Goal: Information Seeking & Learning: Learn about a topic

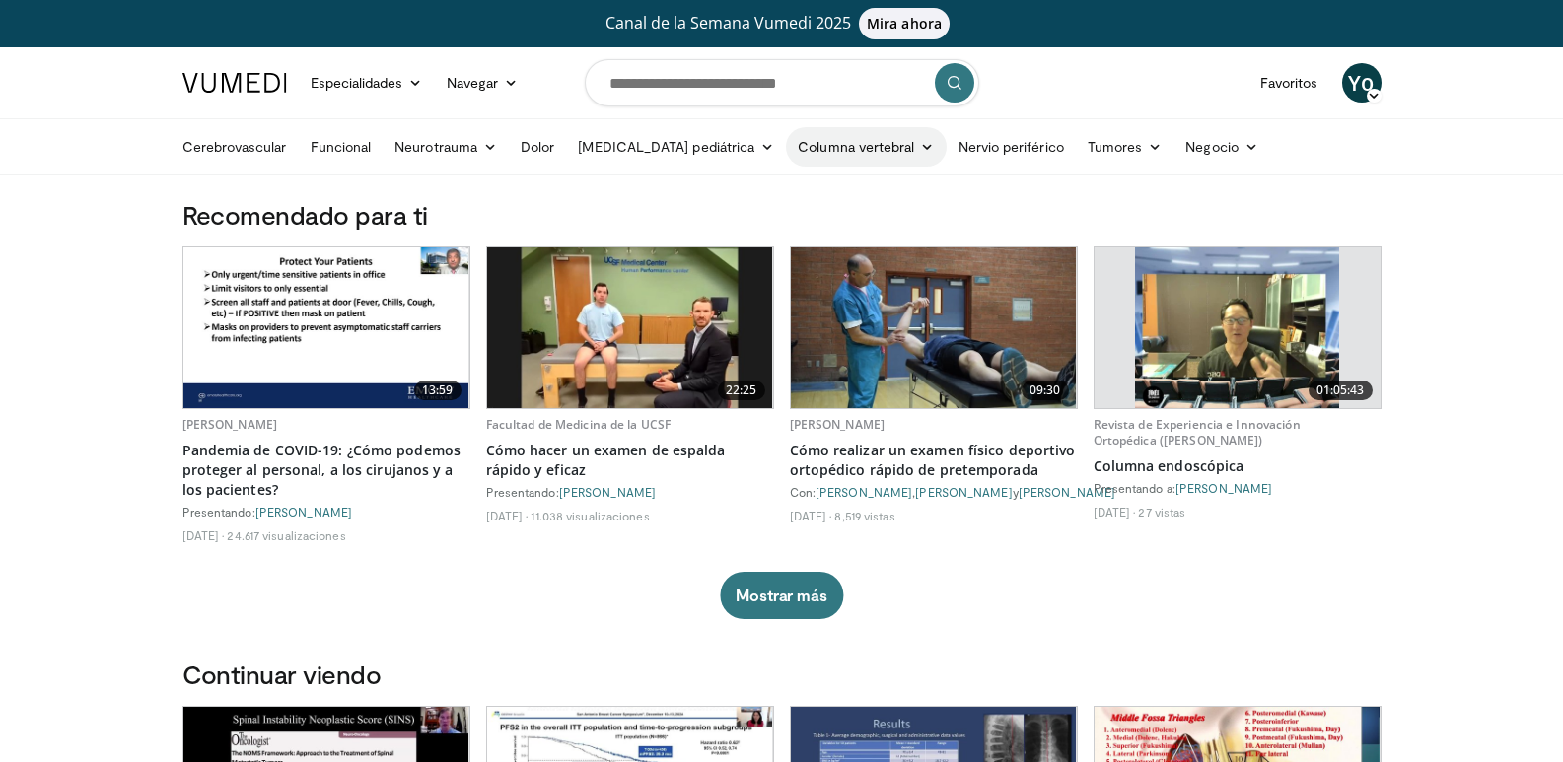
click at [855, 157] on link "Columna vertebral" at bounding box center [866, 146] width 160 height 39
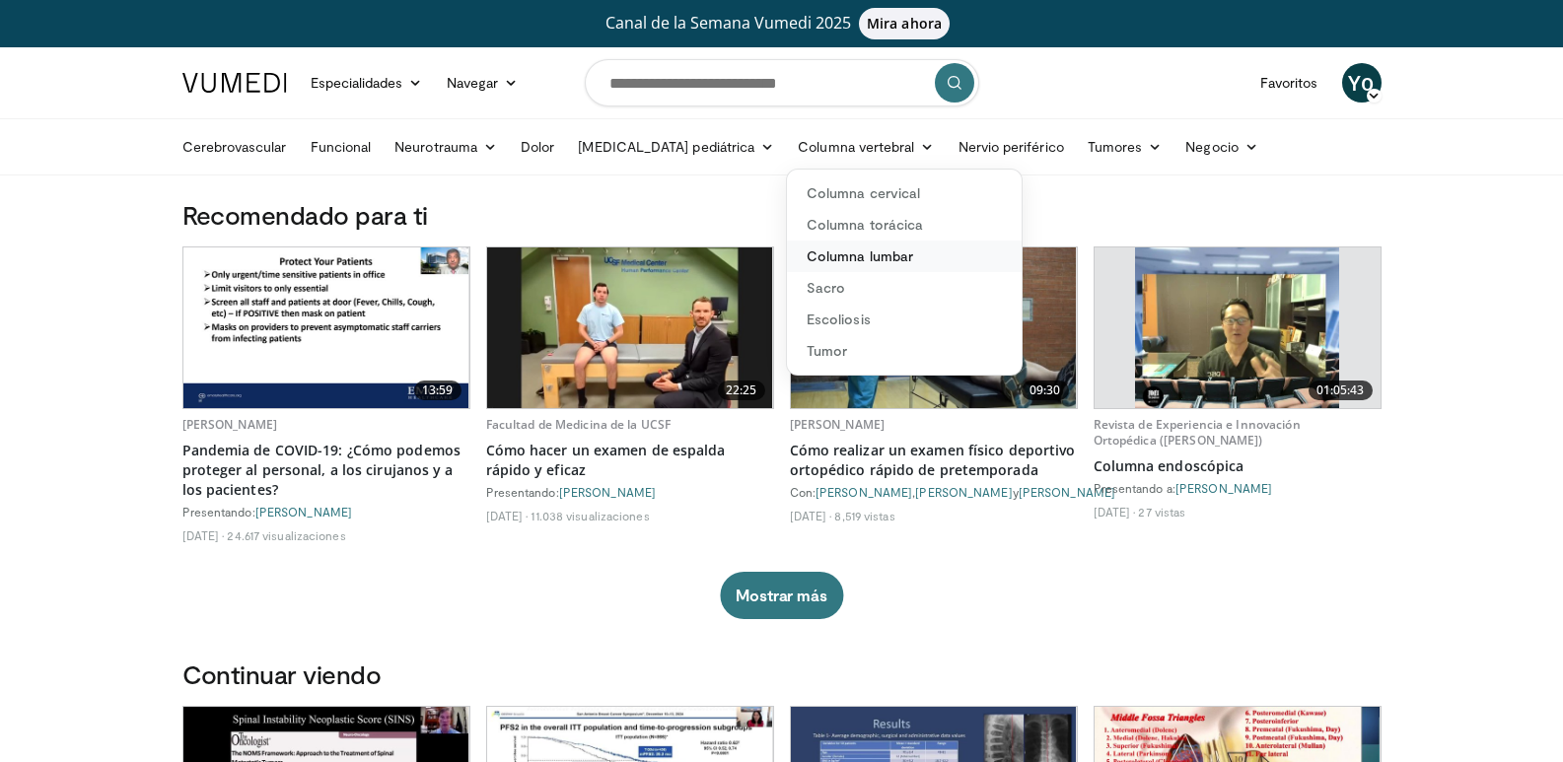
click at [833, 254] on font "Columna lumbar" at bounding box center [860, 256] width 106 height 17
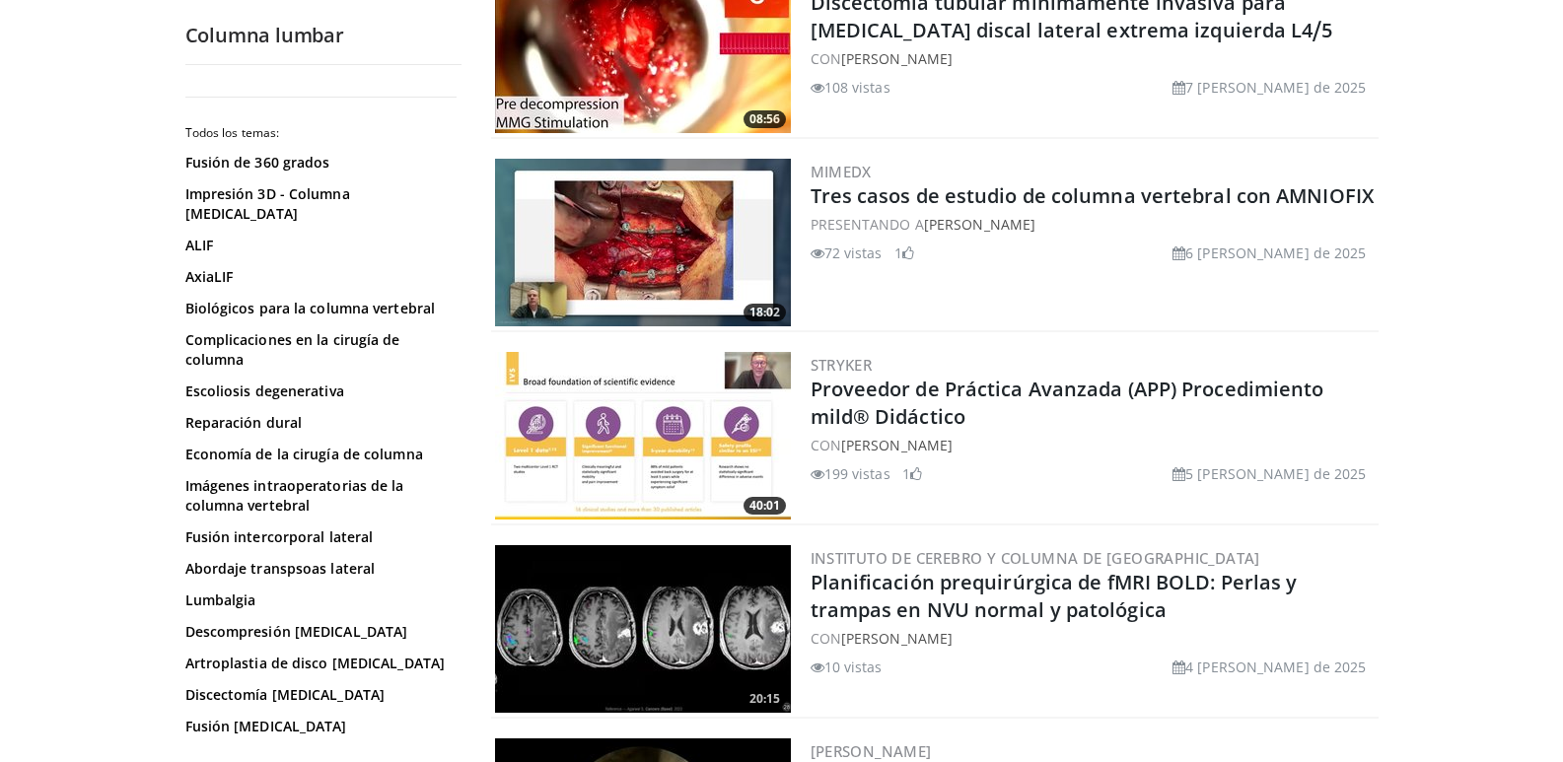
scroll to position [4043, 0]
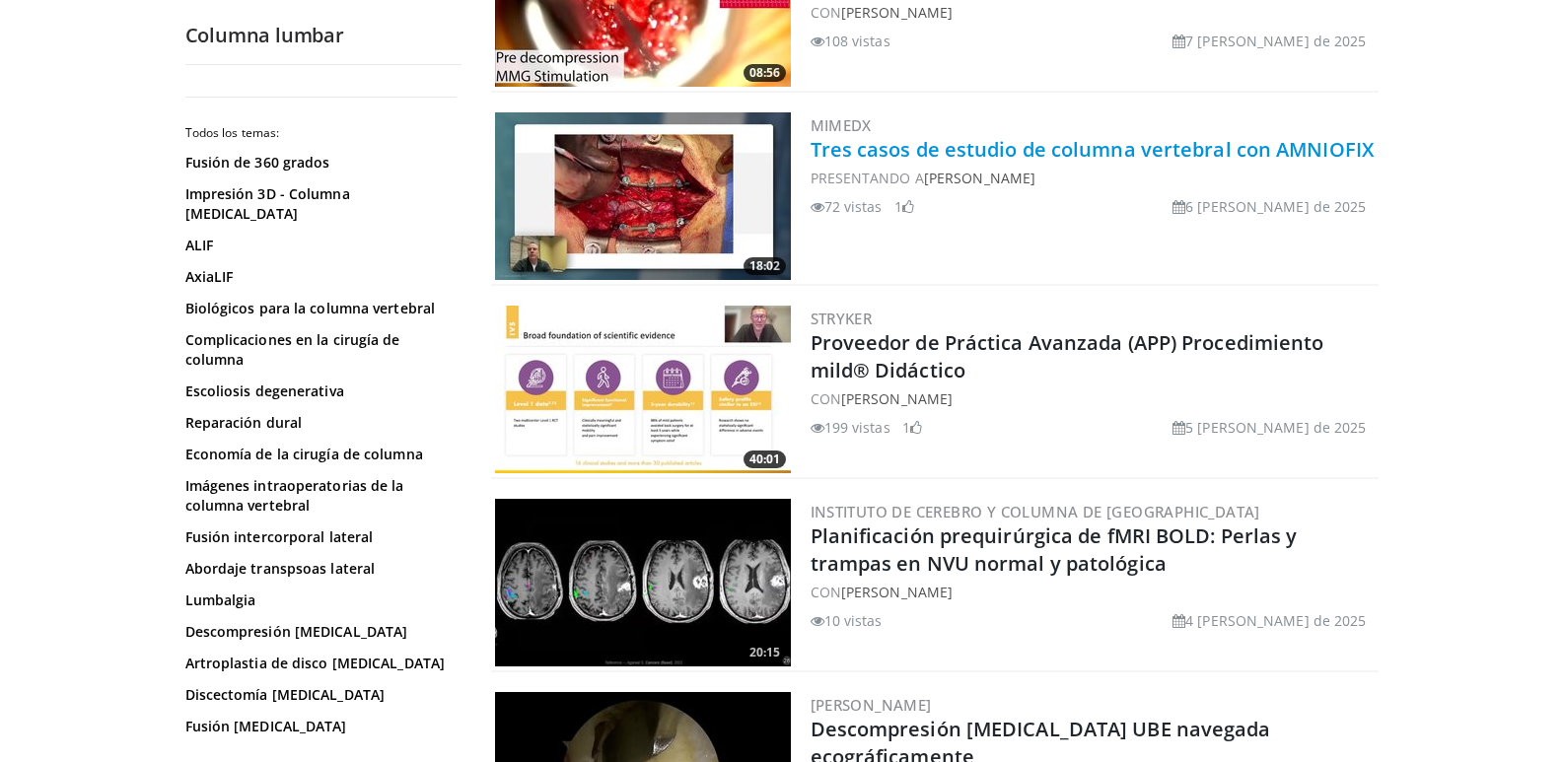
click at [918, 145] on font "Tres casos de estudio de columna vertebral con AMNIOFIX" at bounding box center [1093, 149] width 564 height 27
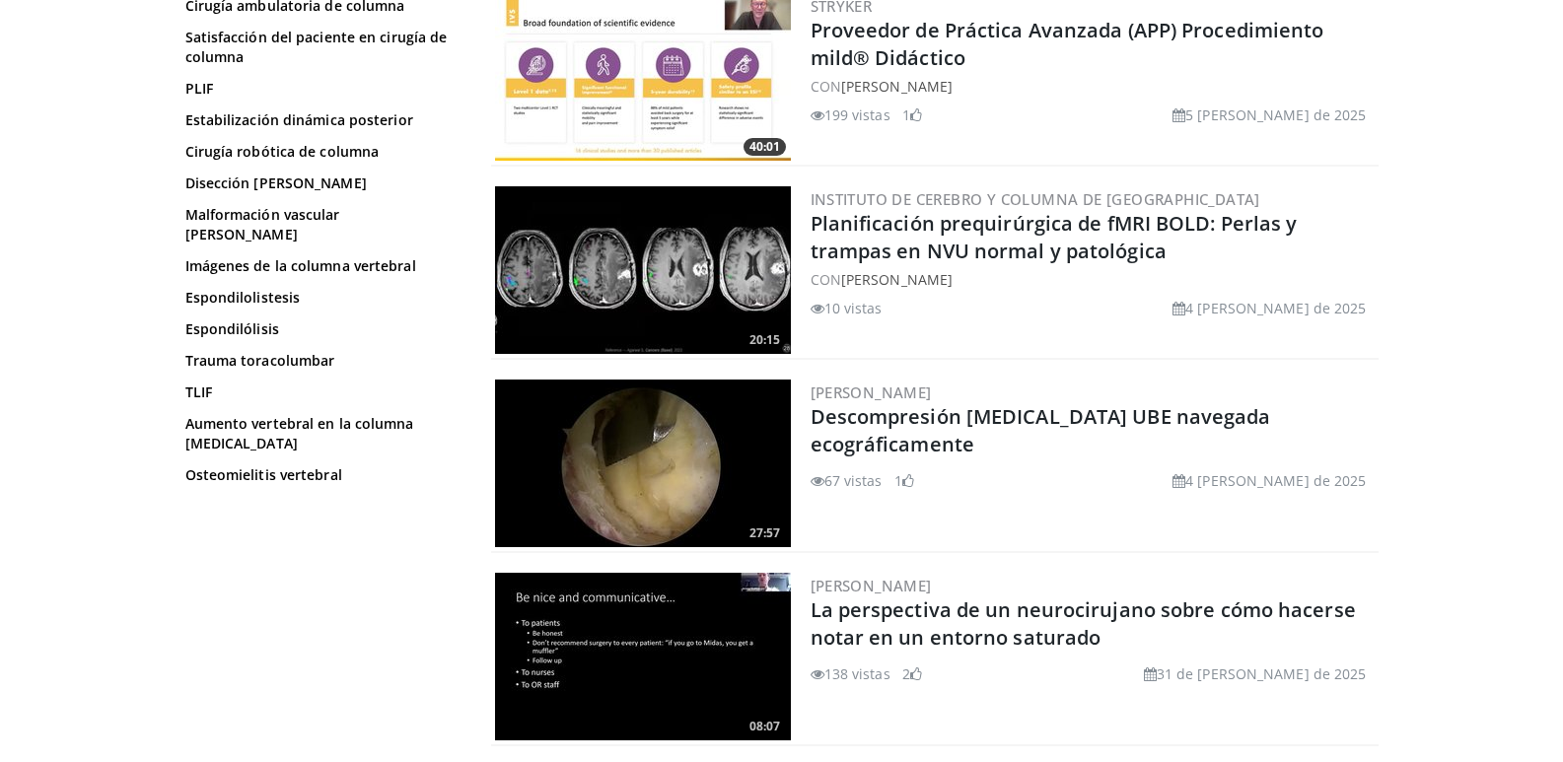
scroll to position [4604, 0]
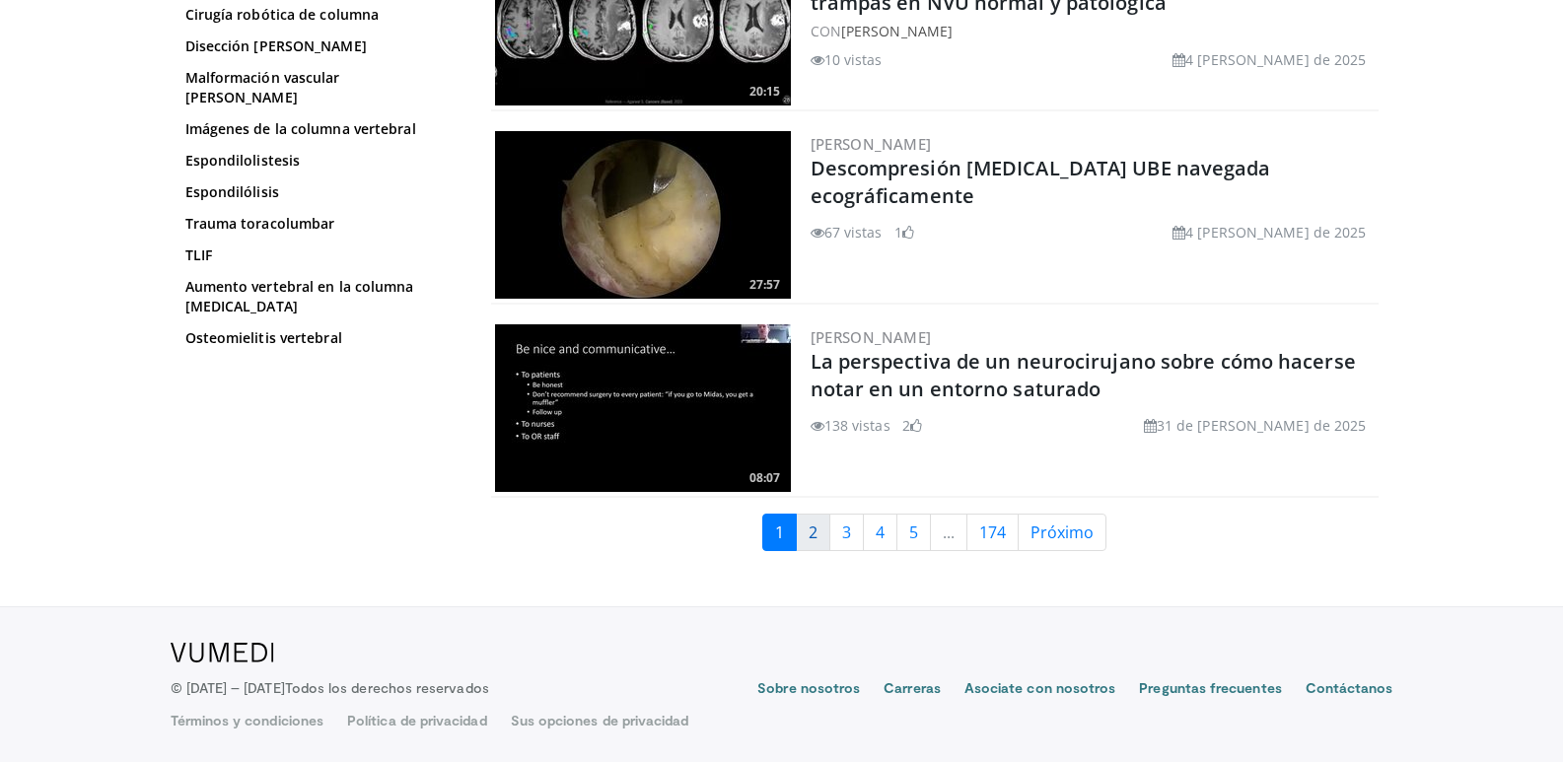
click at [817, 533] on font "2" at bounding box center [813, 533] width 9 height 22
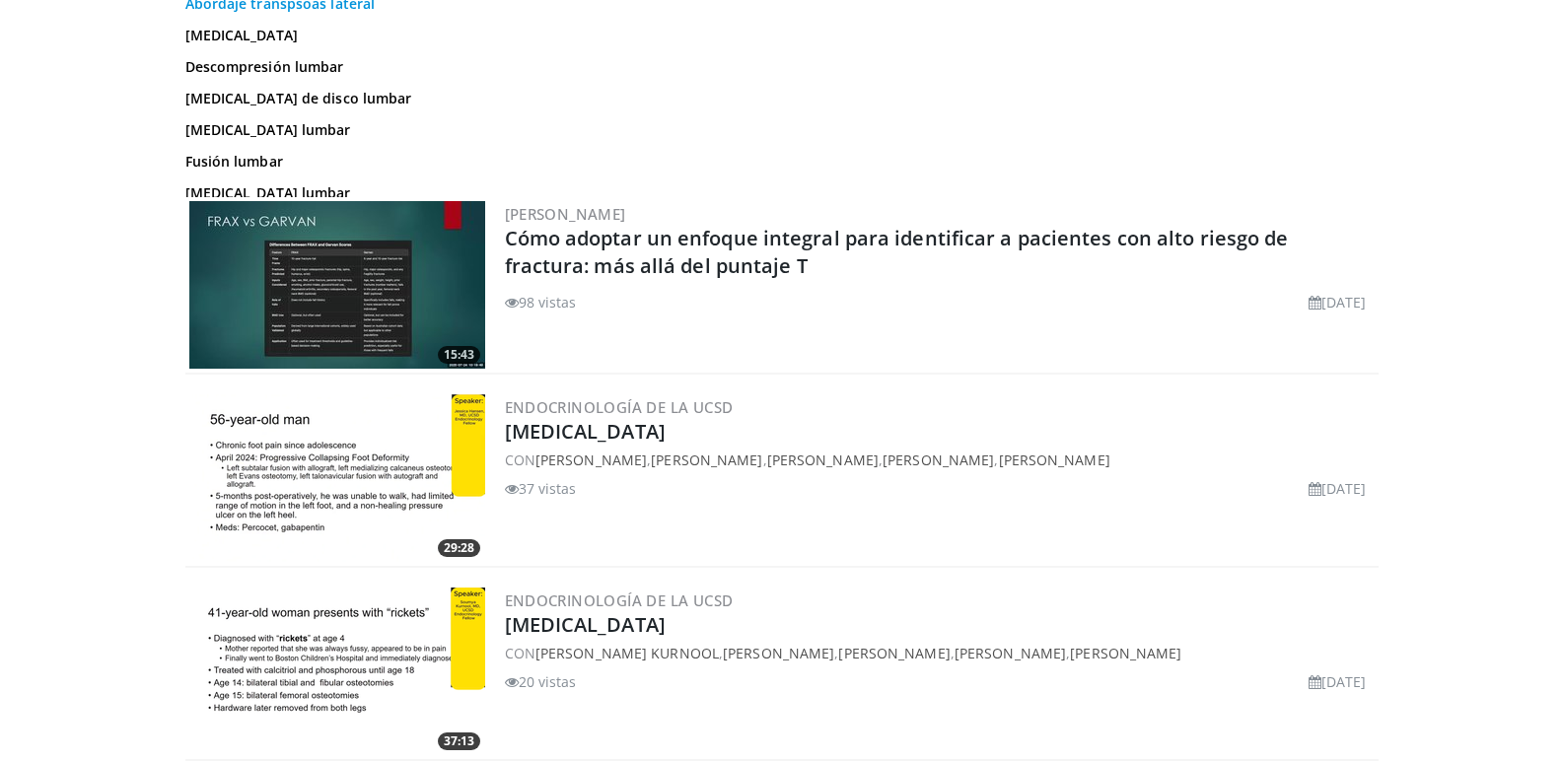
click at [244, 13] on font "Abordaje transpsoas lateral" at bounding box center [280, 3] width 190 height 19
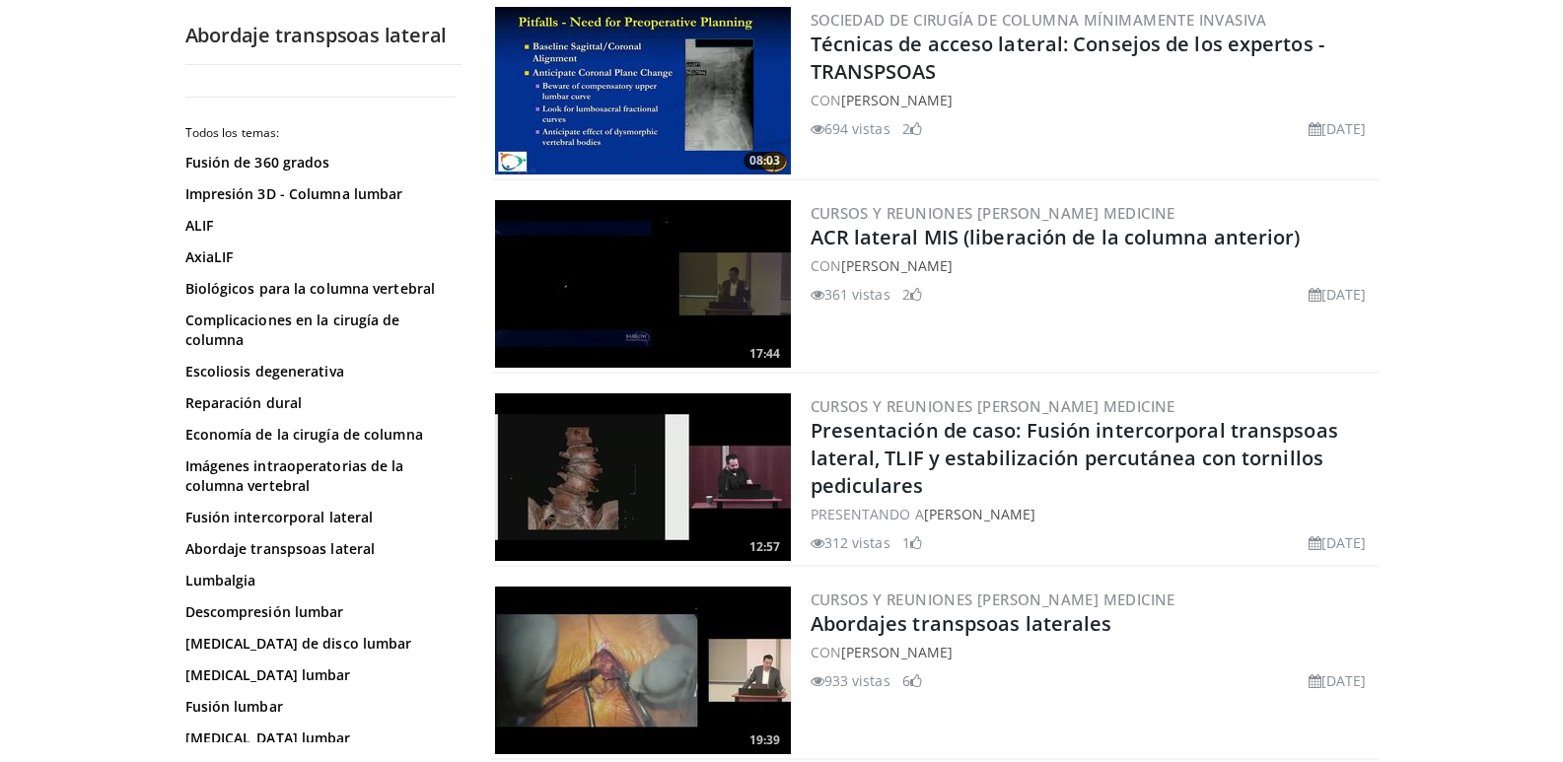
scroll to position [887, 0]
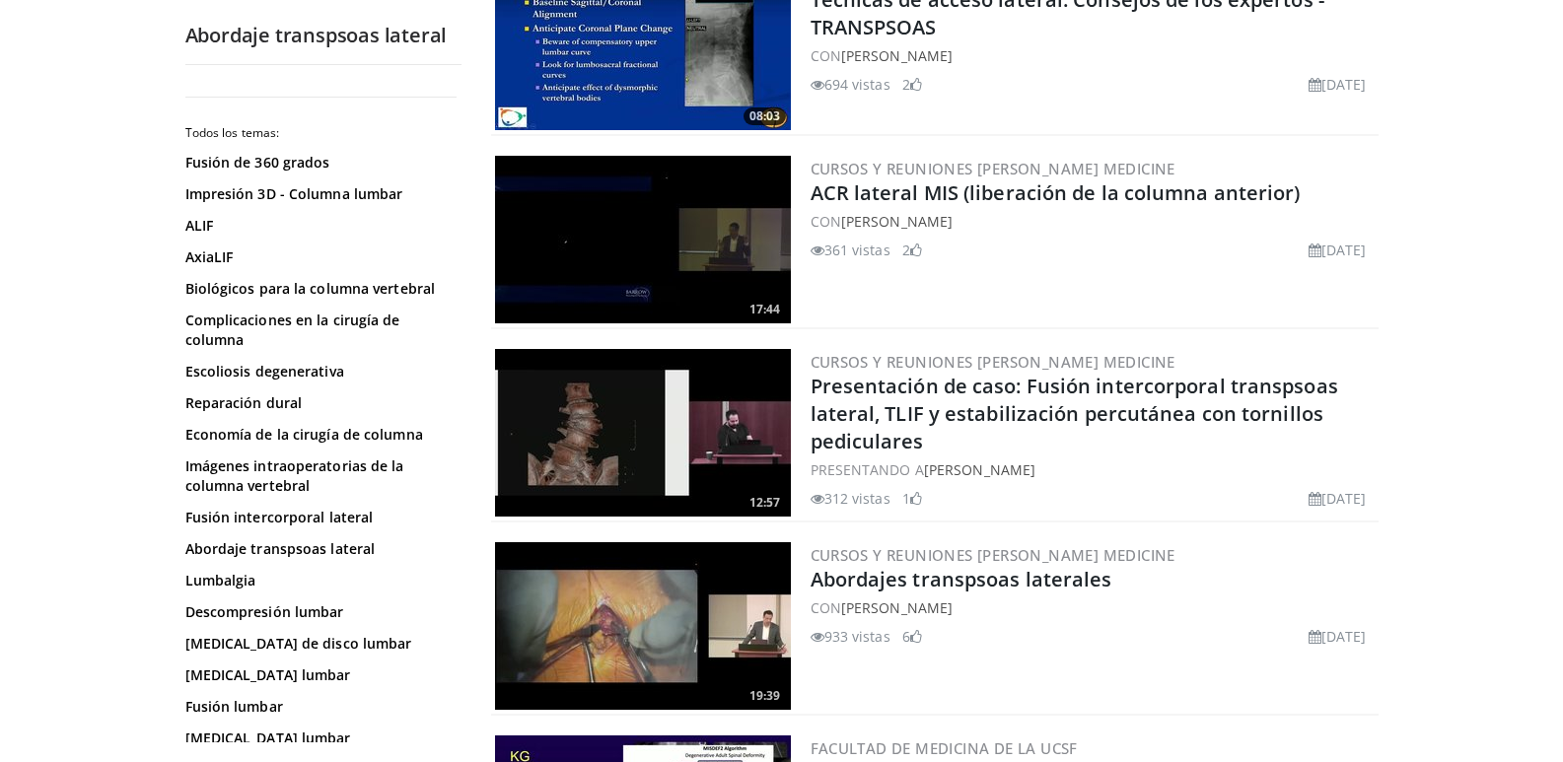
click at [673, 497] on img at bounding box center [643, 433] width 296 height 168
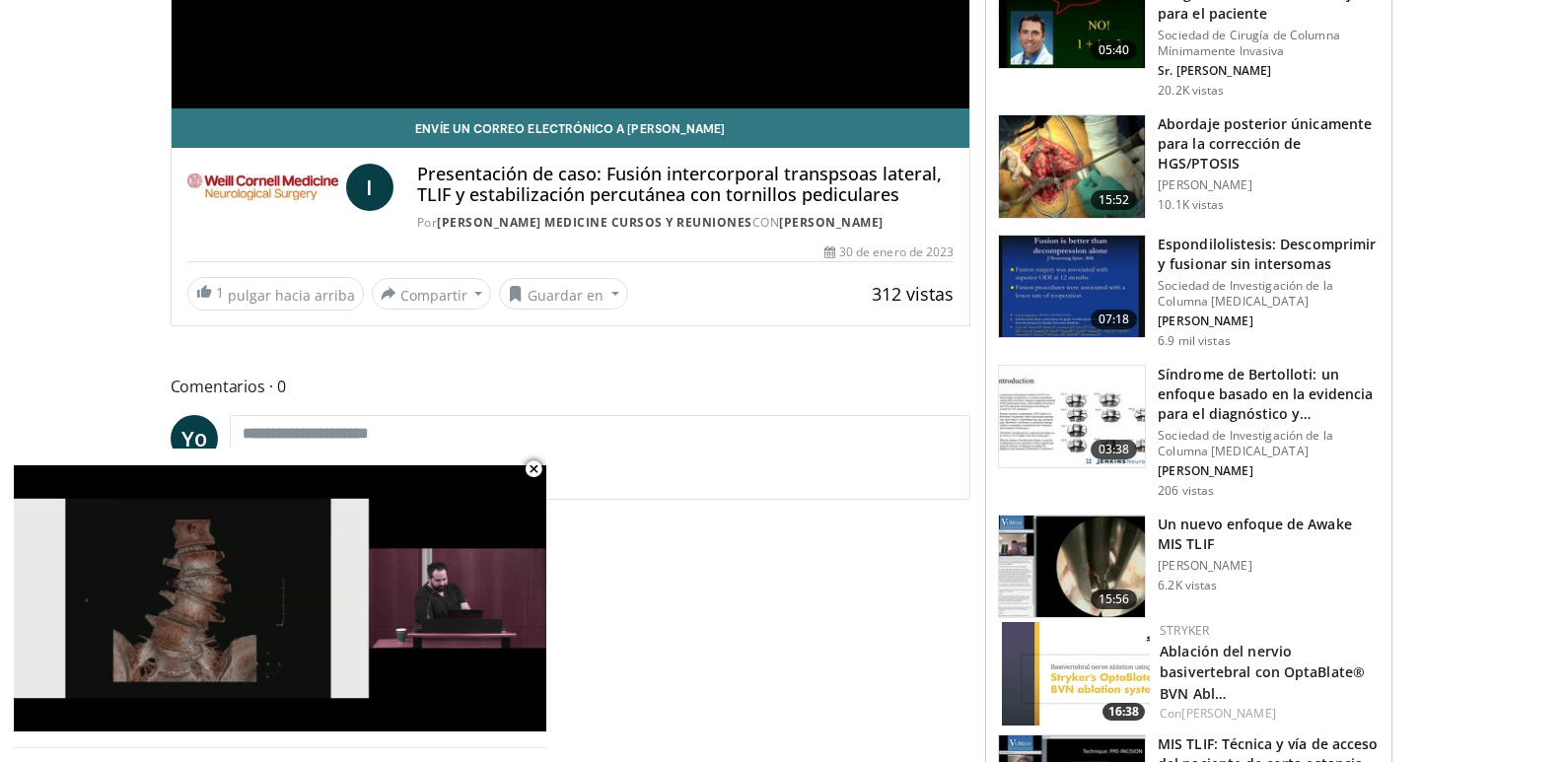
scroll to position [548, 0]
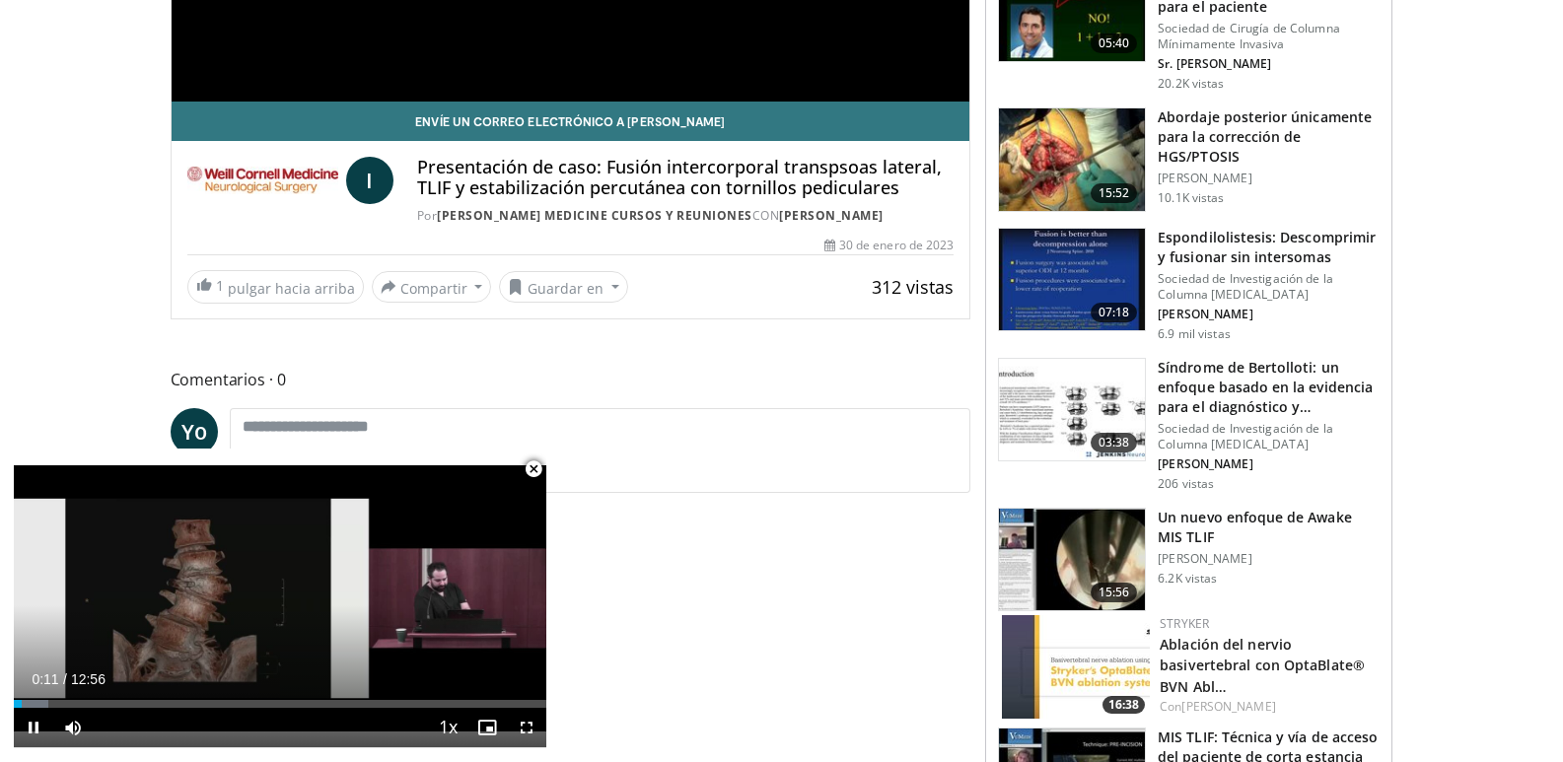
click at [533, 470] on span "Video Player" at bounding box center [533, 469] width 39 height 39
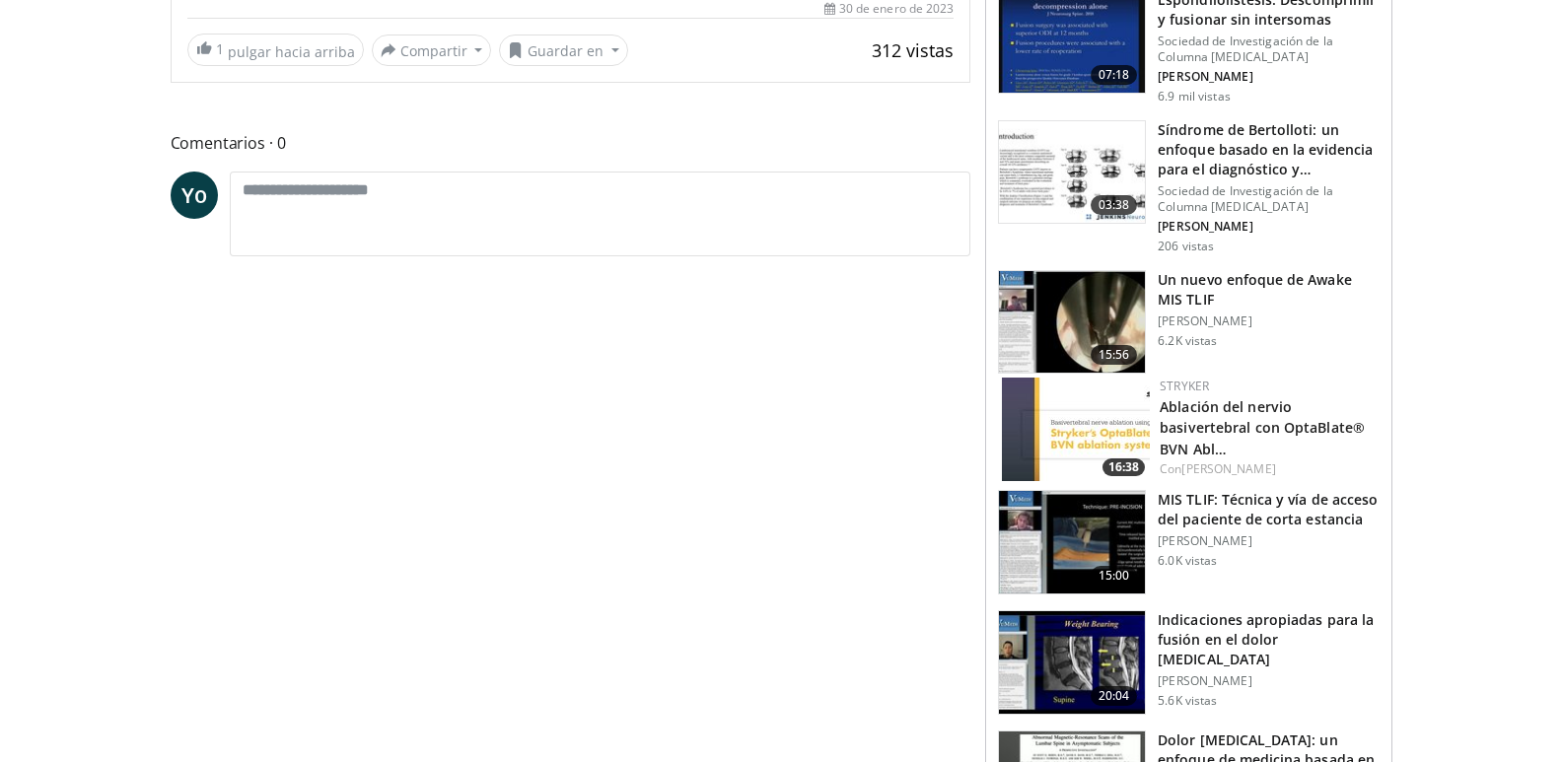
scroll to position [1041, 0]
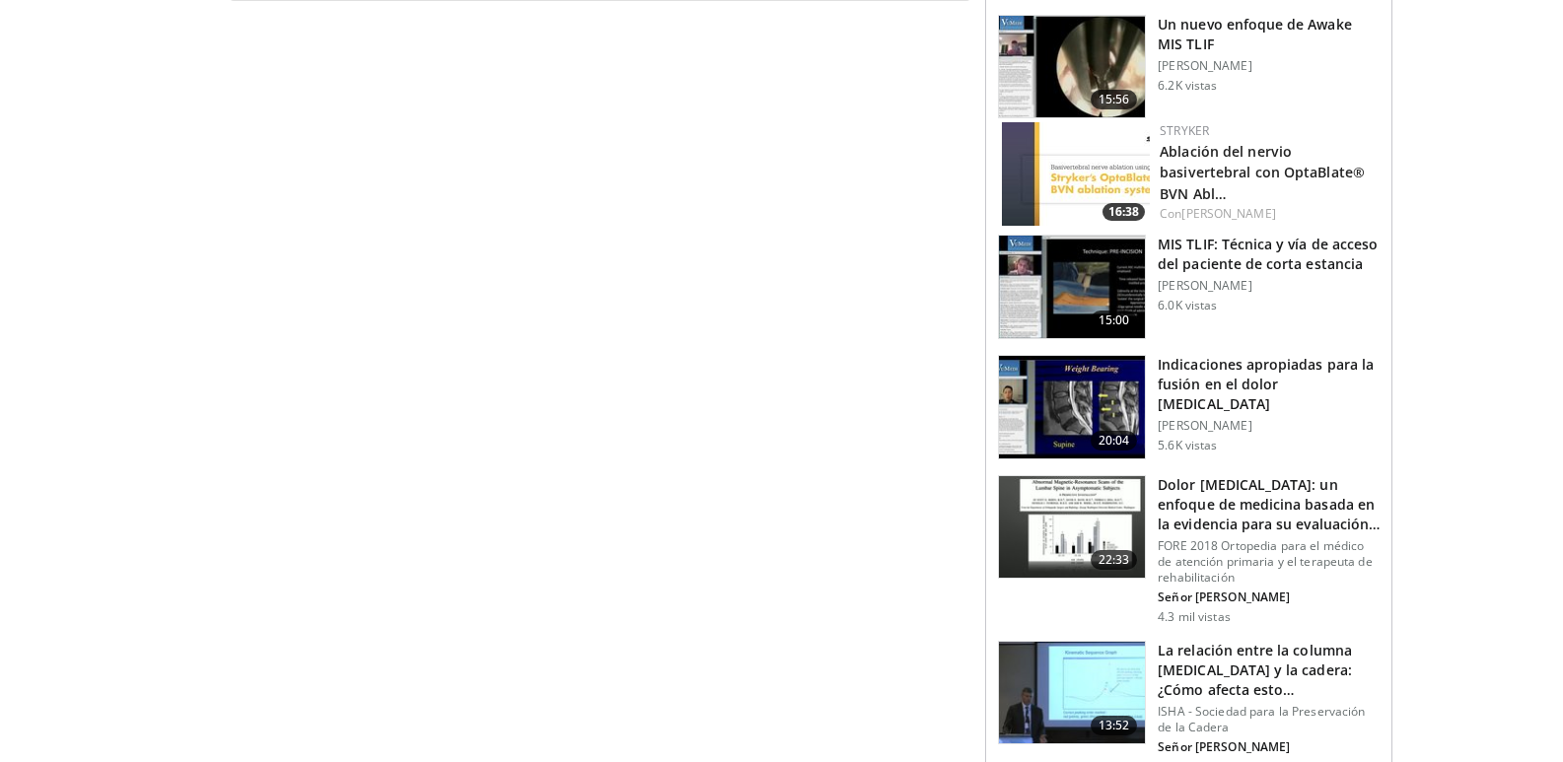
click at [1105, 432] on font "20:04" at bounding box center [1114, 440] width 32 height 17
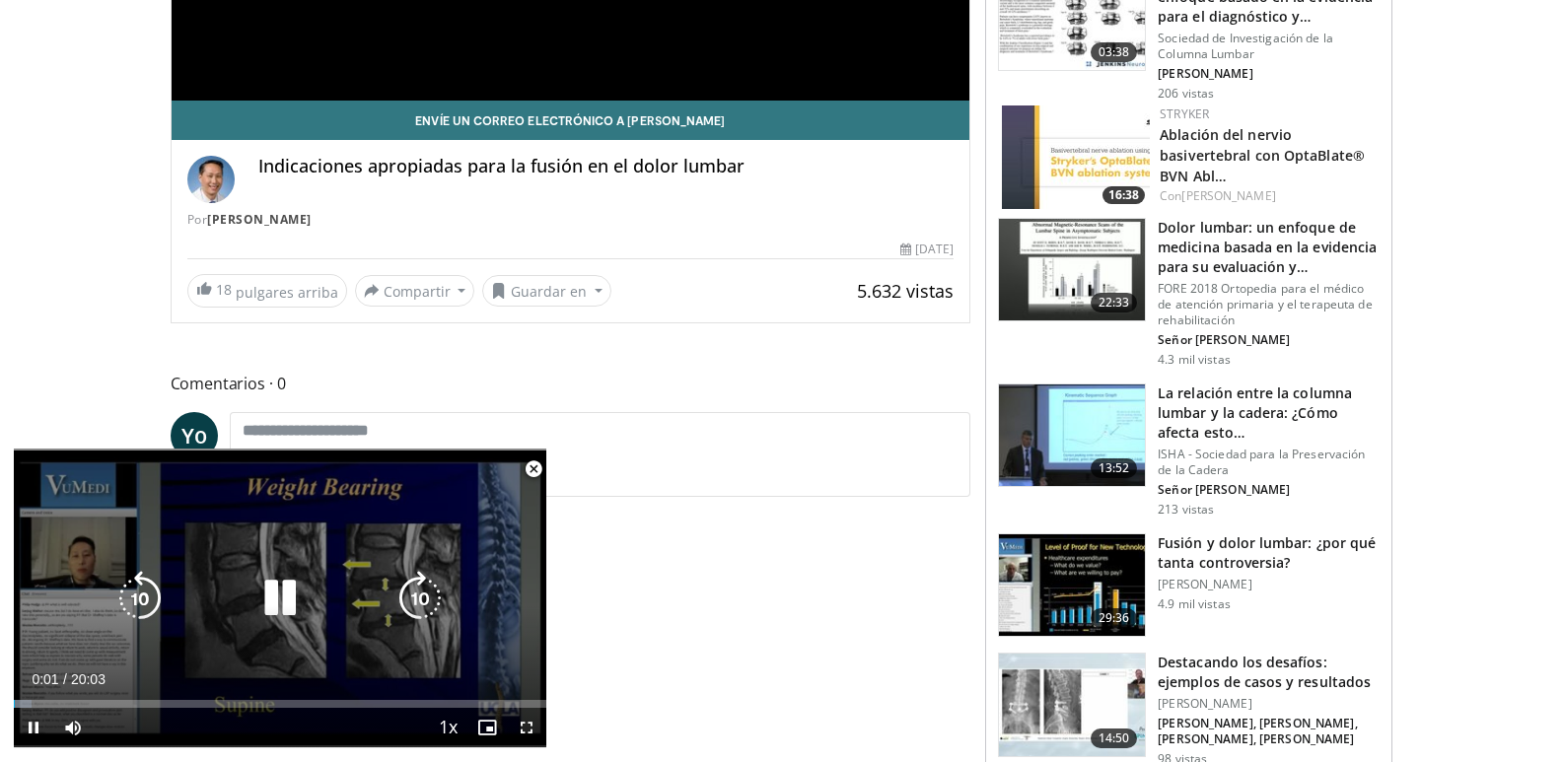
scroll to position [592, 0]
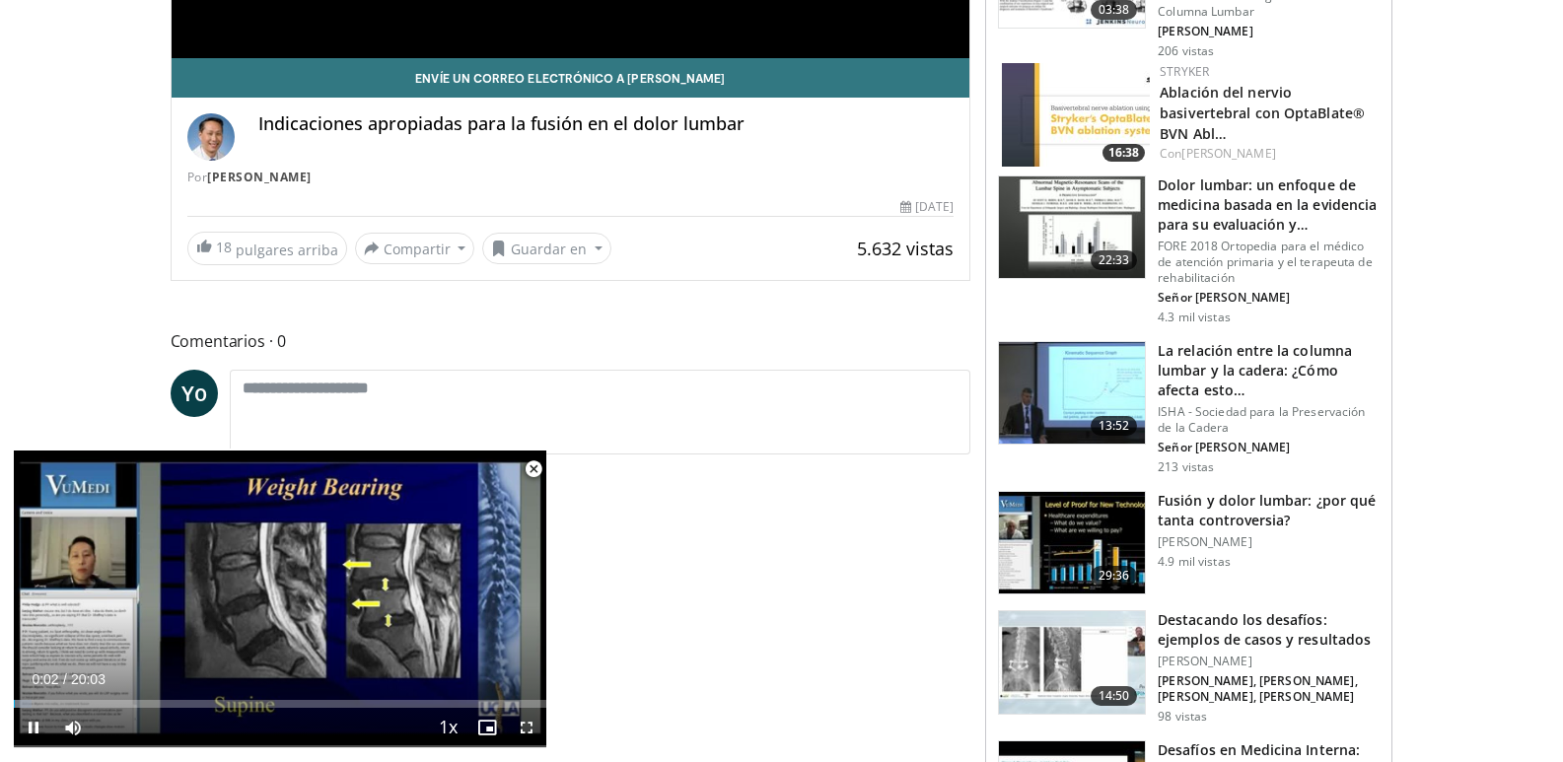
click at [532, 467] on span "Video Player" at bounding box center [533, 469] width 39 height 39
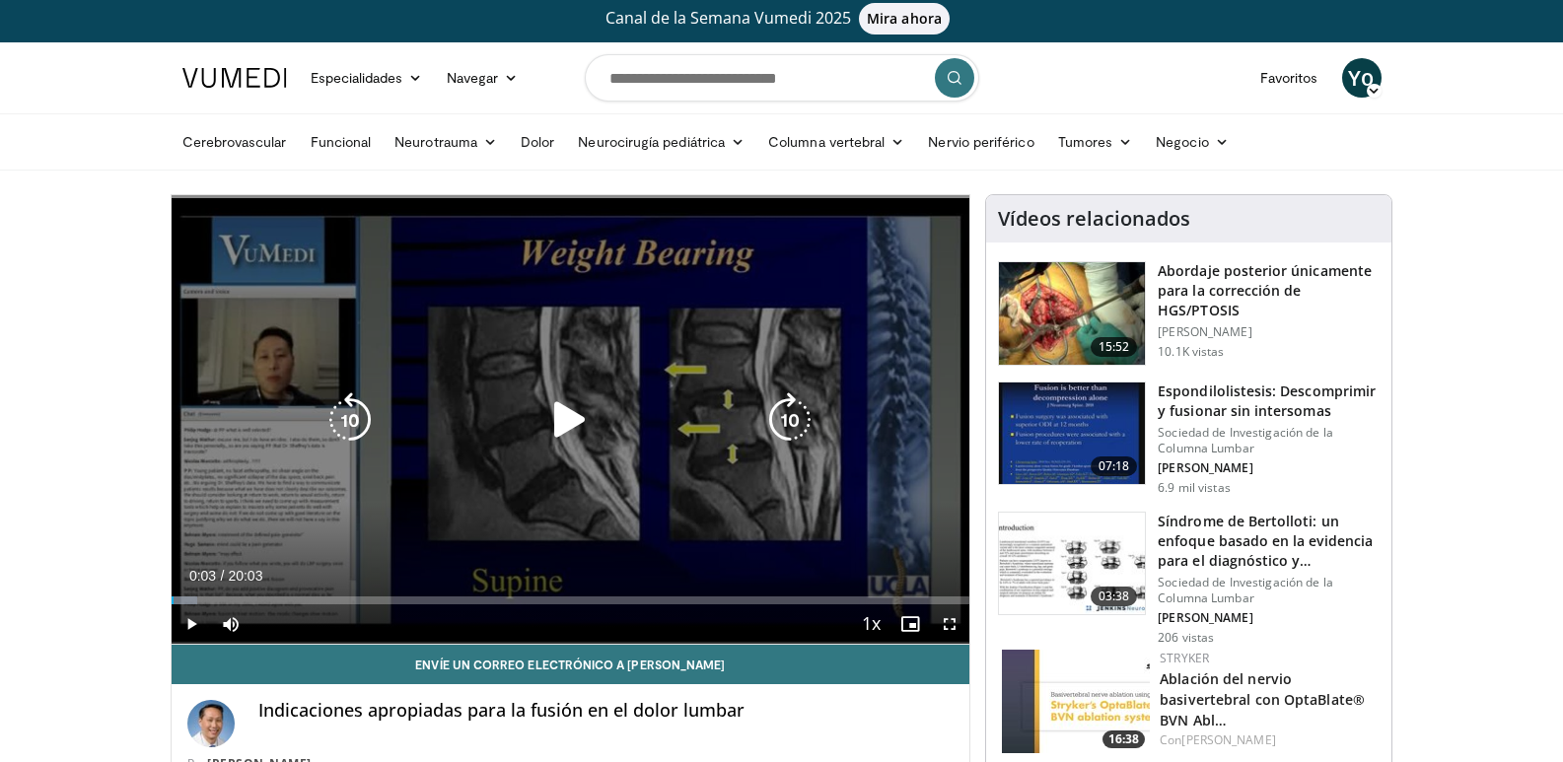
scroll to position [0, 0]
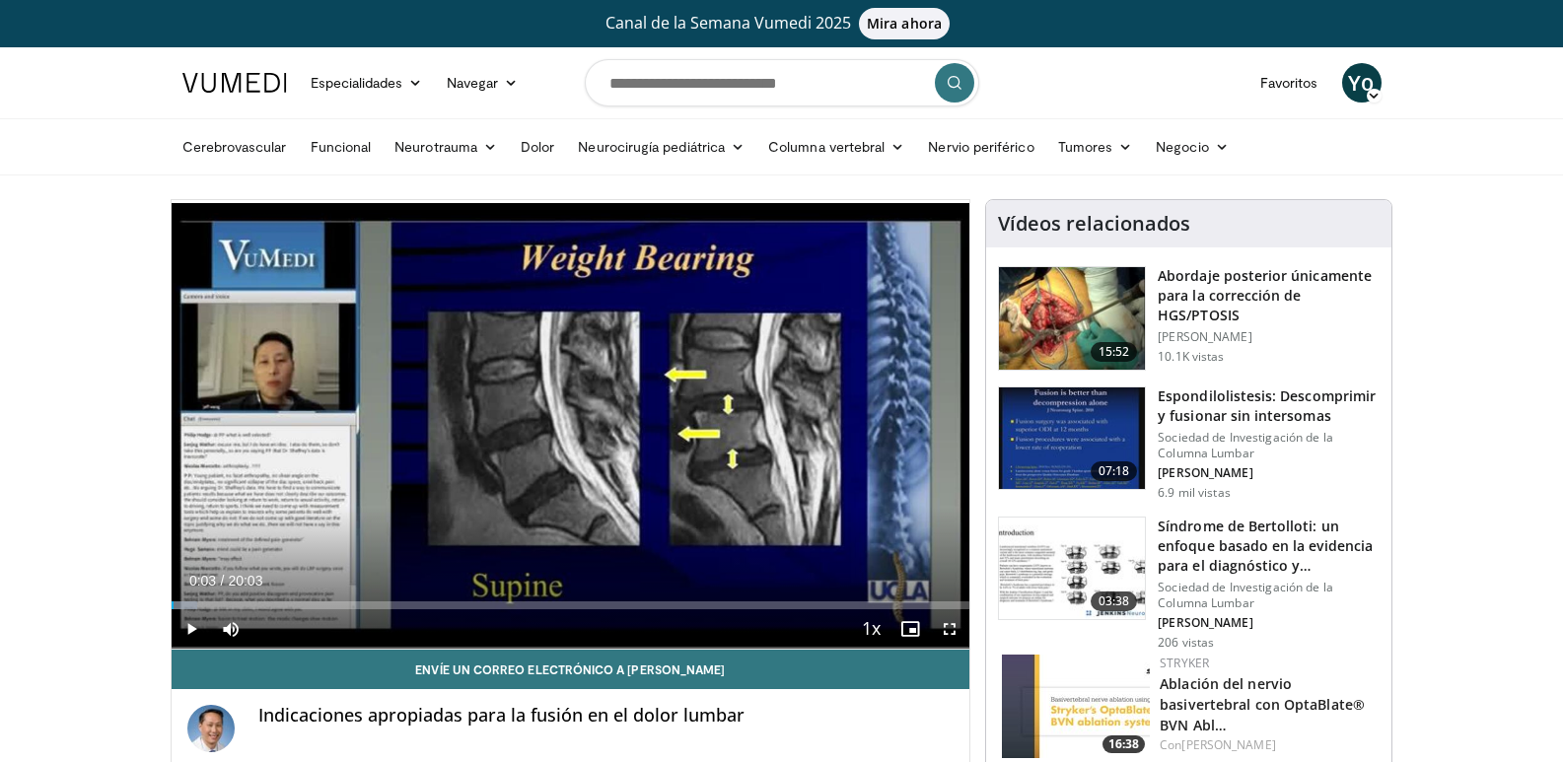
click at [1076, 356] on img at bounding box center [1072, 318] width 146 height 103
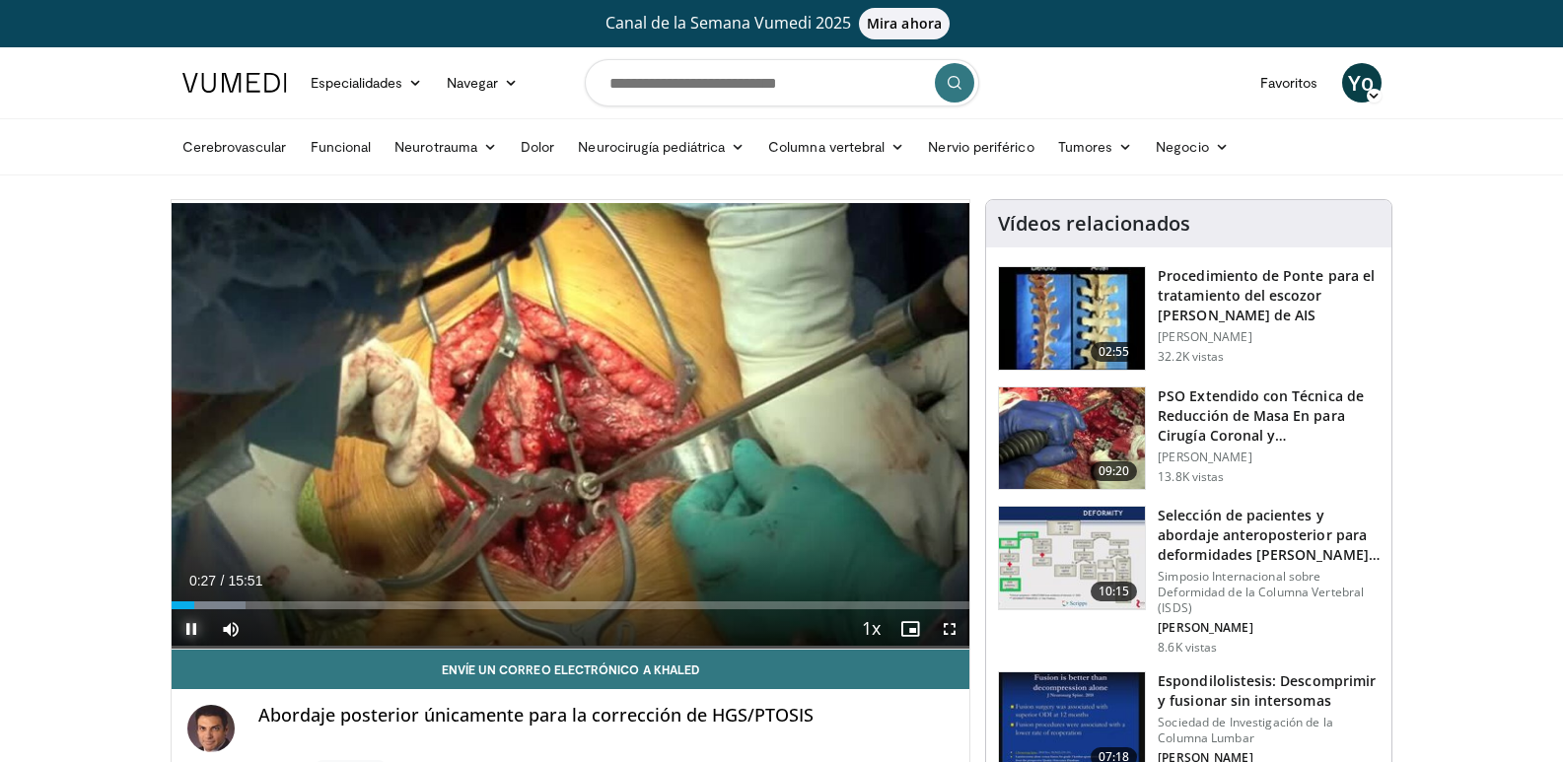
click at [185, 633] on span "Video Player" at bounding box center [191, 628] width 39 height 39
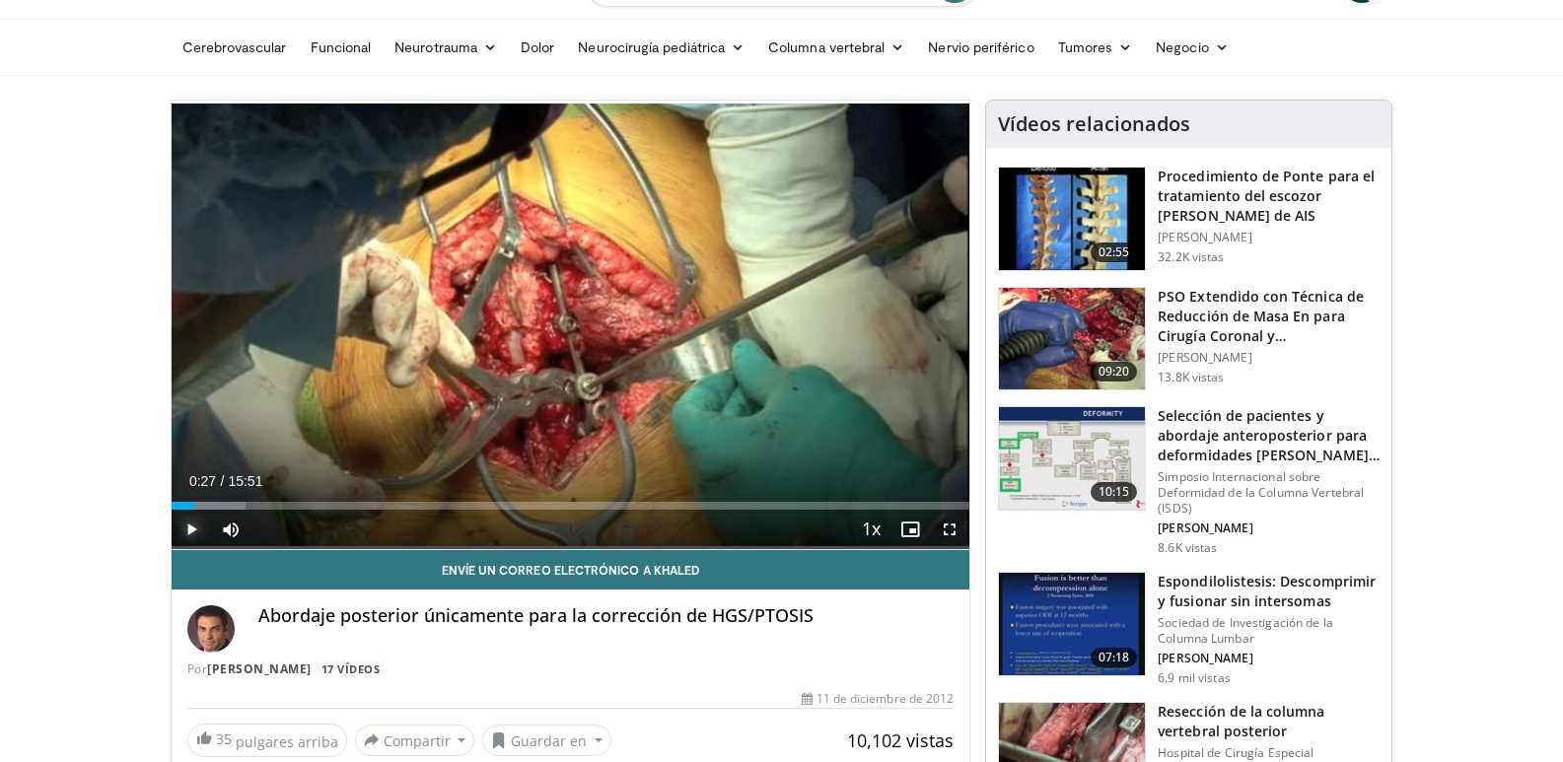
scroll to position [99, 0]
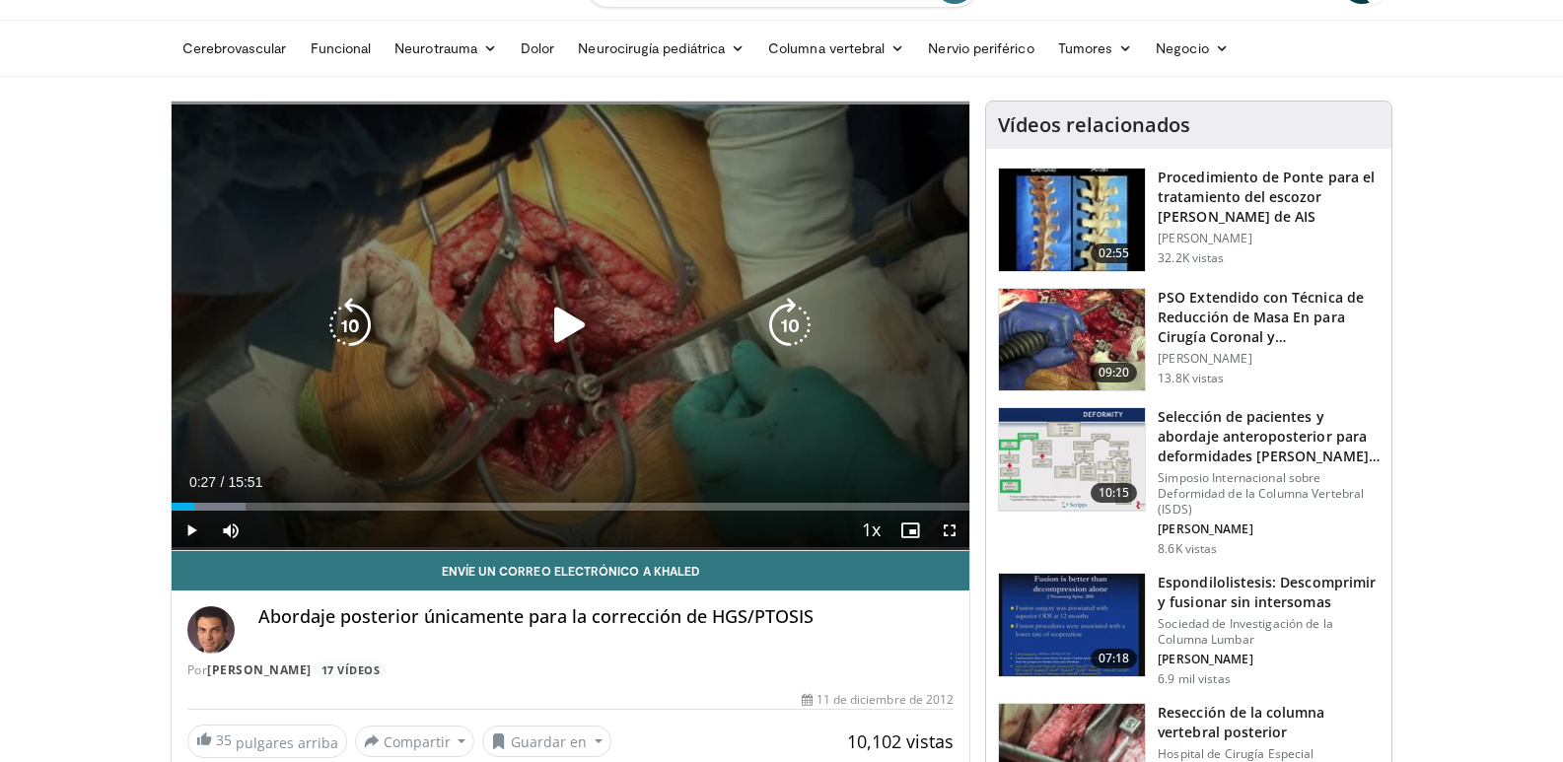
click at [567, 331] on icon "Video Player" at bounding box center [569, 325] width 55 height 55
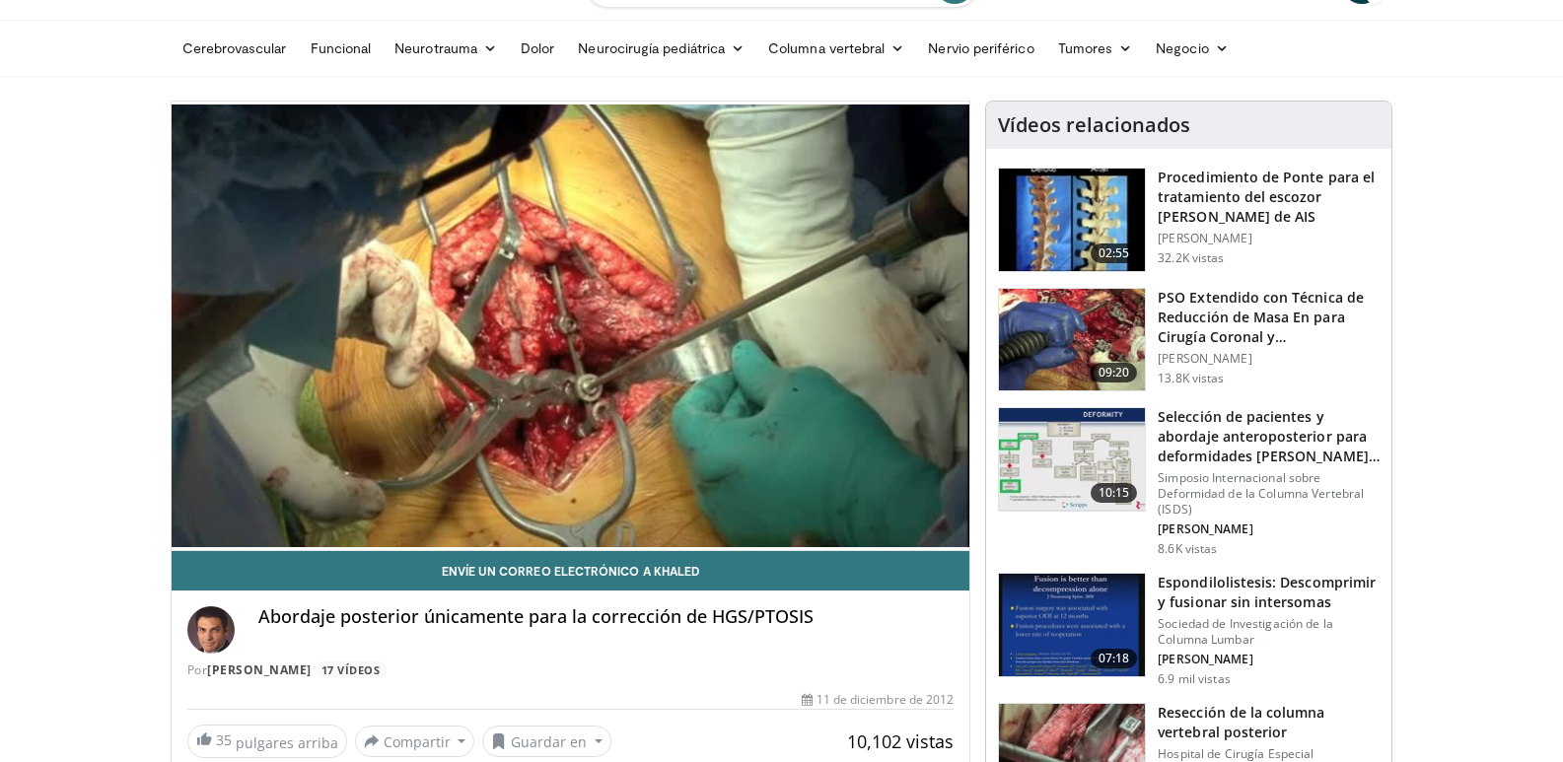
click at [273, 494] on div "10 seconds Tap to unmute" at bounding box center [571, 326] width 799 height 449
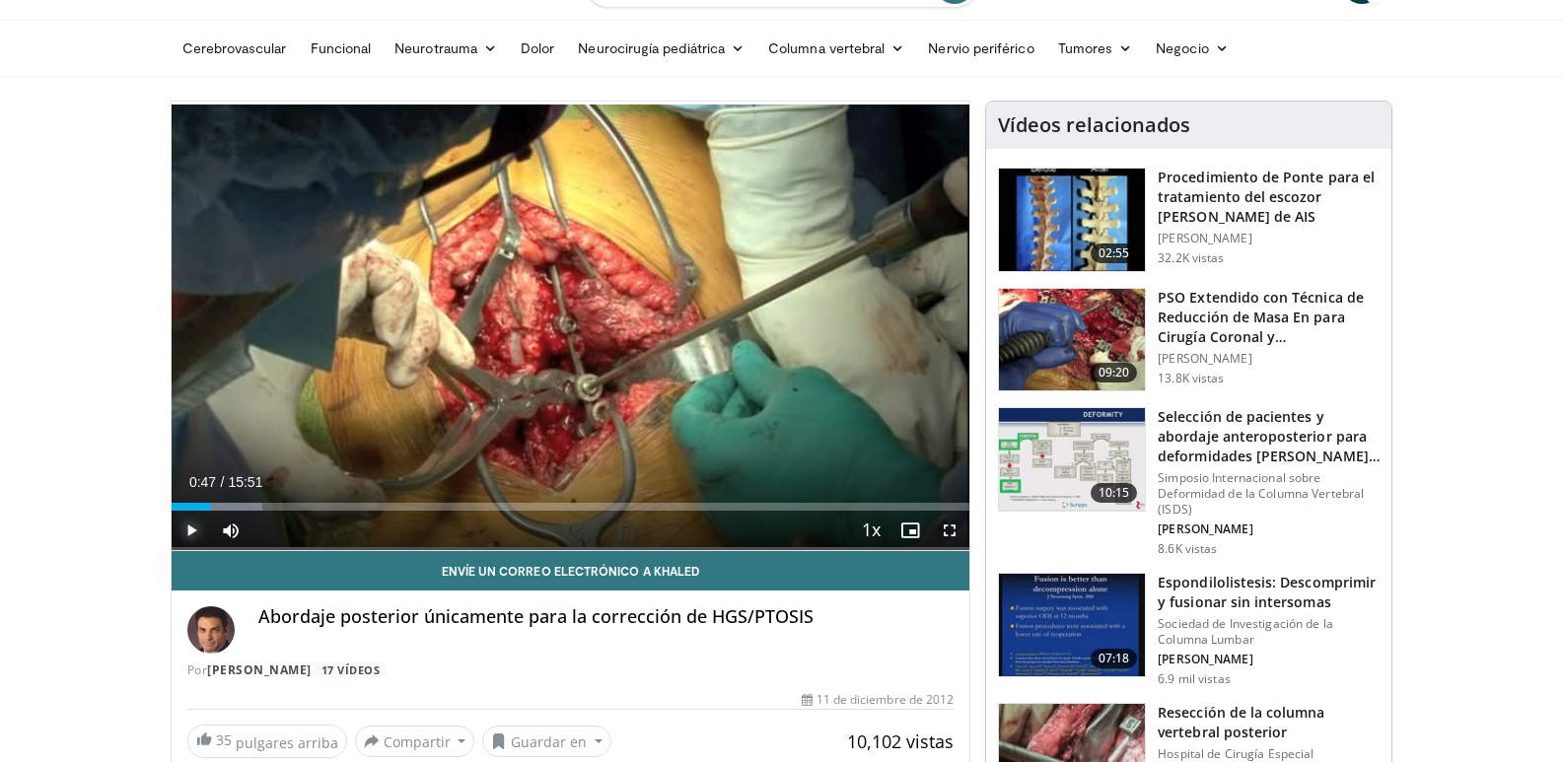
click at [197, 528] on span "Video Player" at bounding box center [191, 530] width 39 height 39
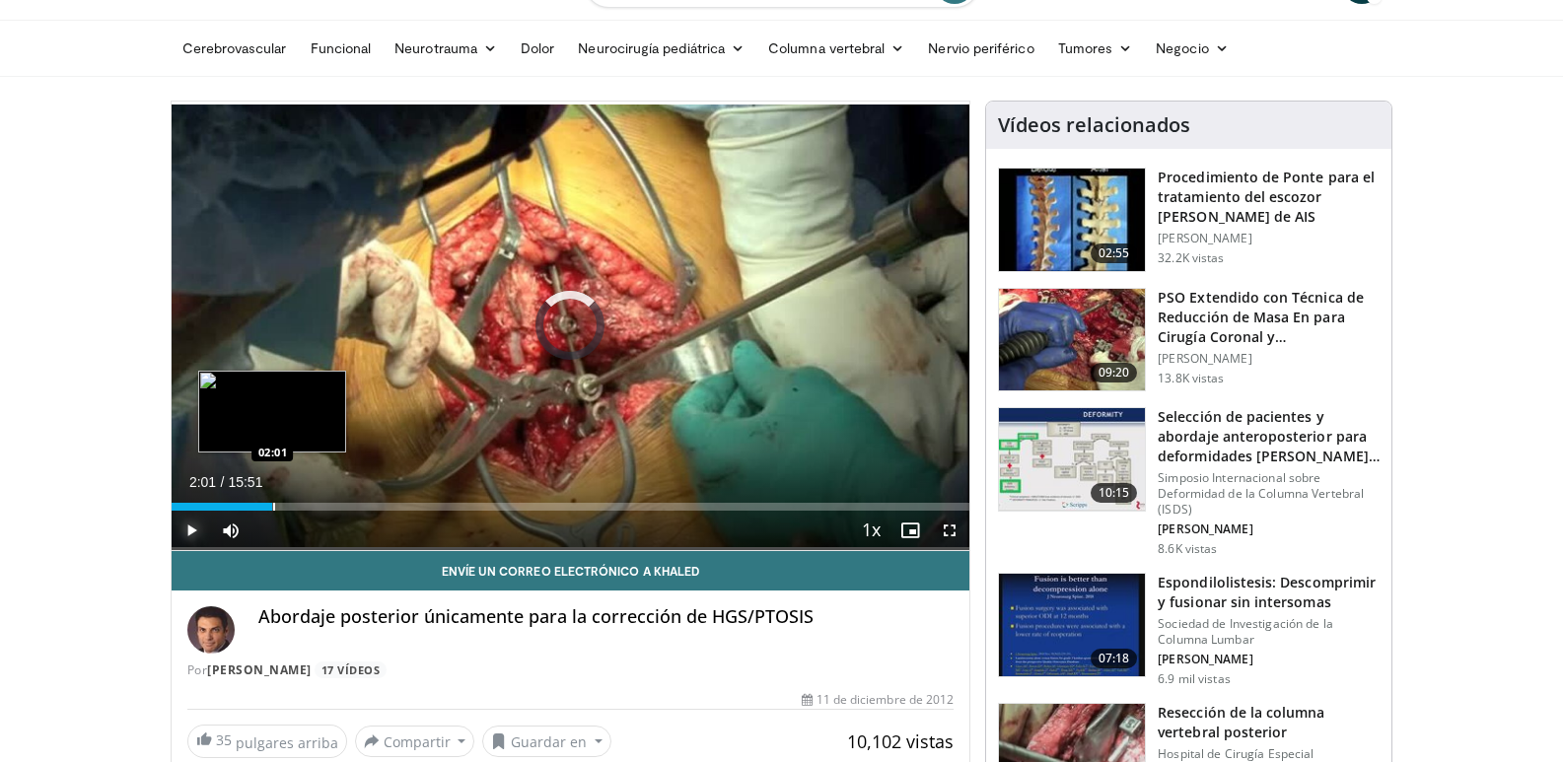
click at [272, 496] on div "Loaded : 11.46% 02:01 02:01" at bounding box center [571, 501] width 799 height 19
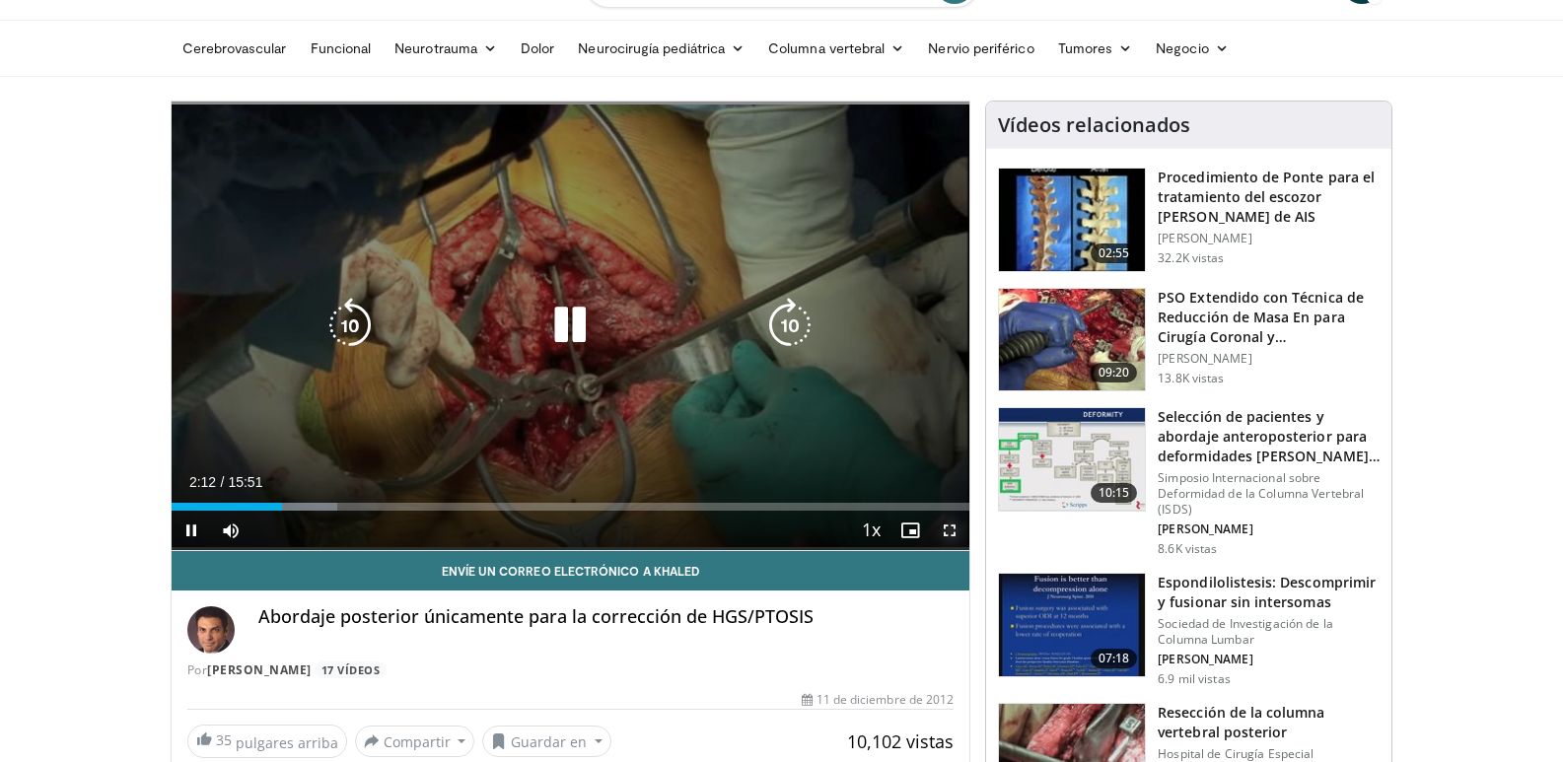
click at [948, 529] on span "Video Player" at bounding box center [949, 530] width 39 height 39
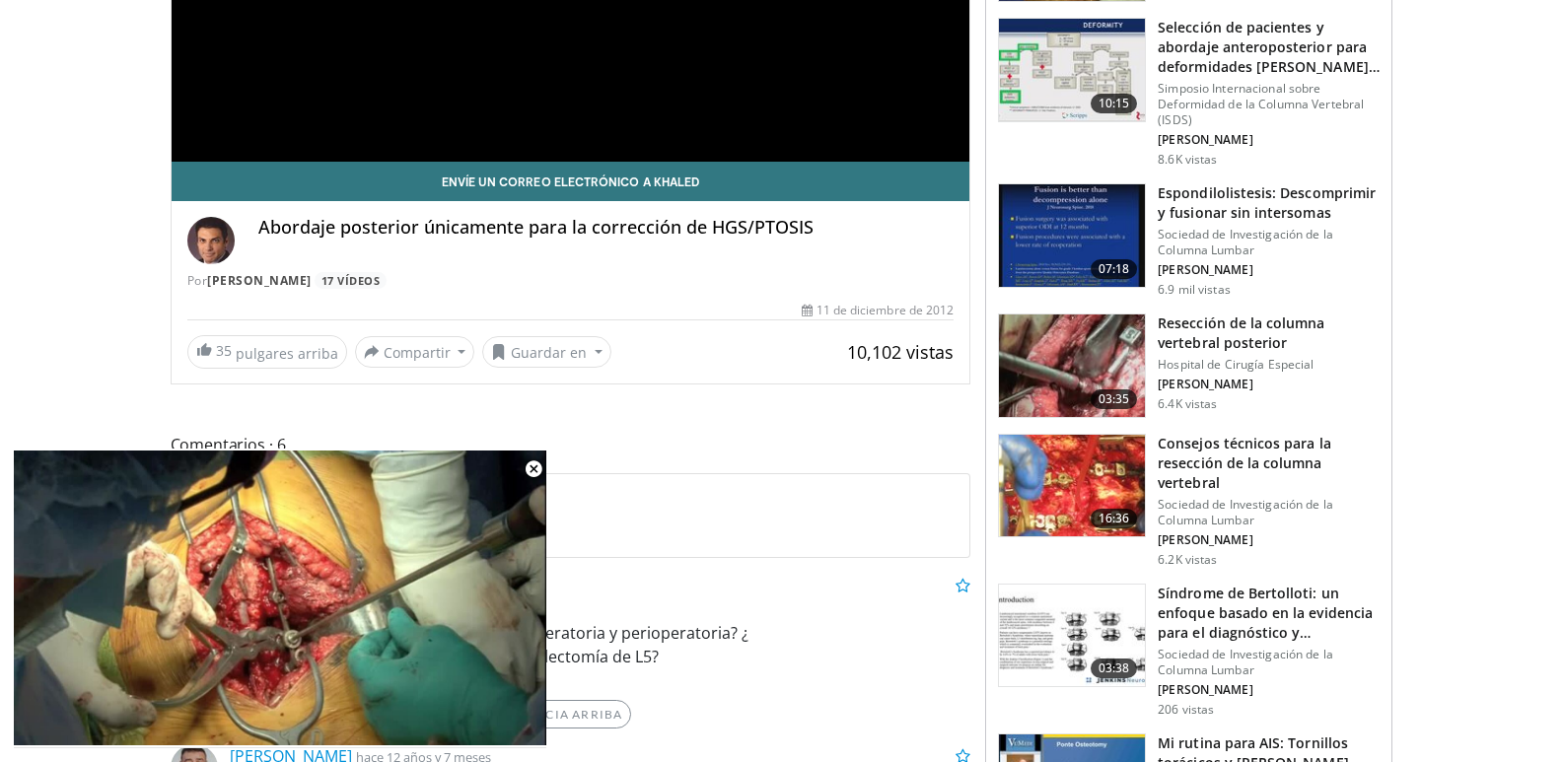
scroll to position [493, 0]
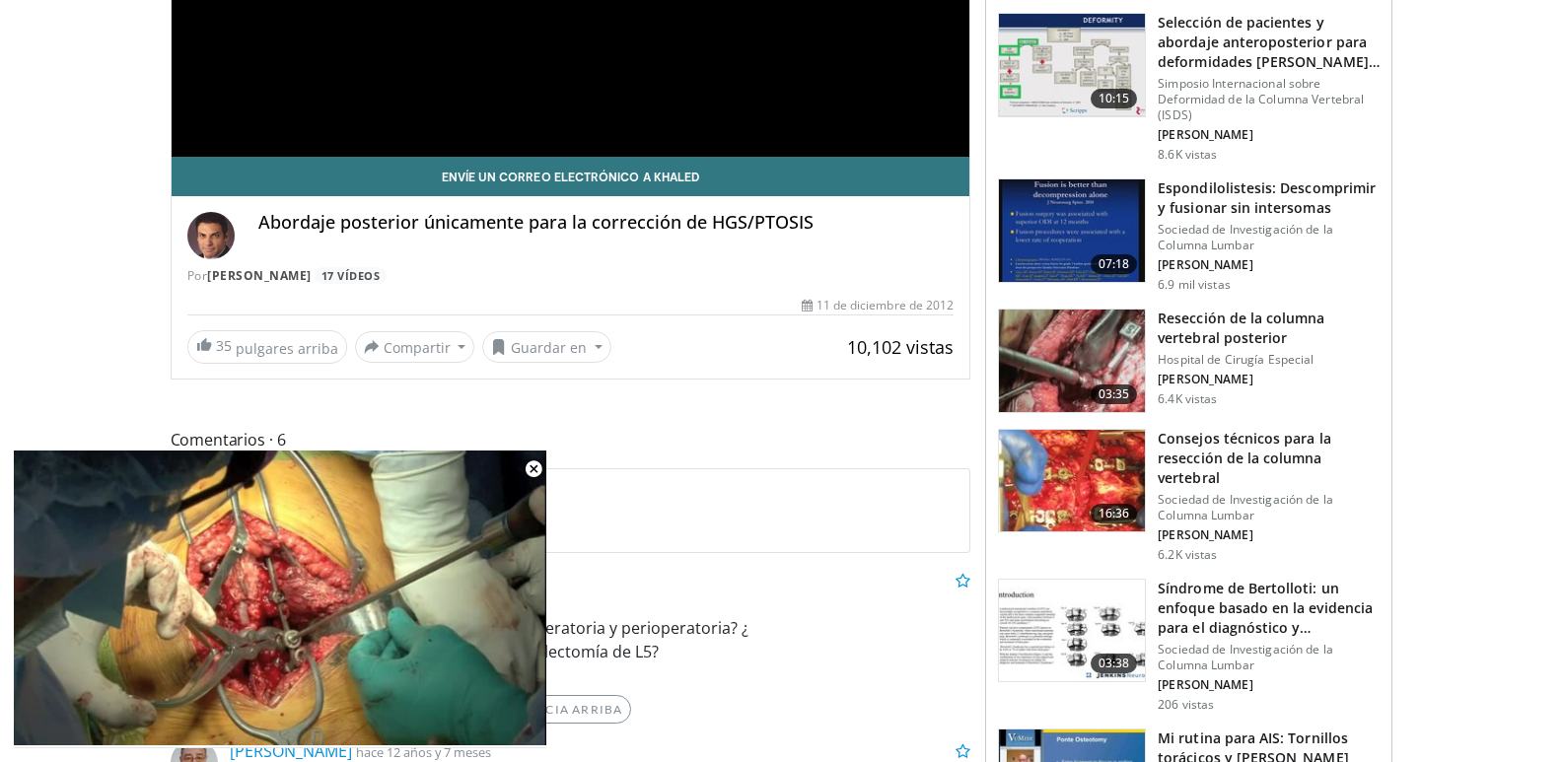
click at [1075, 485] on img at bounding box center [1072, 481] width 146 height 103
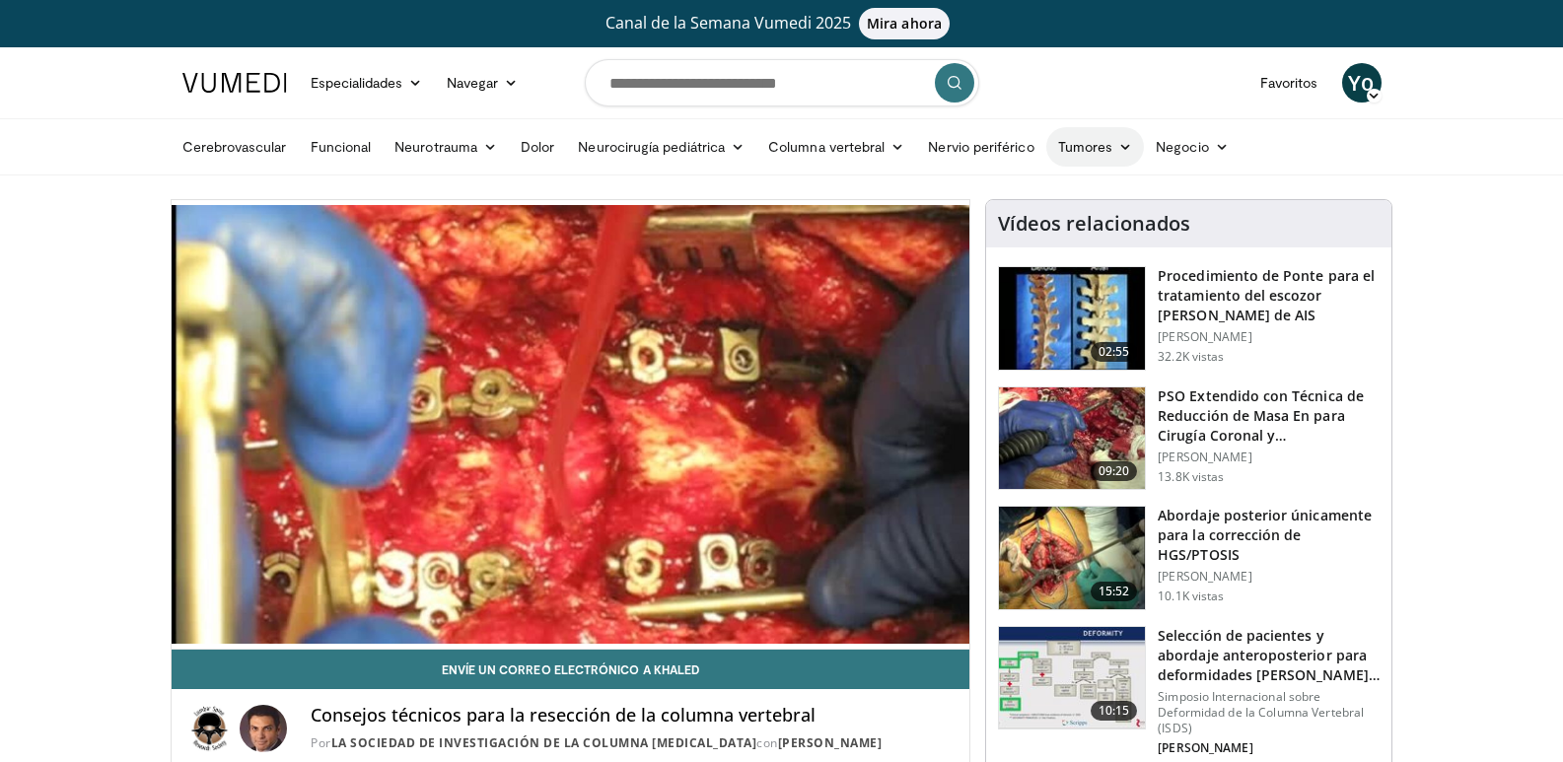
click at [1129, 145] on icon at bounding box center [1125, 147] width 14 height 14
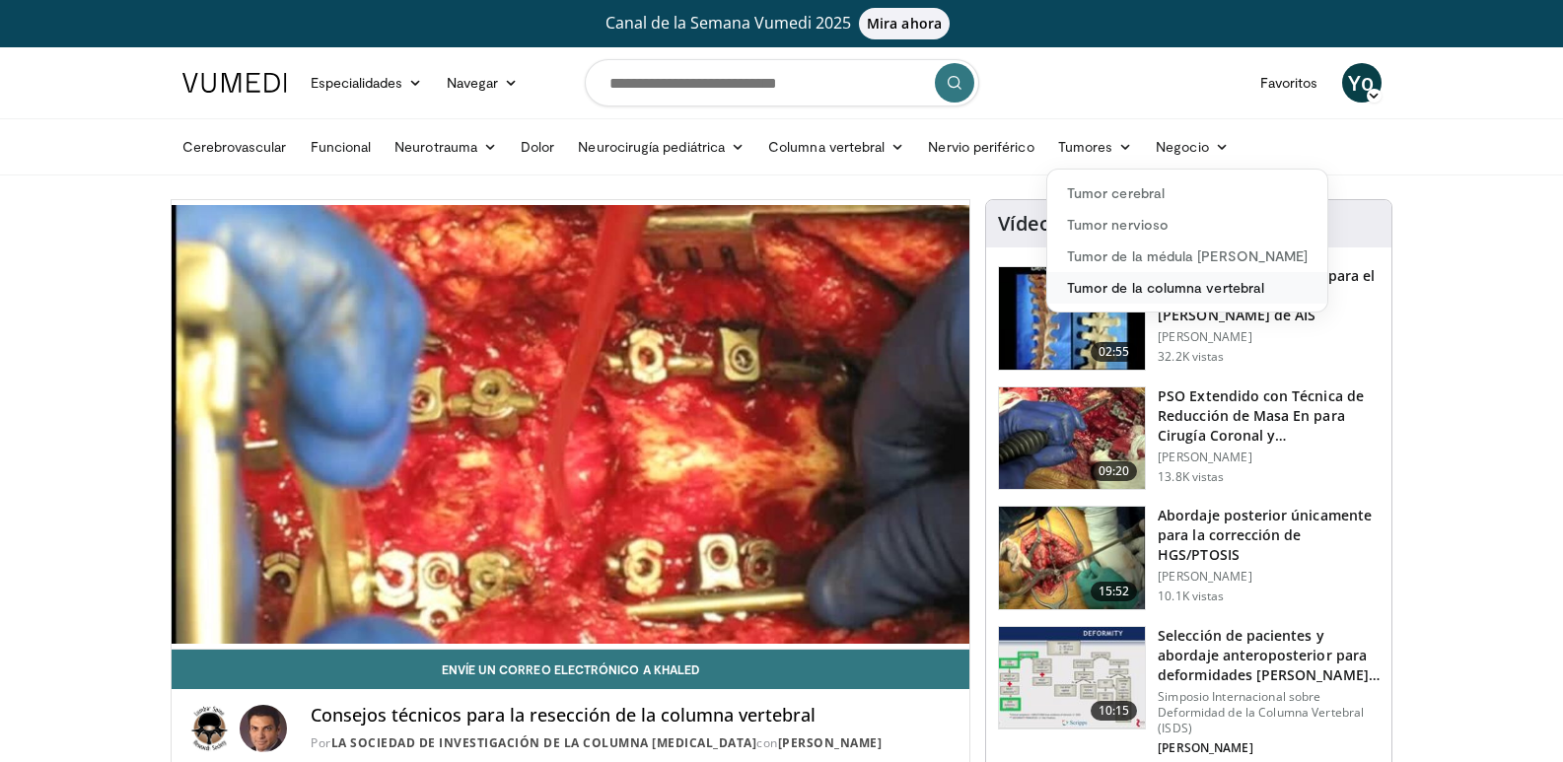
click at [1149, 283] on font "Tumor de la columna vertebral" at bounding box center [1165, 287] width 197 height 17
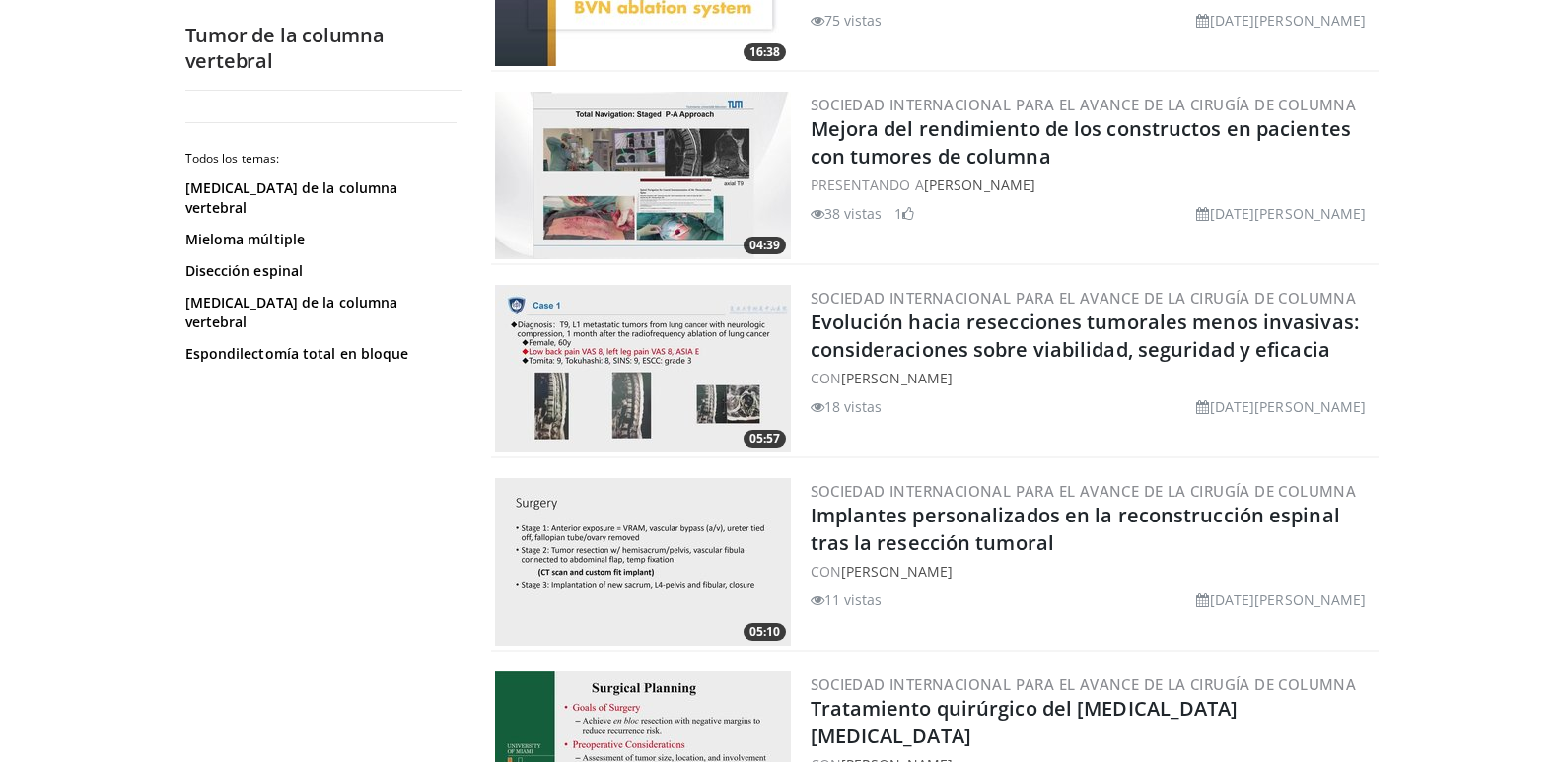
scroll to position [986, 0]
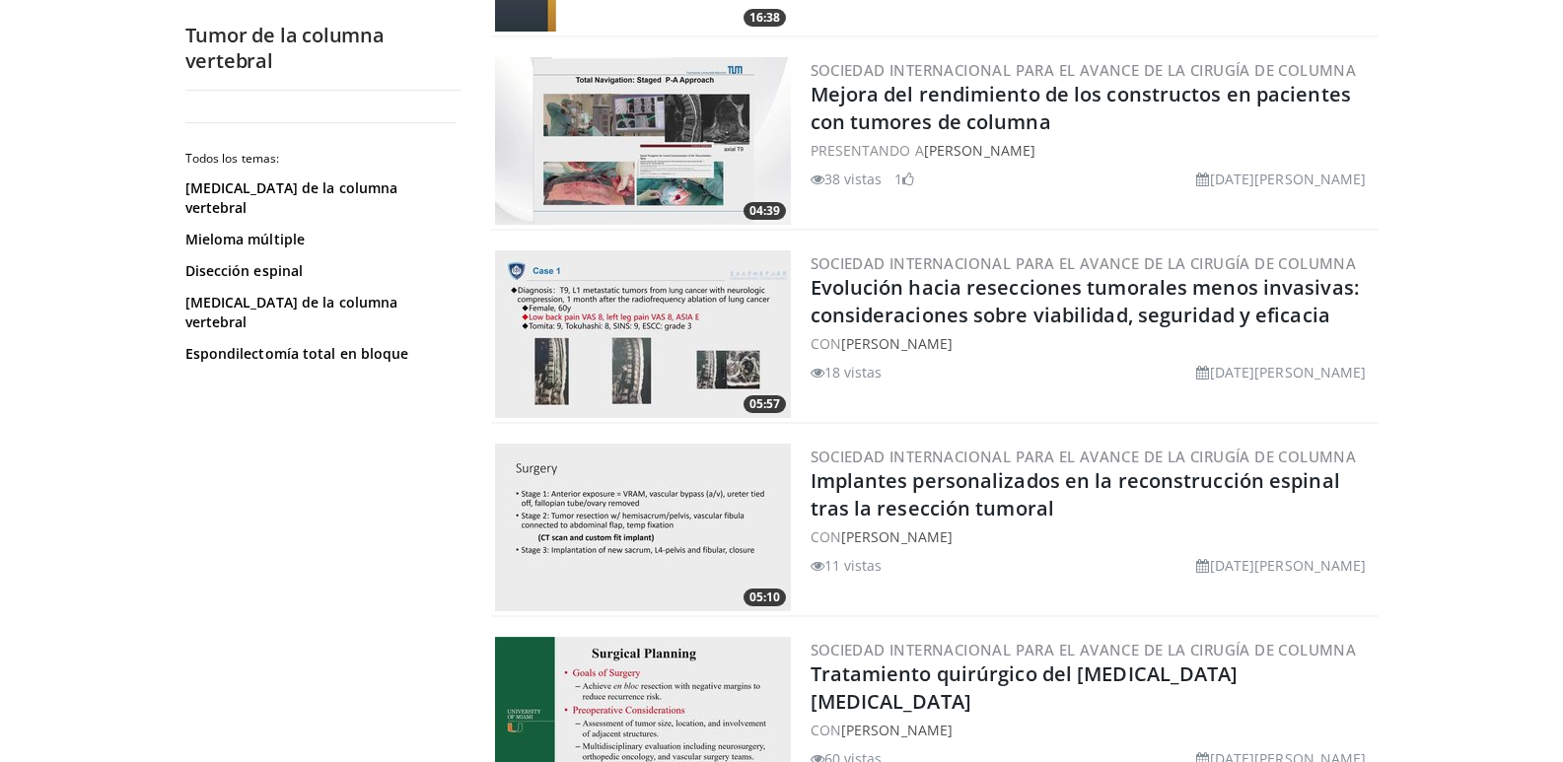
click at [717, 329] on img at bounding box center [643, 334] width 296 height 168
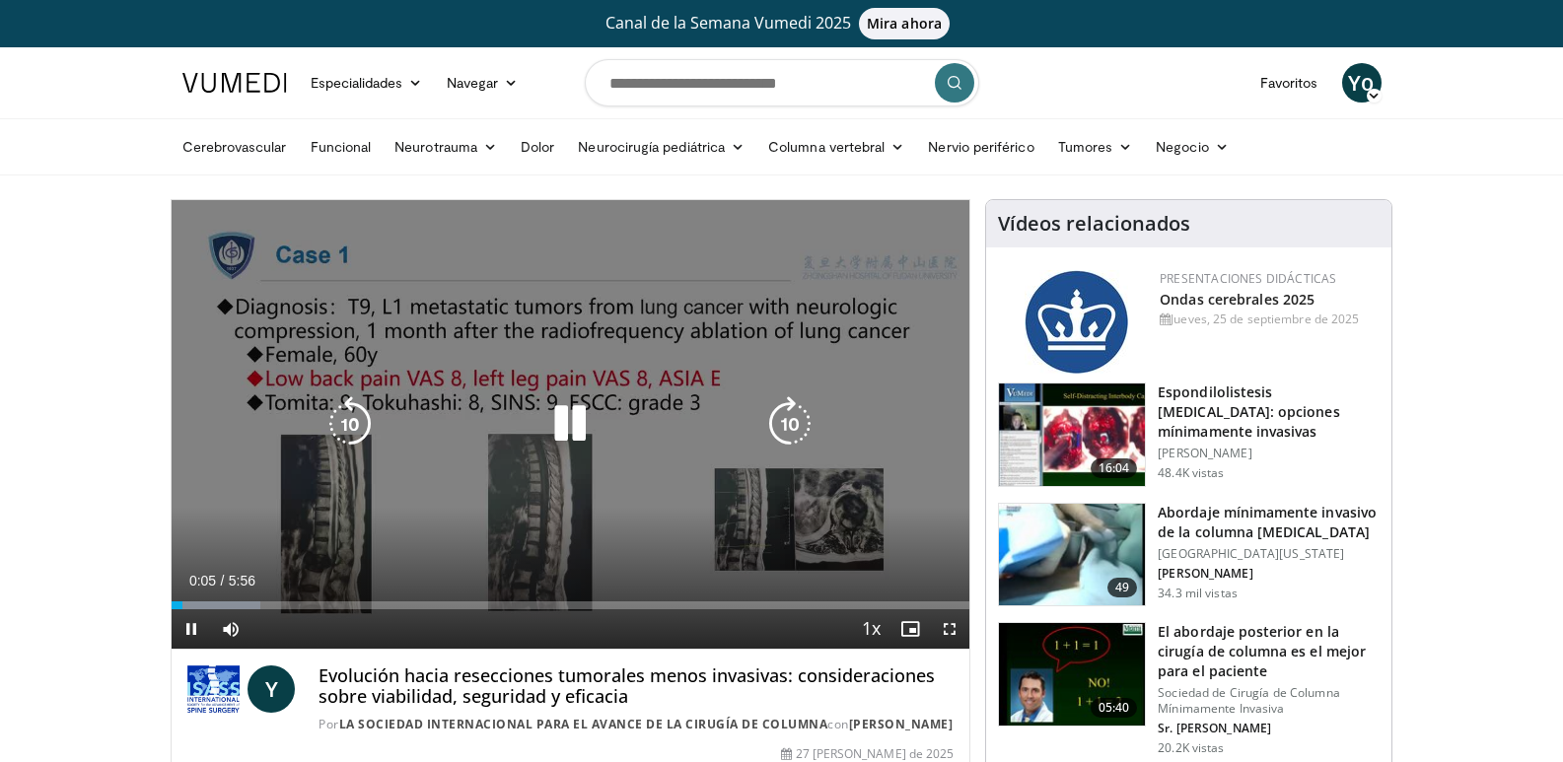
click at [575, 417] on icon "Video Player" at bounding box center [569, 423] width 55 height 55
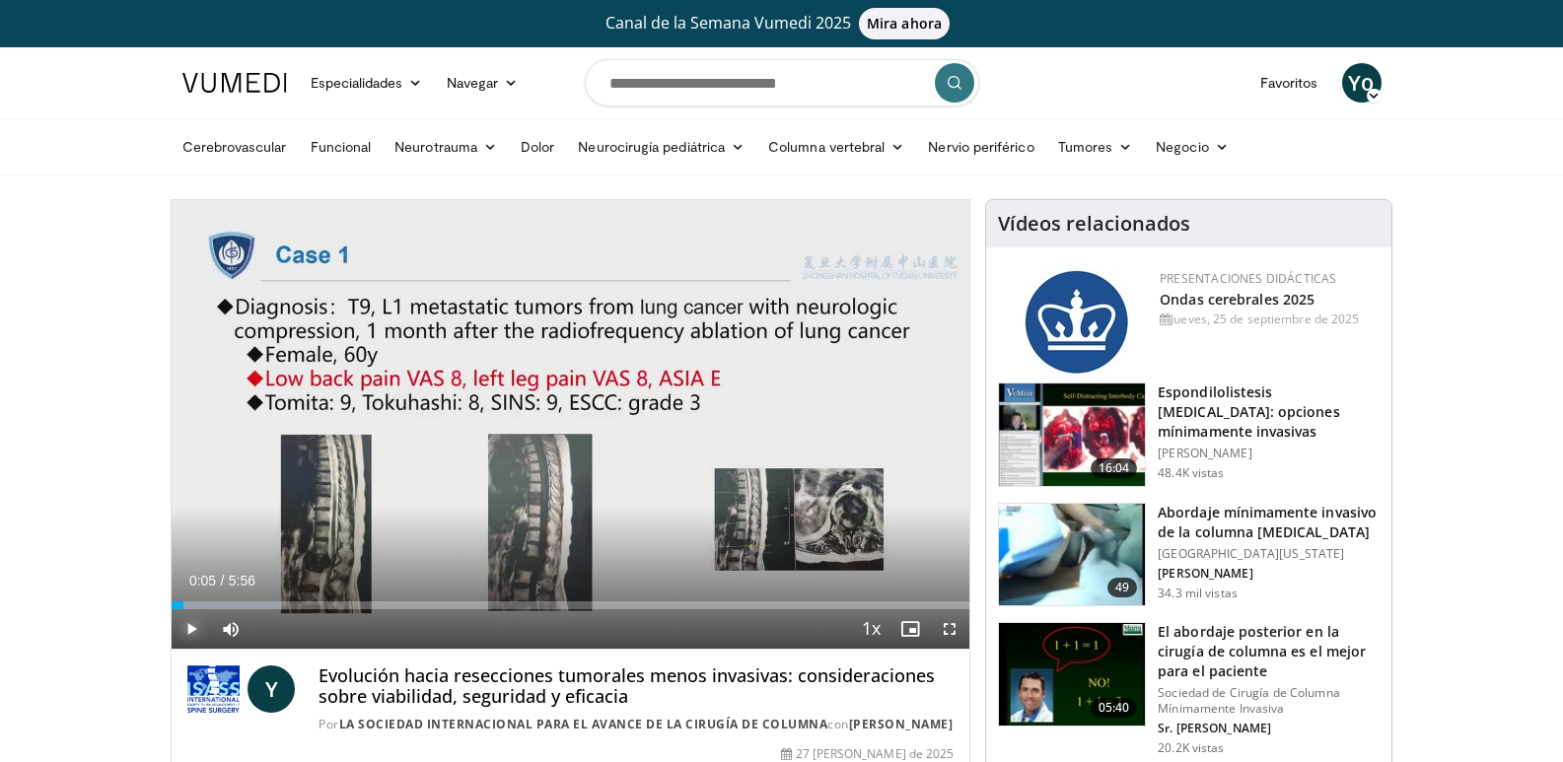
click at [186, 626] on span "Video Player" at bounding box center [191, 628] width 39 height 39
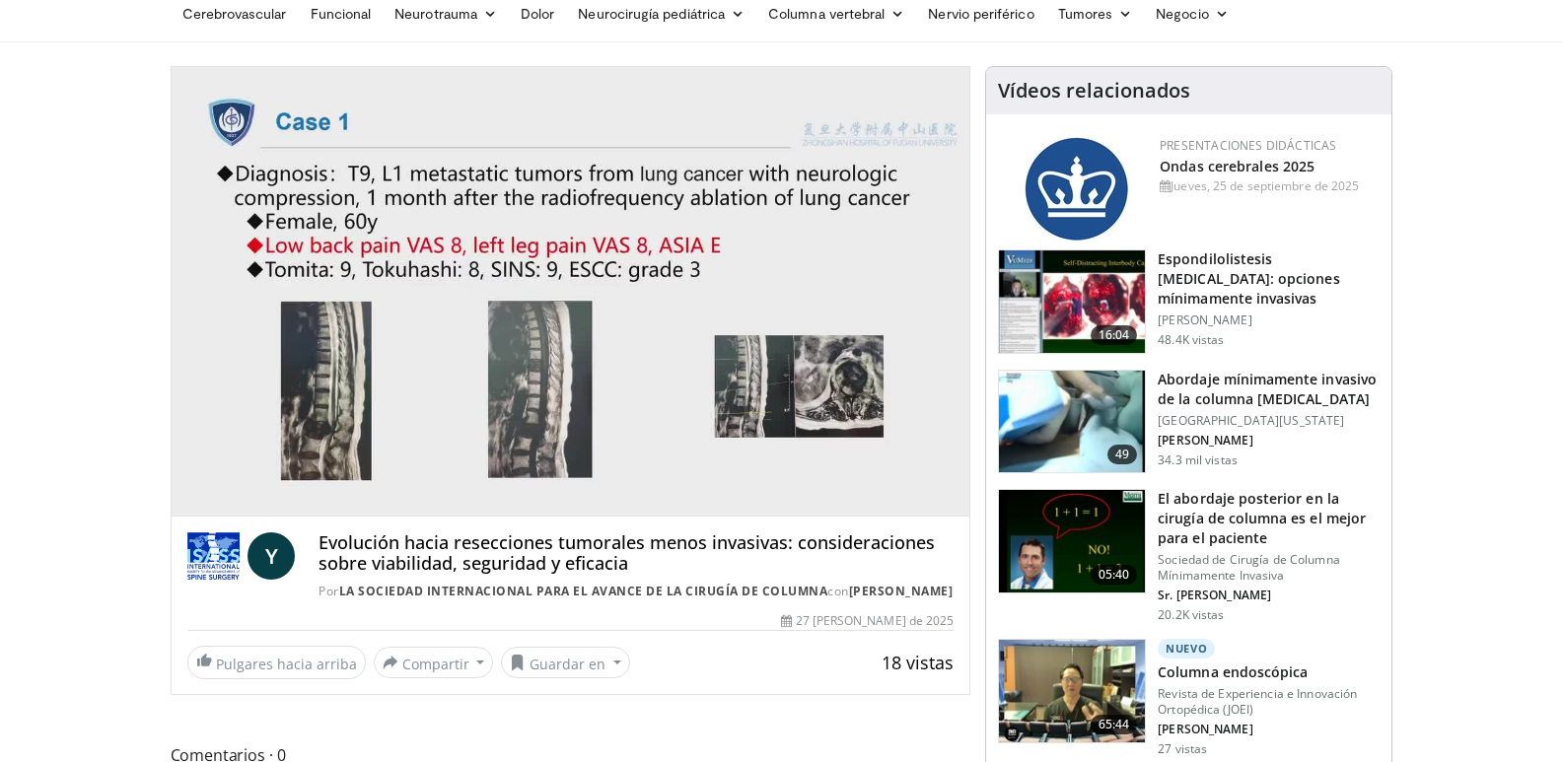
scroll to position [99, 0]
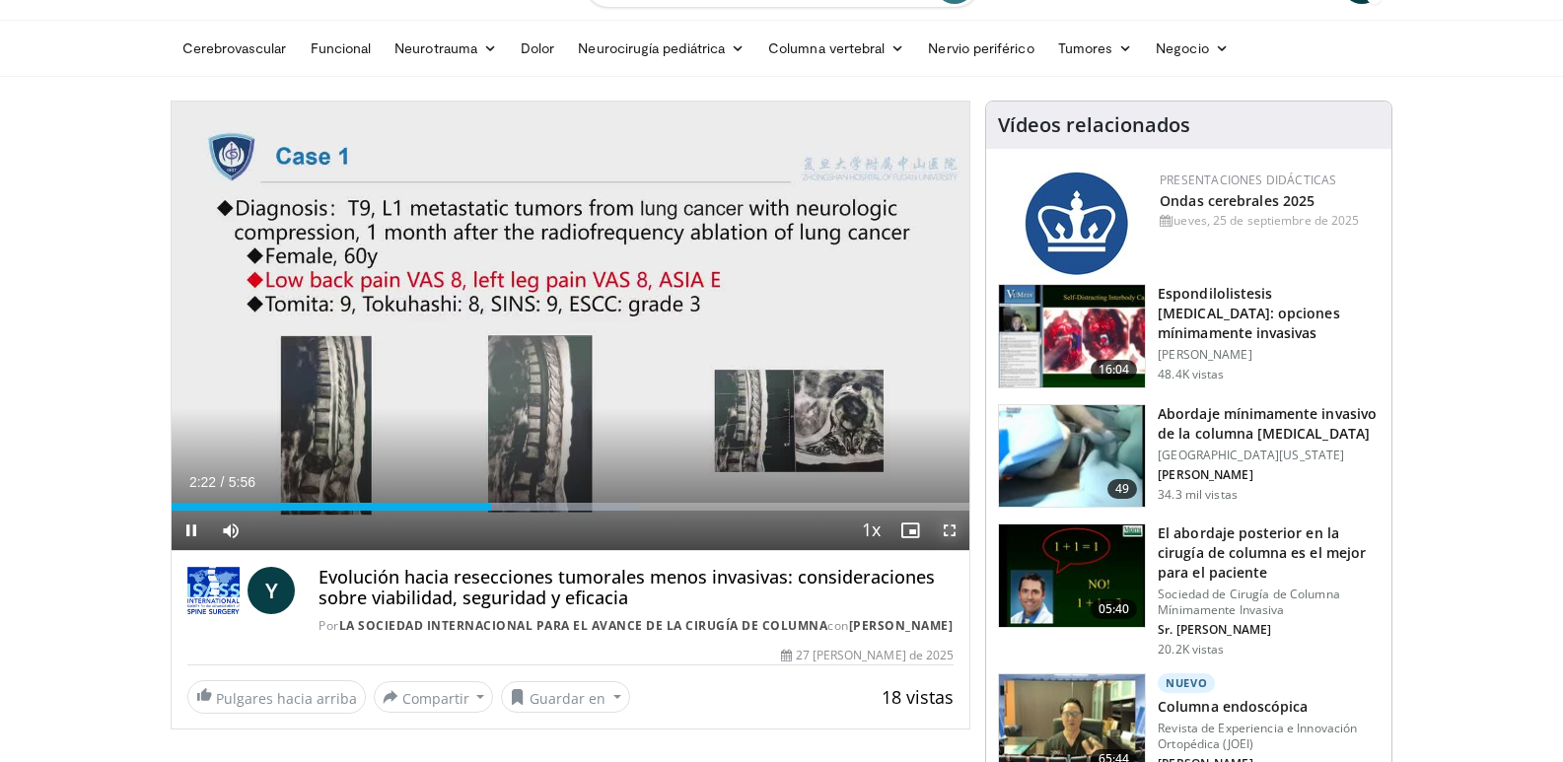
click at [955, 528] on span "Video Player" at bounding box center [949, 530] width 39 height 39
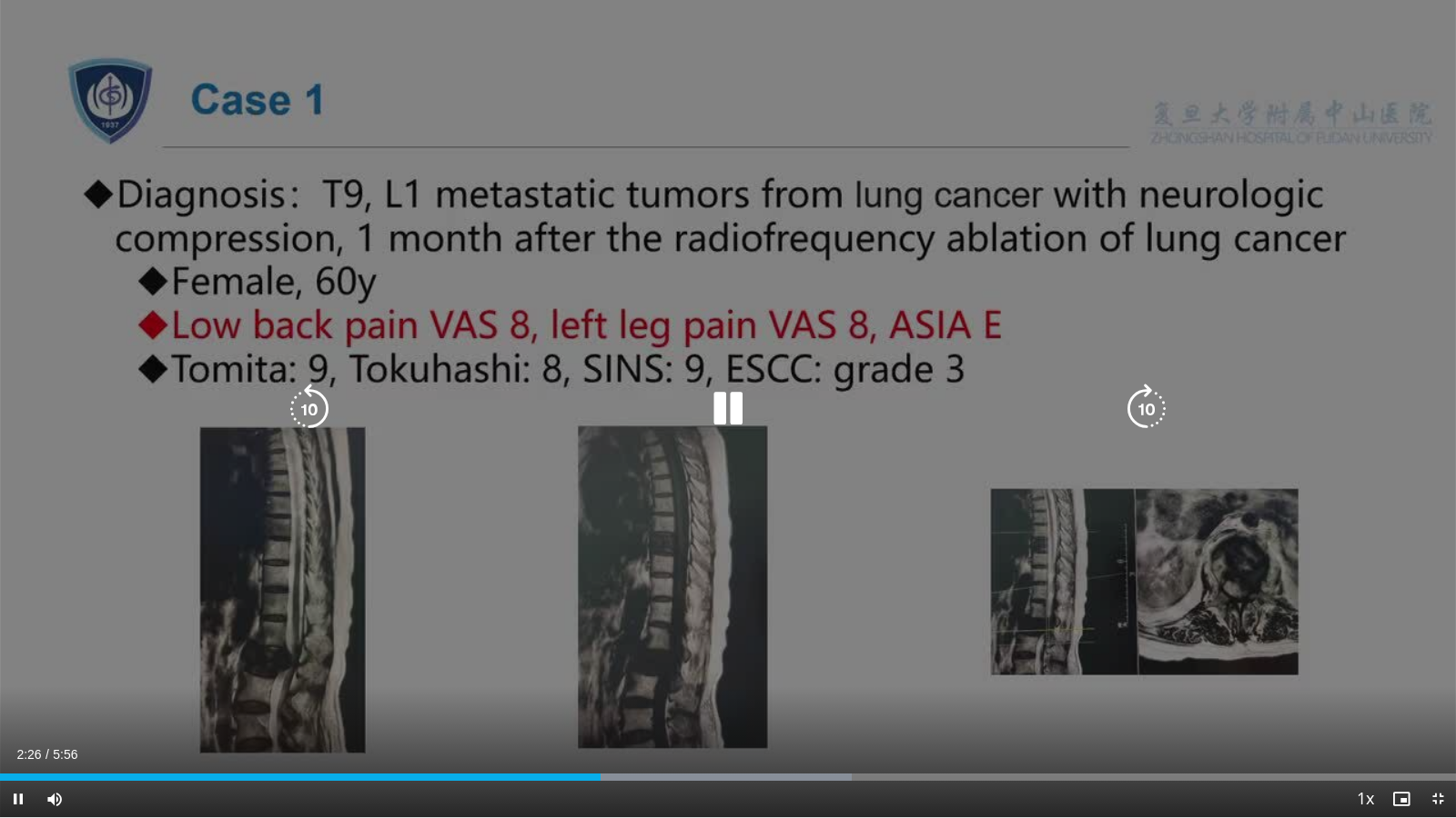
click at [724, 414] on icon "Video Player" at bounding box center [727, 409] width 51 height 51
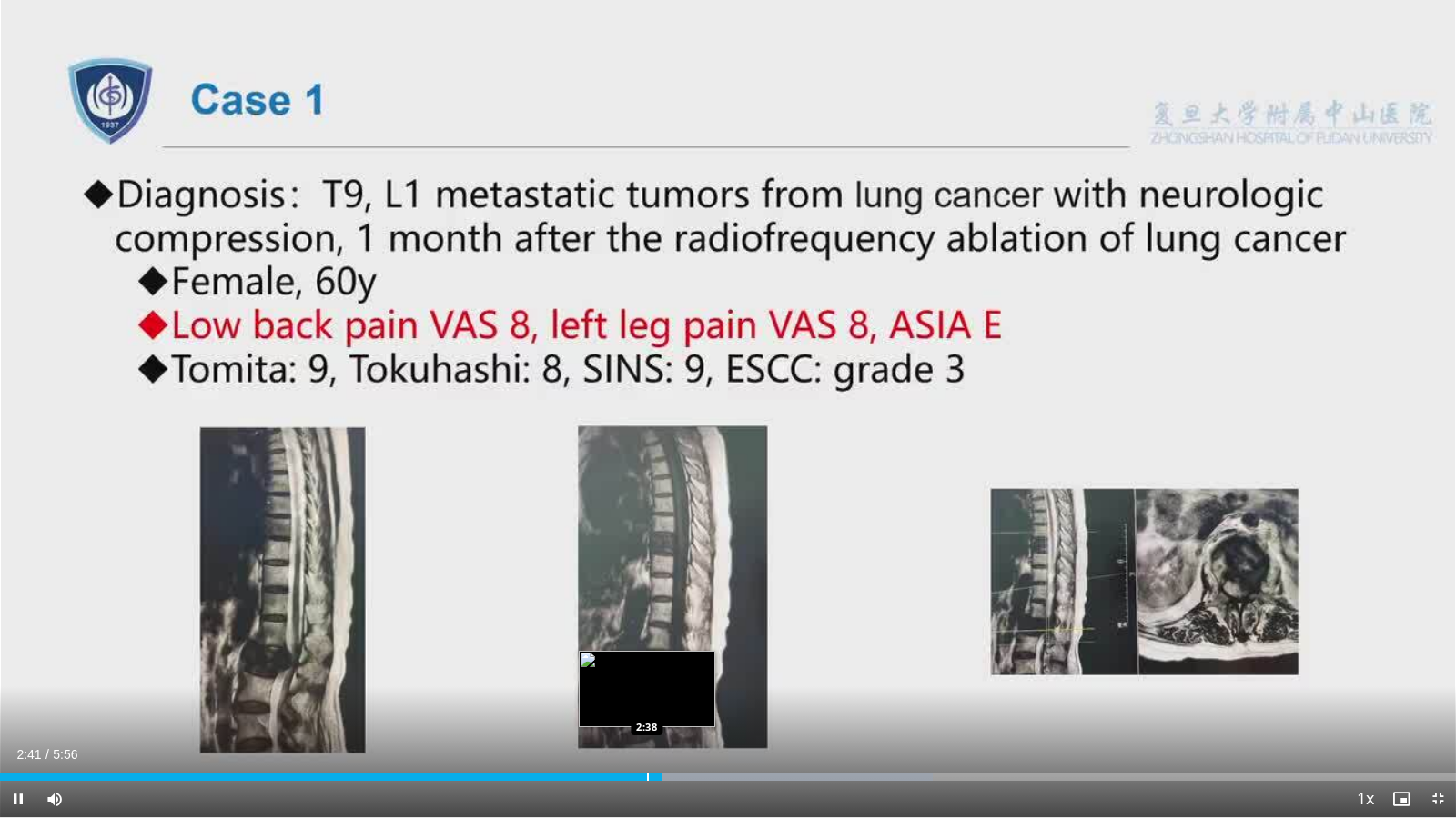
click at [647, 702] on div "Progress Bar" at bounding box center [648, 777] width 2 height 7
click at [638, 702] on div "Progress Bar" at bounding box center [638, 777] width 2 height 7
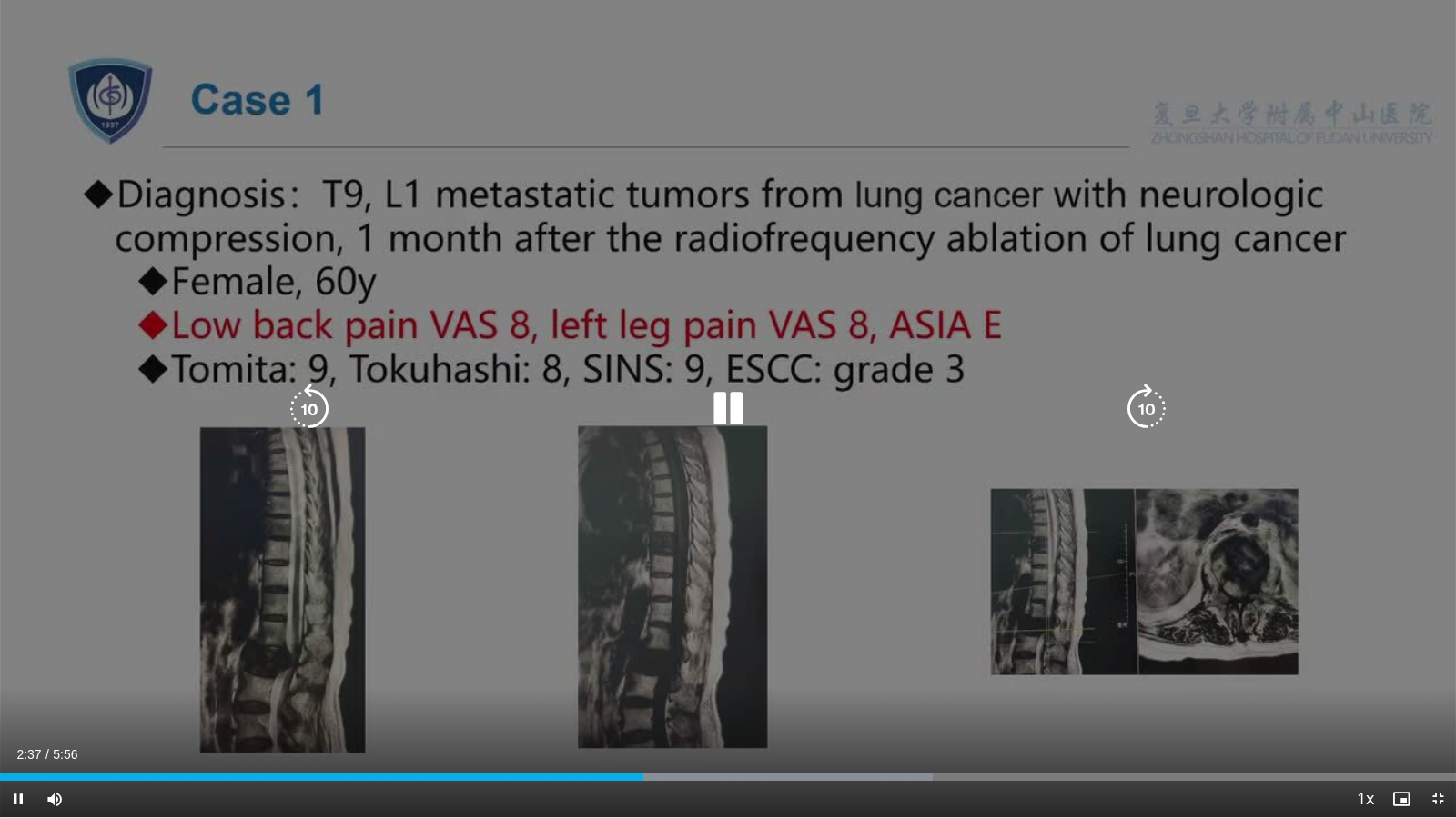
click at [722, 406] on icon "Video Player" at bounding box center [727, 409] width 51 height 51
click at [722, 424] on icon "Video Player" at bounding box center [727, 409] width 51 height 51
click at [737, 410] on icon "Video Player" at bounding box center [727, 409] width 51 height 51
click at [727, 409] on icon "Video Player" at bounding box center [727, 409] width 51 height 51
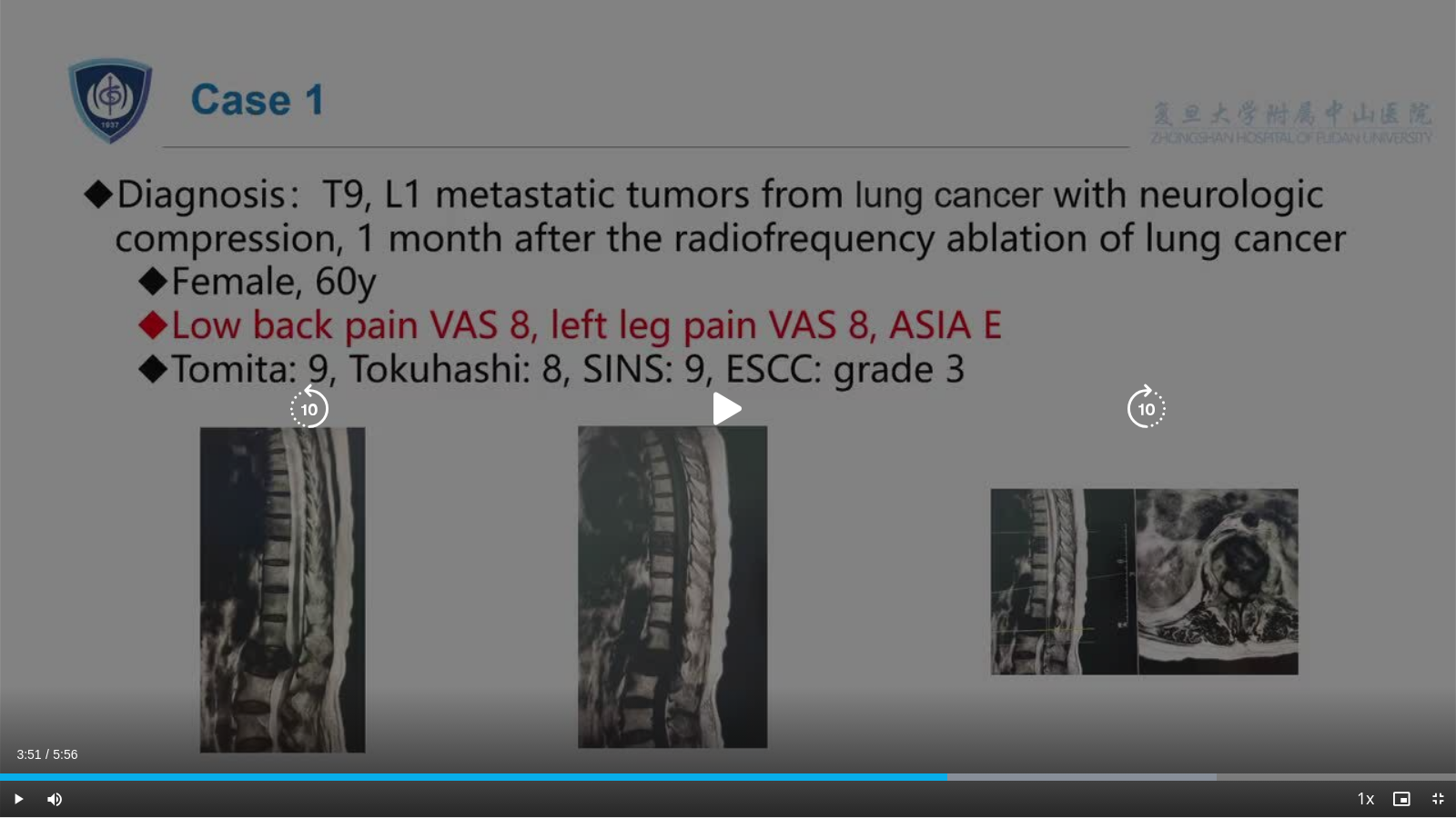
click at [173, 676] on div "10 seconds Tap to unmute" at bounding box center [728, 409] width 1456 height 817
click at [722, 402] on icon "Video Player" at bounding box center [727, 409] width 51 height 51
click at [702, 399] on icon "Video Player" at bounding box center [727, 409] width 51 height 51
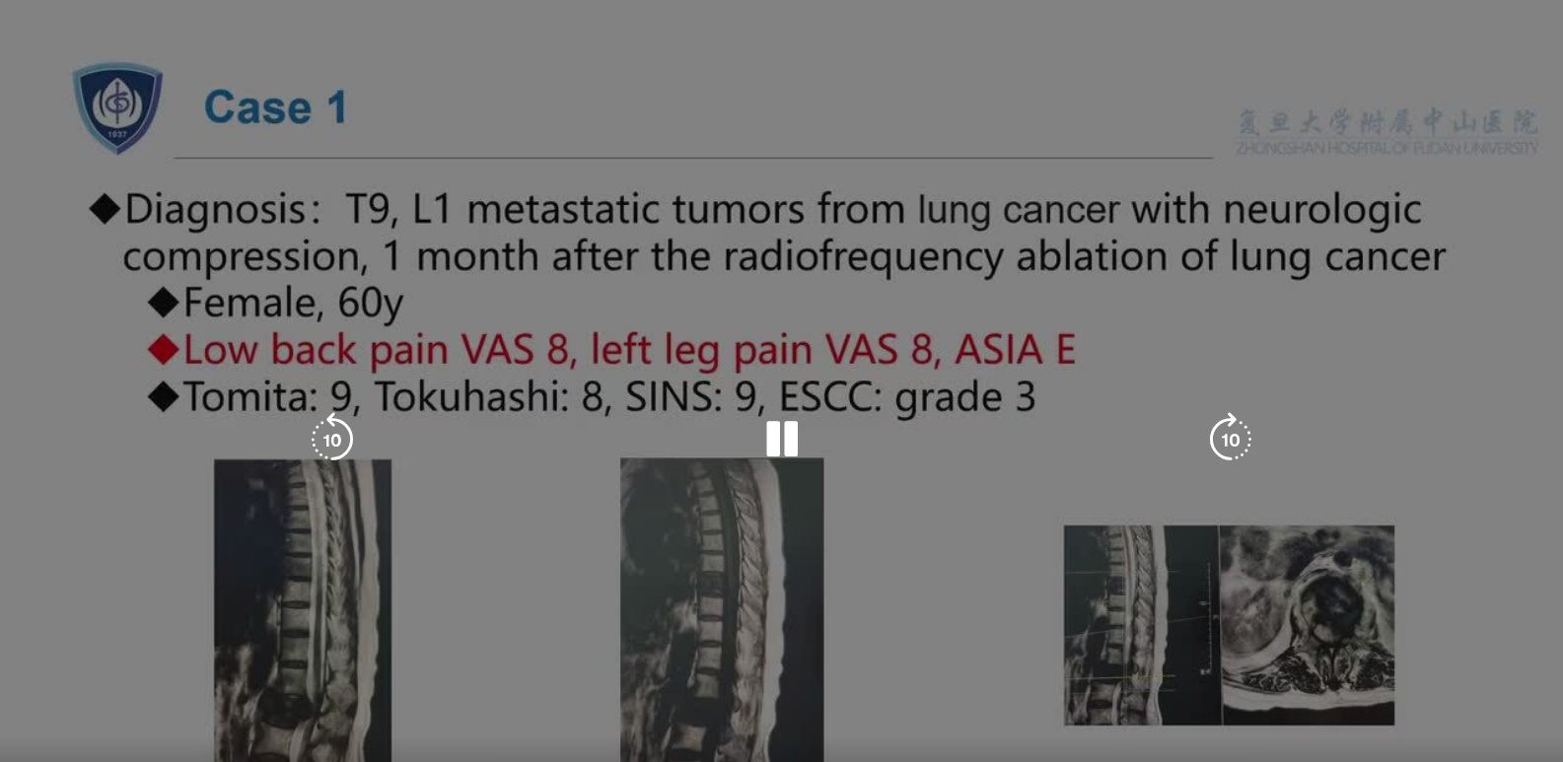
scroll to position [0, 0]
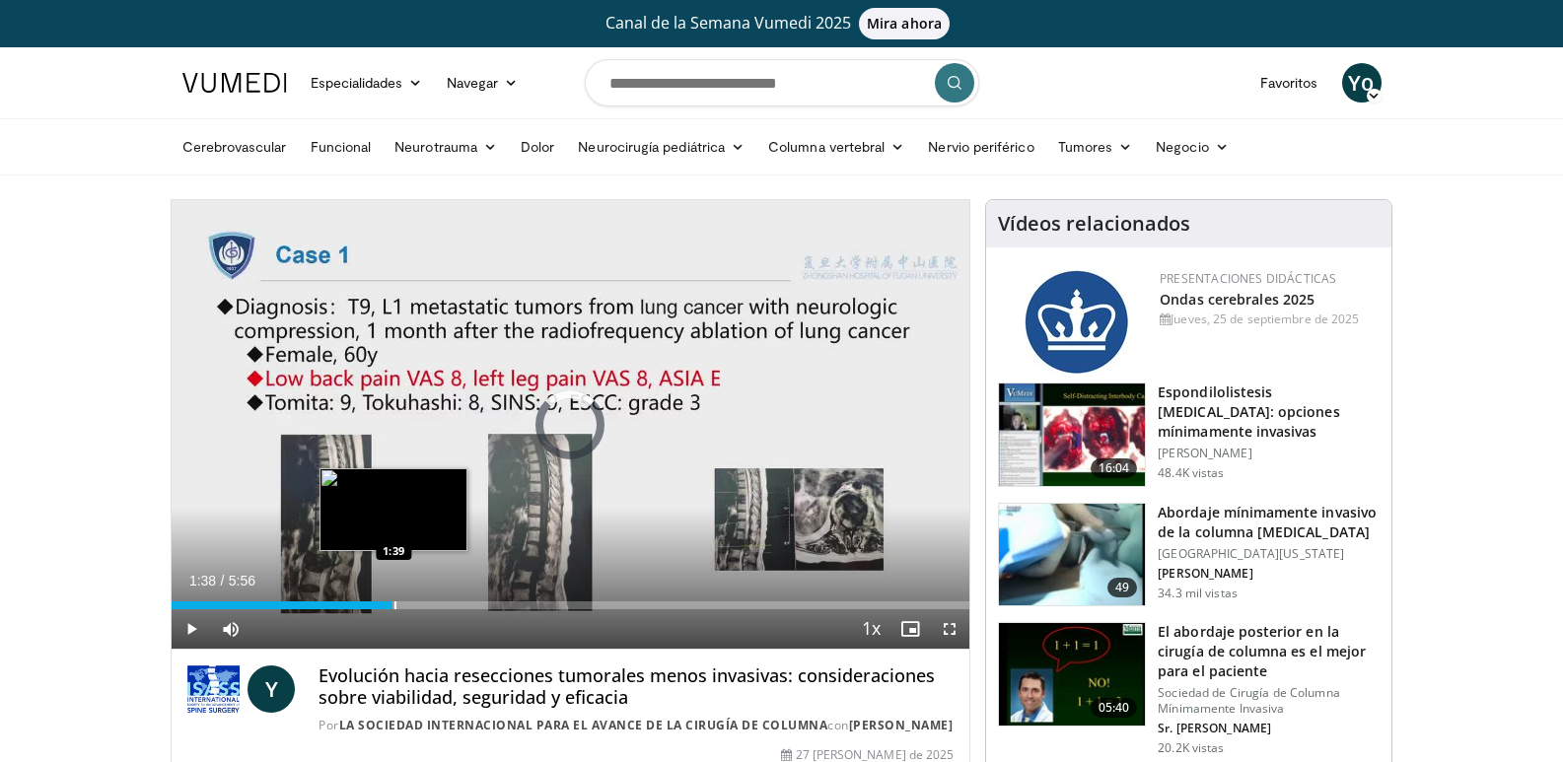
click at [394, 604] on div "Progress Bar" at bounding box center [395, 606] width 2 height 8
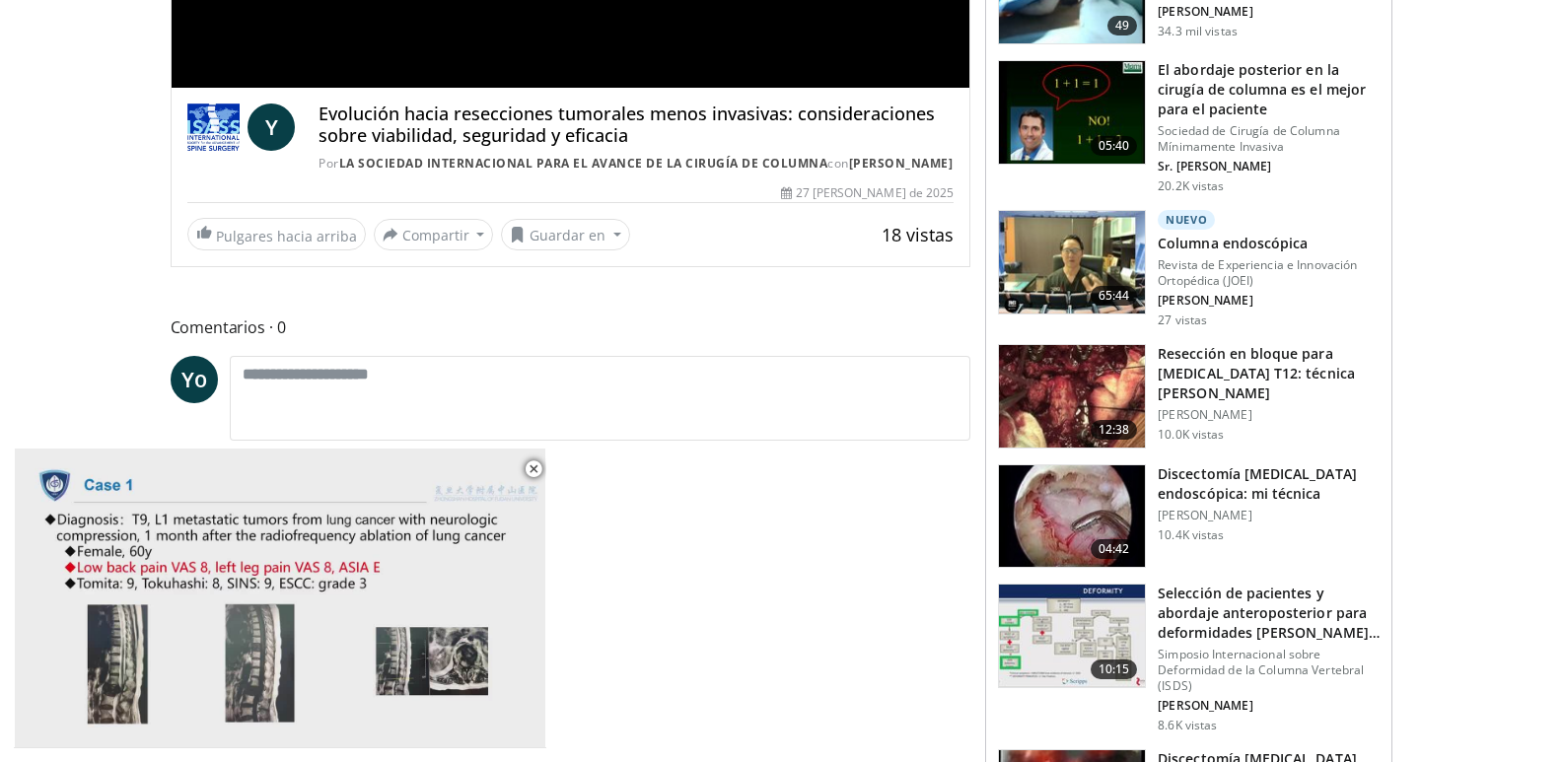
scroll to position [592, 0]
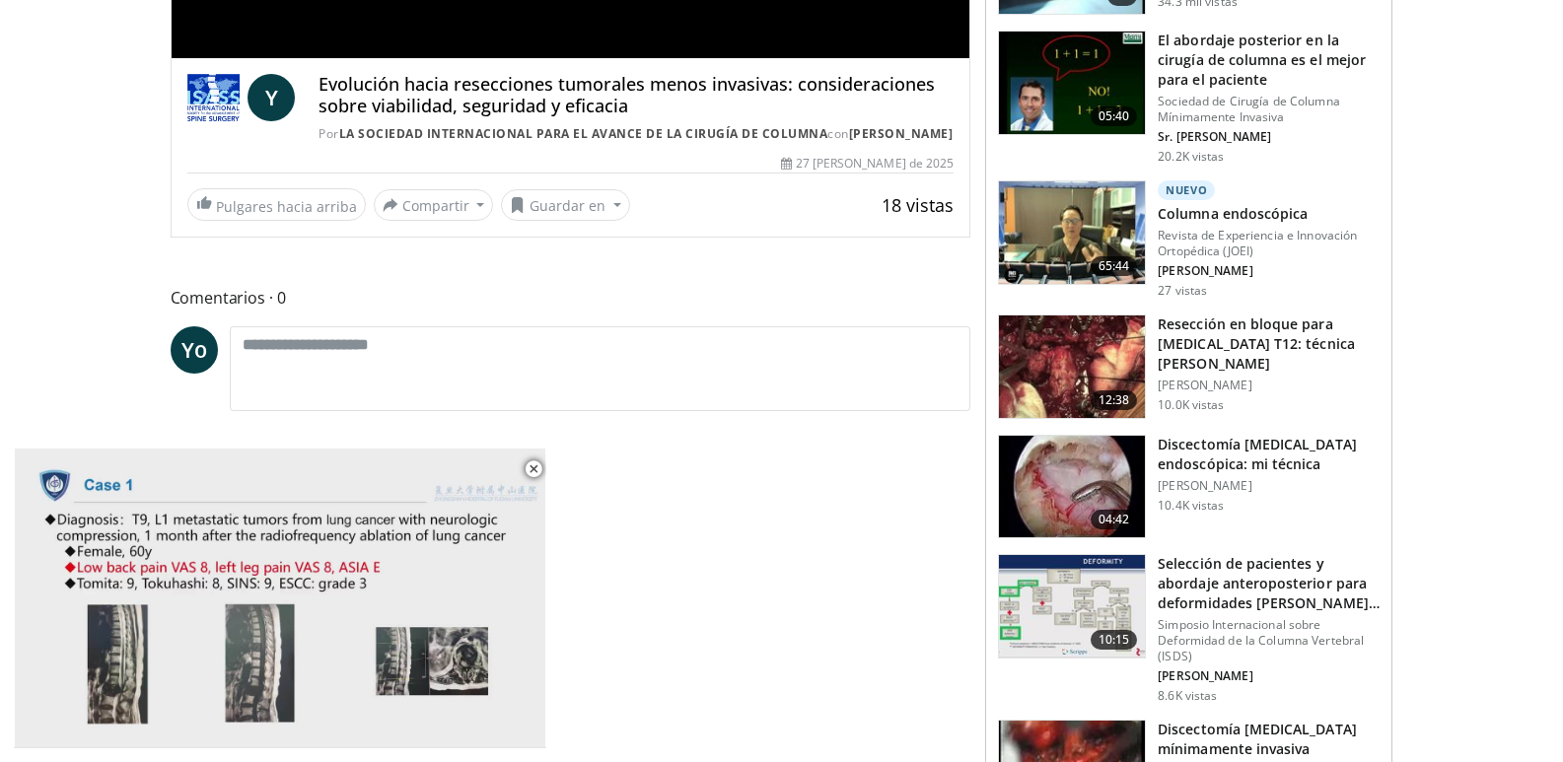
click at [1079, 499] on img at bounding box center [1072, 487] width 146 height 103
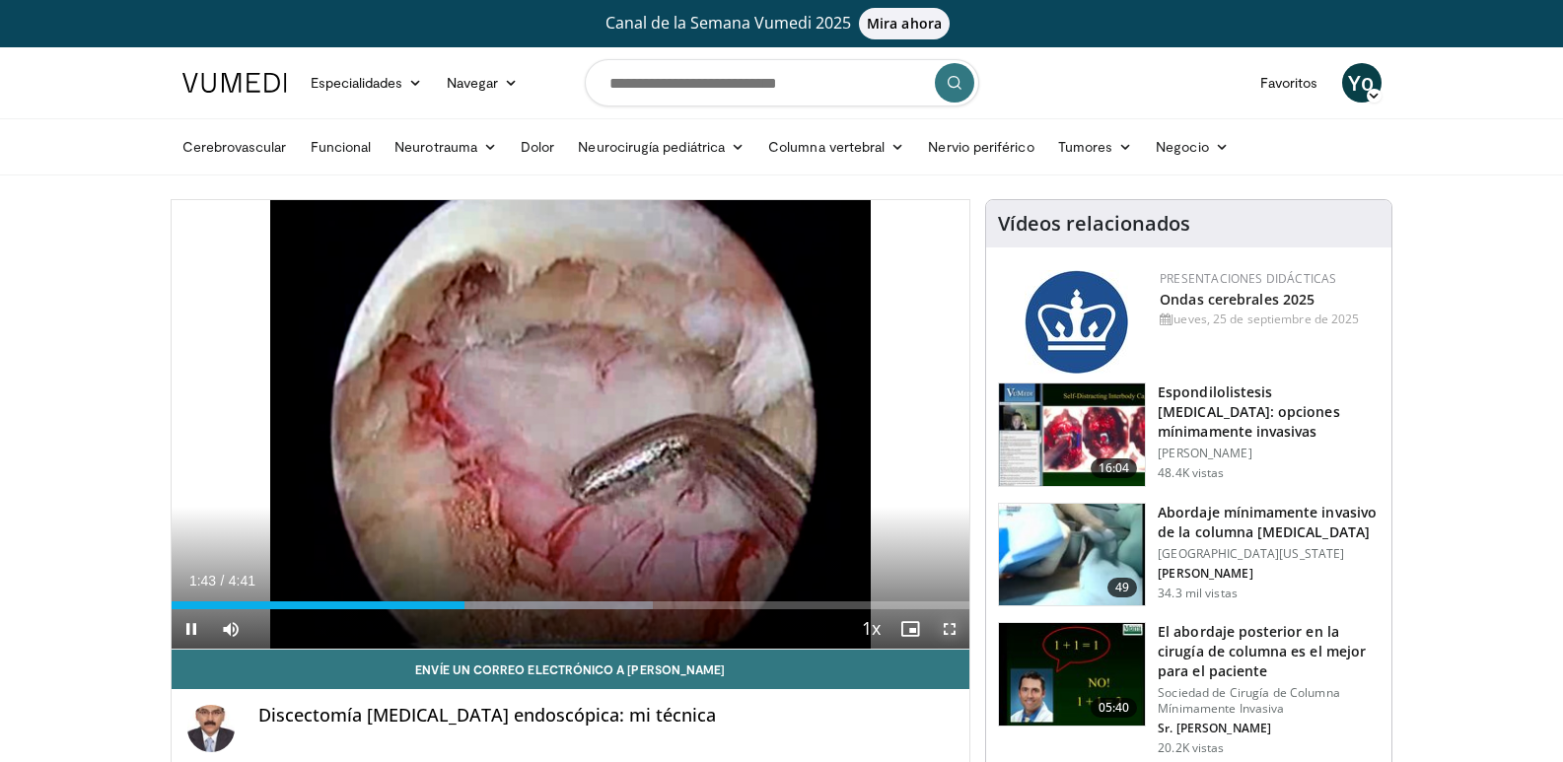
click at [947, 625] on span "Video Player" at bounding box center [949, 628] width 39 height 39
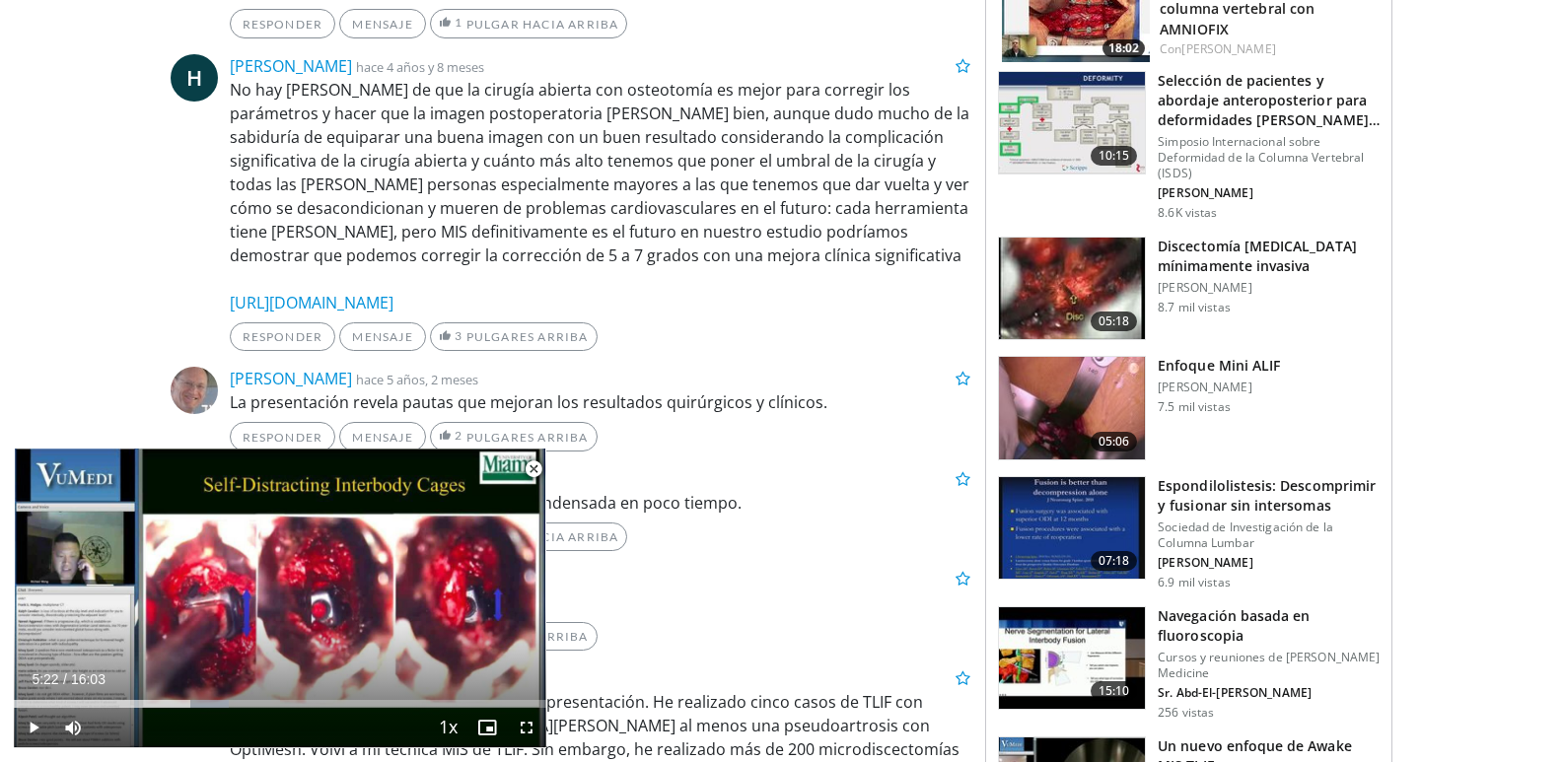
scroll to position [1578, 0]
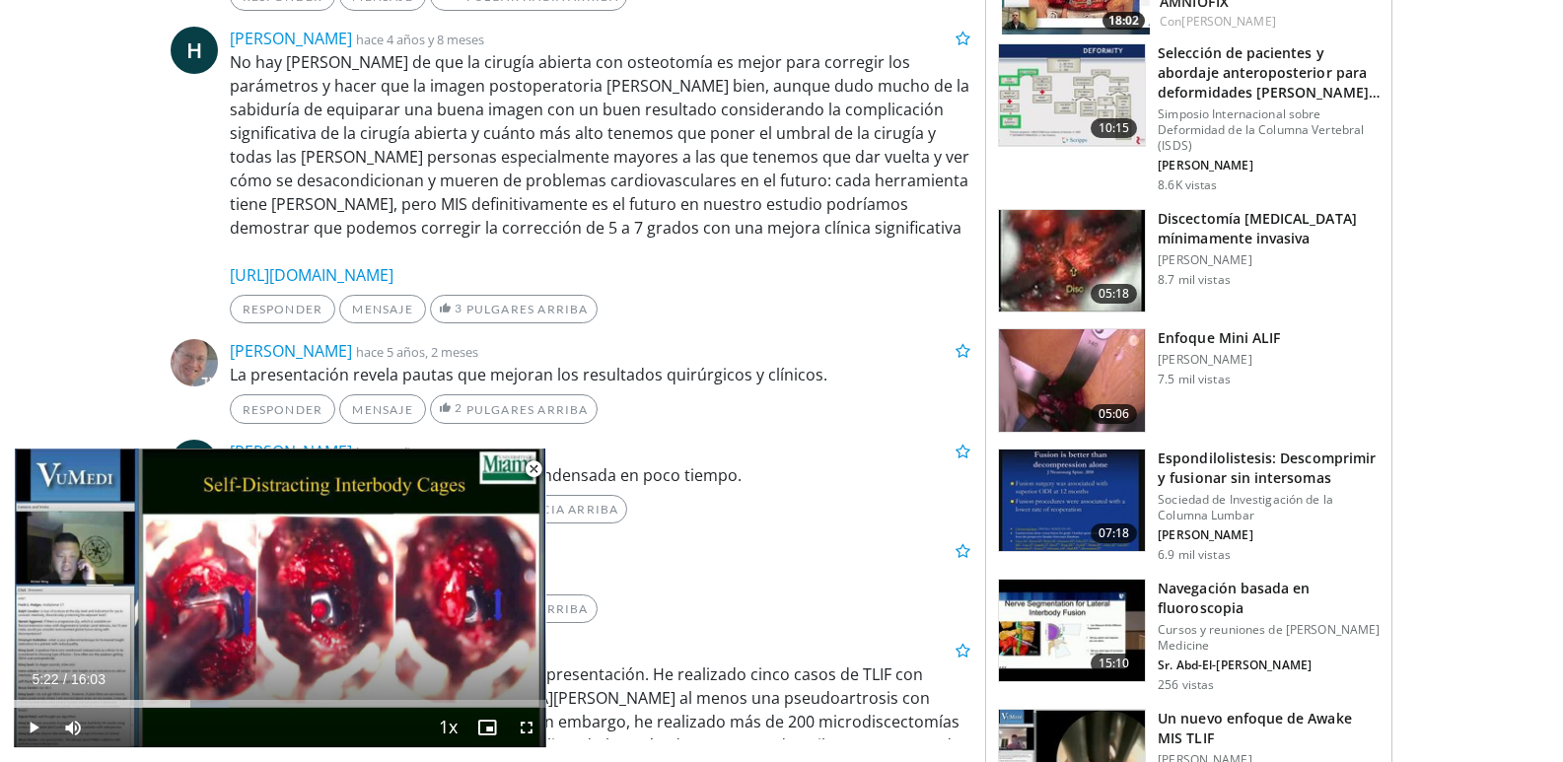
drag, startPoint x: 533, startPoint y: 466, endPoint x: 539, endPoint y: 482, distance: 16.9
click at [539, 481] on span "Video Player" at bounding box center [533, 469] width 39 height 39
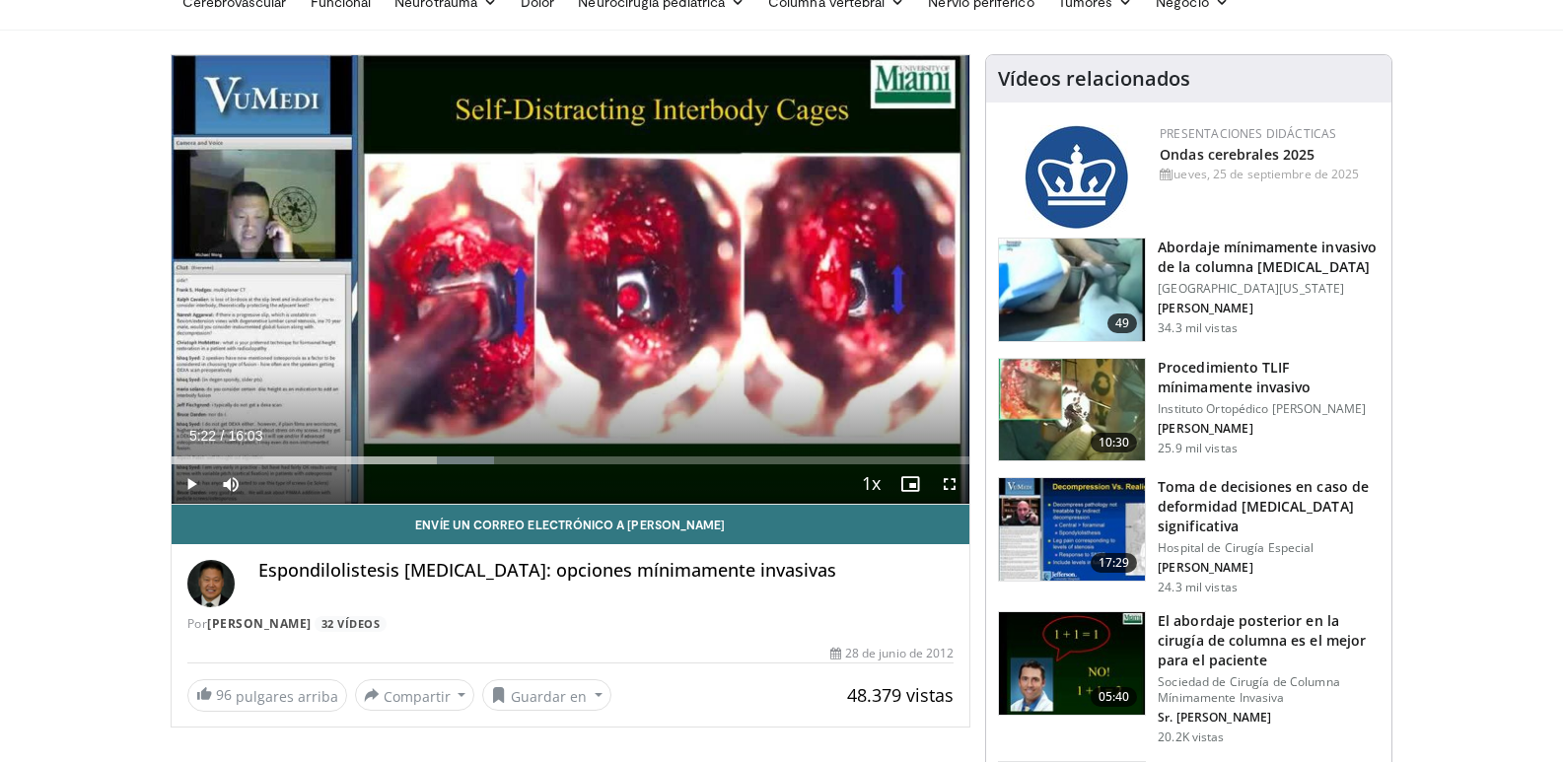
scroll to position [142, 0]
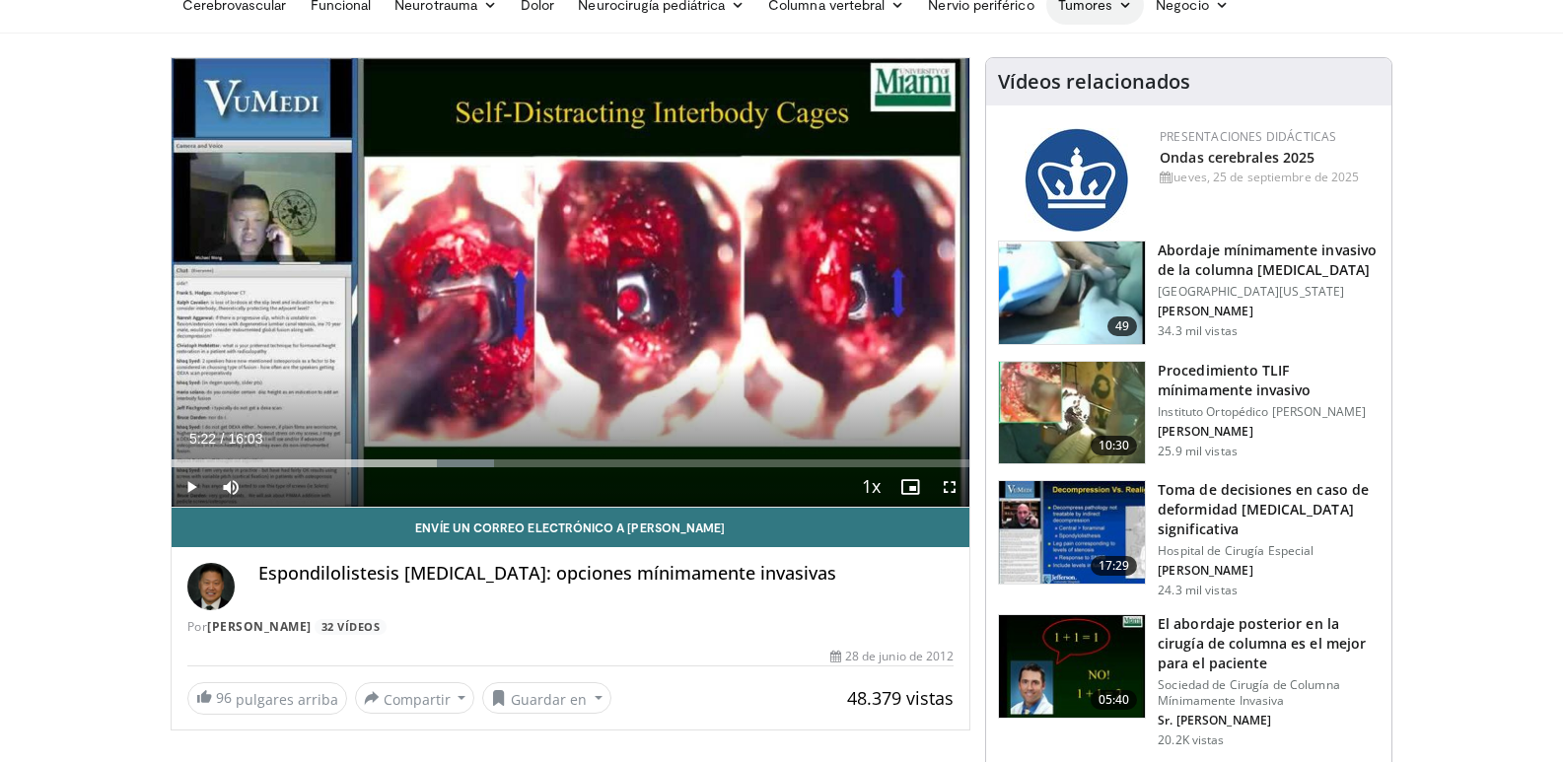
click at [1078, 5] on font "Tumores" at bounding box center [1085, 4] width 55 height 17
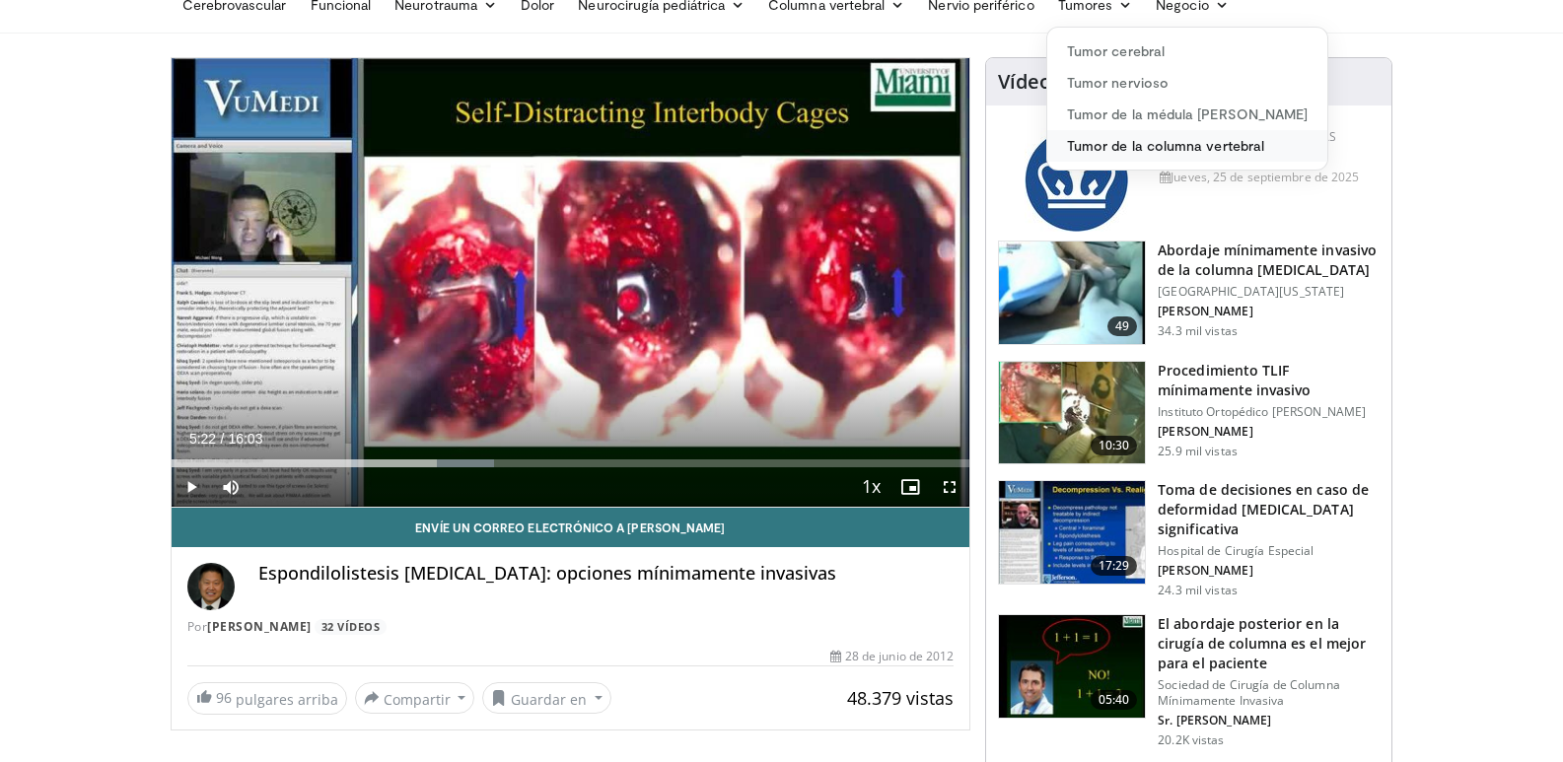
click at [1140, 150] on font "Tumor de la columna vertebral" at bounding box center [1165, 145] width 197 height 17
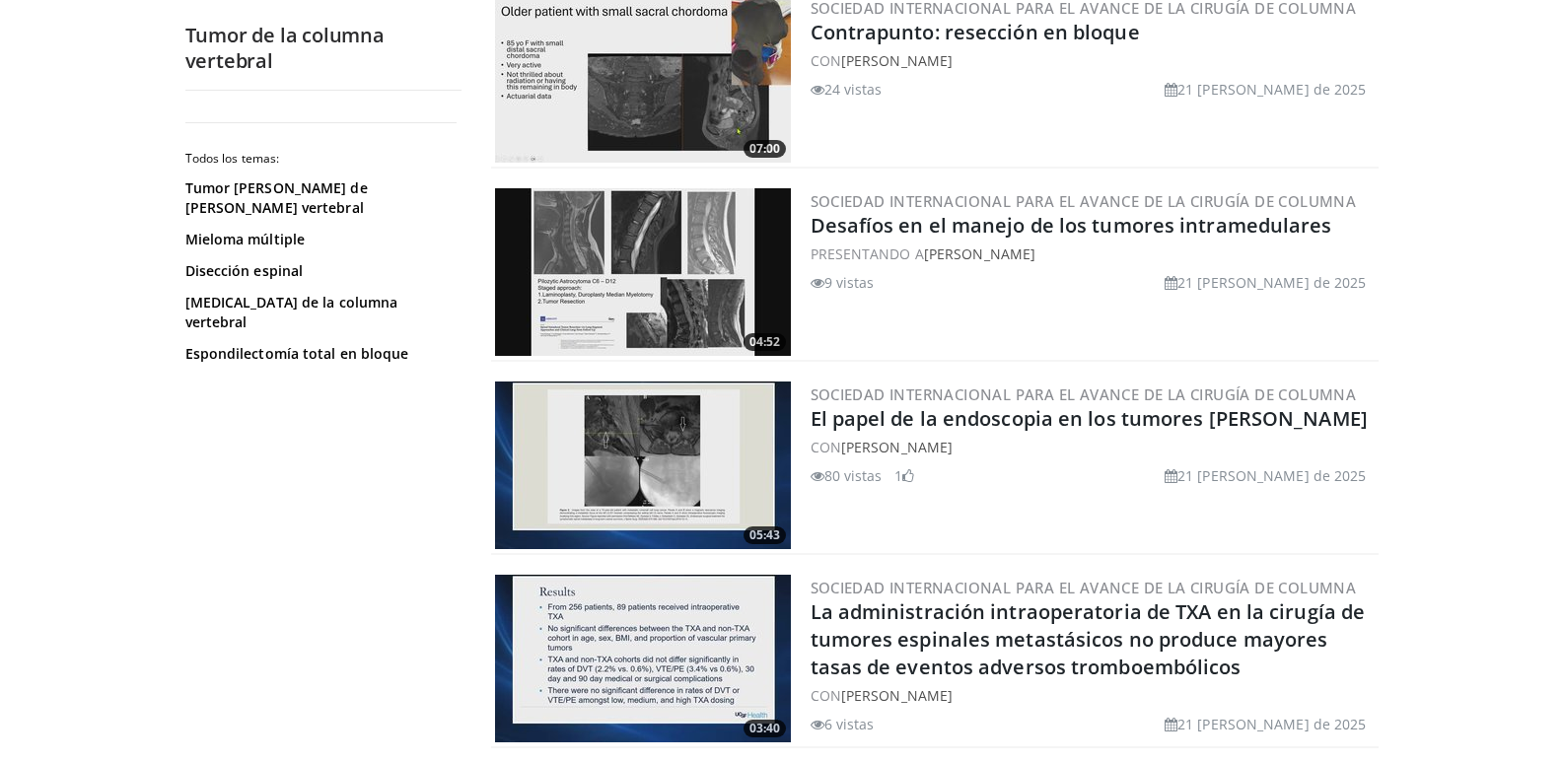
scroll to position [2662, 0]
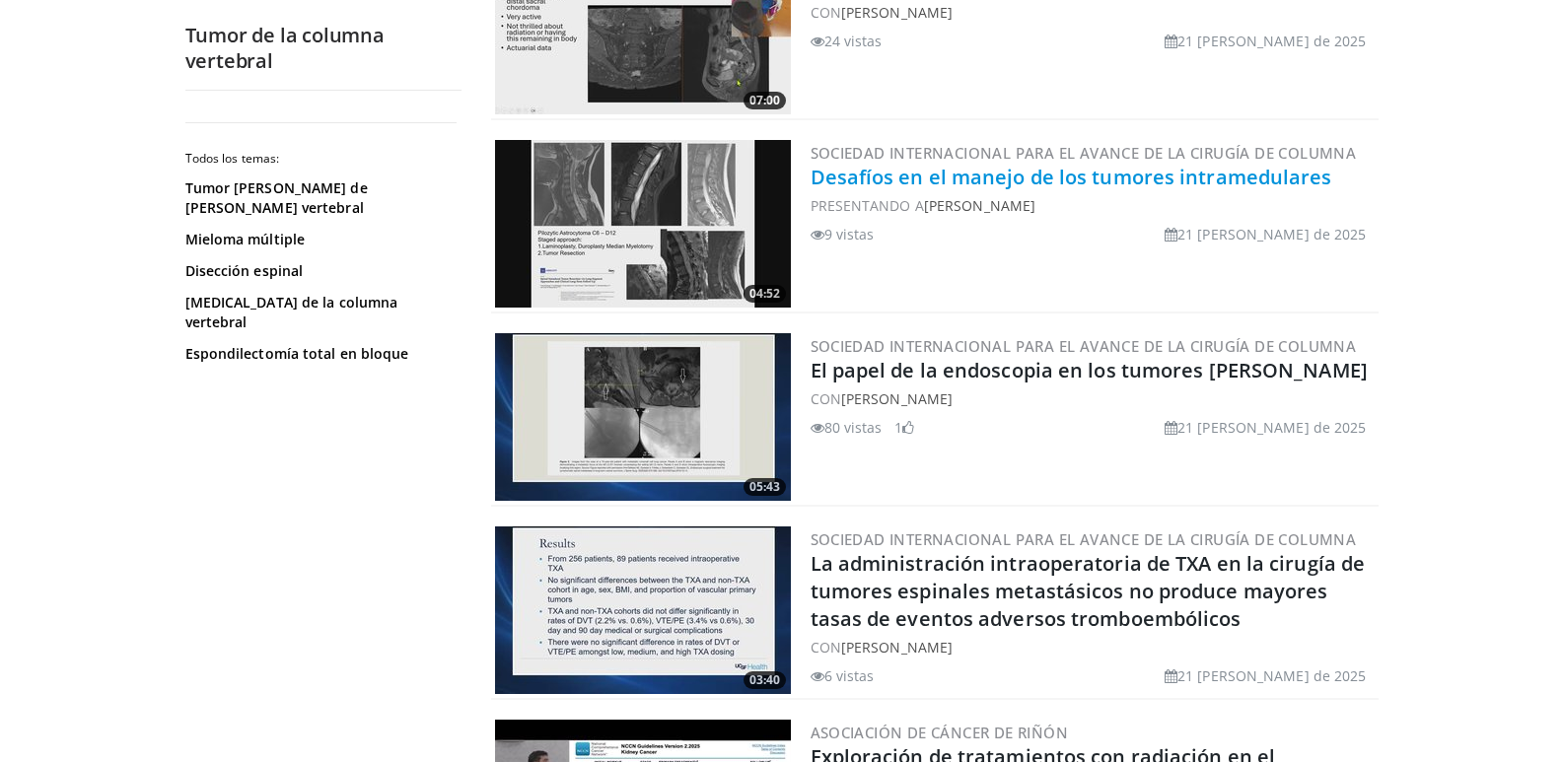
click at [1042, 184] on font "Desafíos en el manejo de los tumores intramedulares" at bounding box center [1072, 177] width 522 height 27
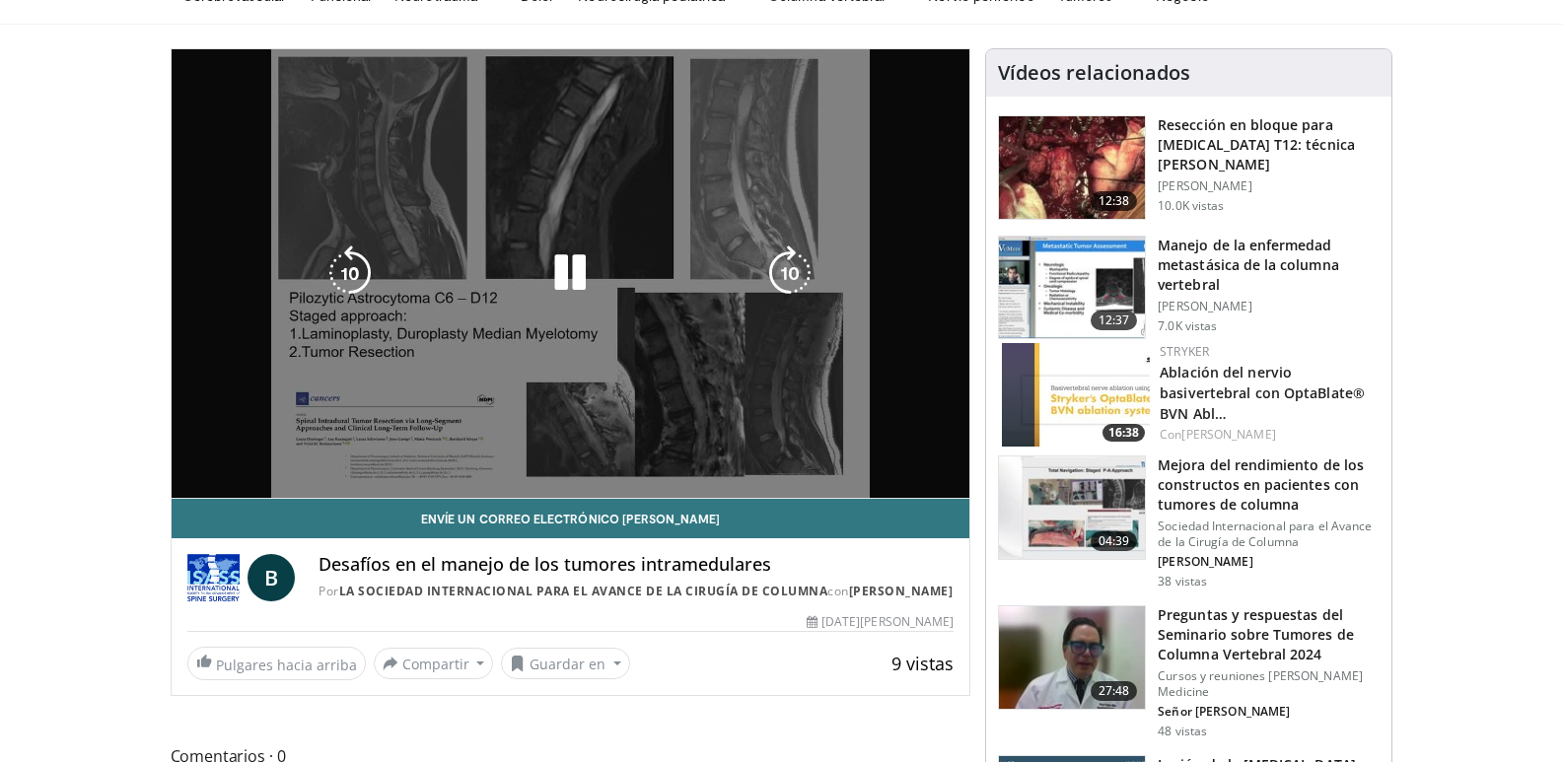
scroll to position [296, 0]
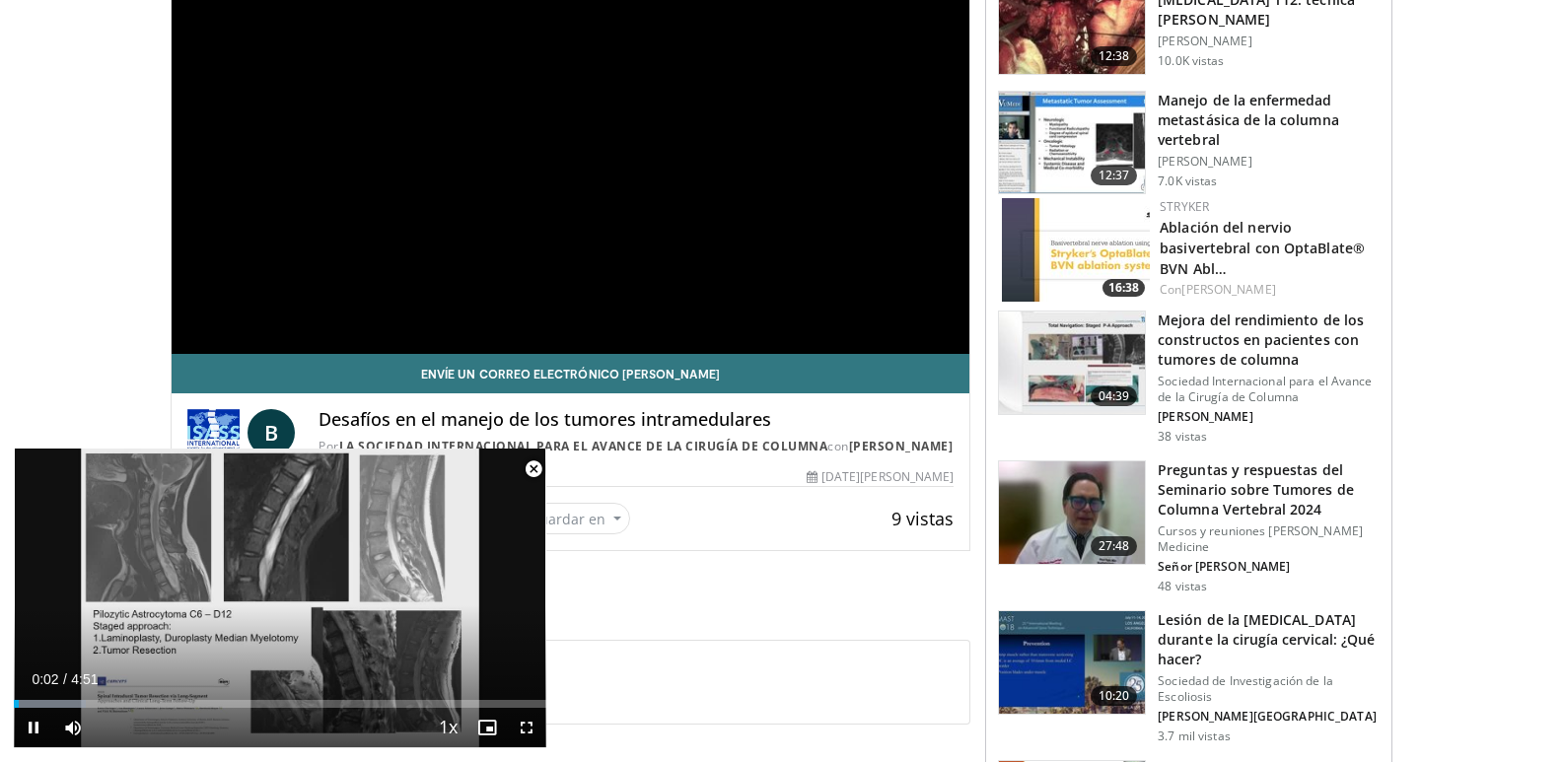
click at [536, 465] on span "Video Player" at bounding box center [533, 469] width 39 height 39
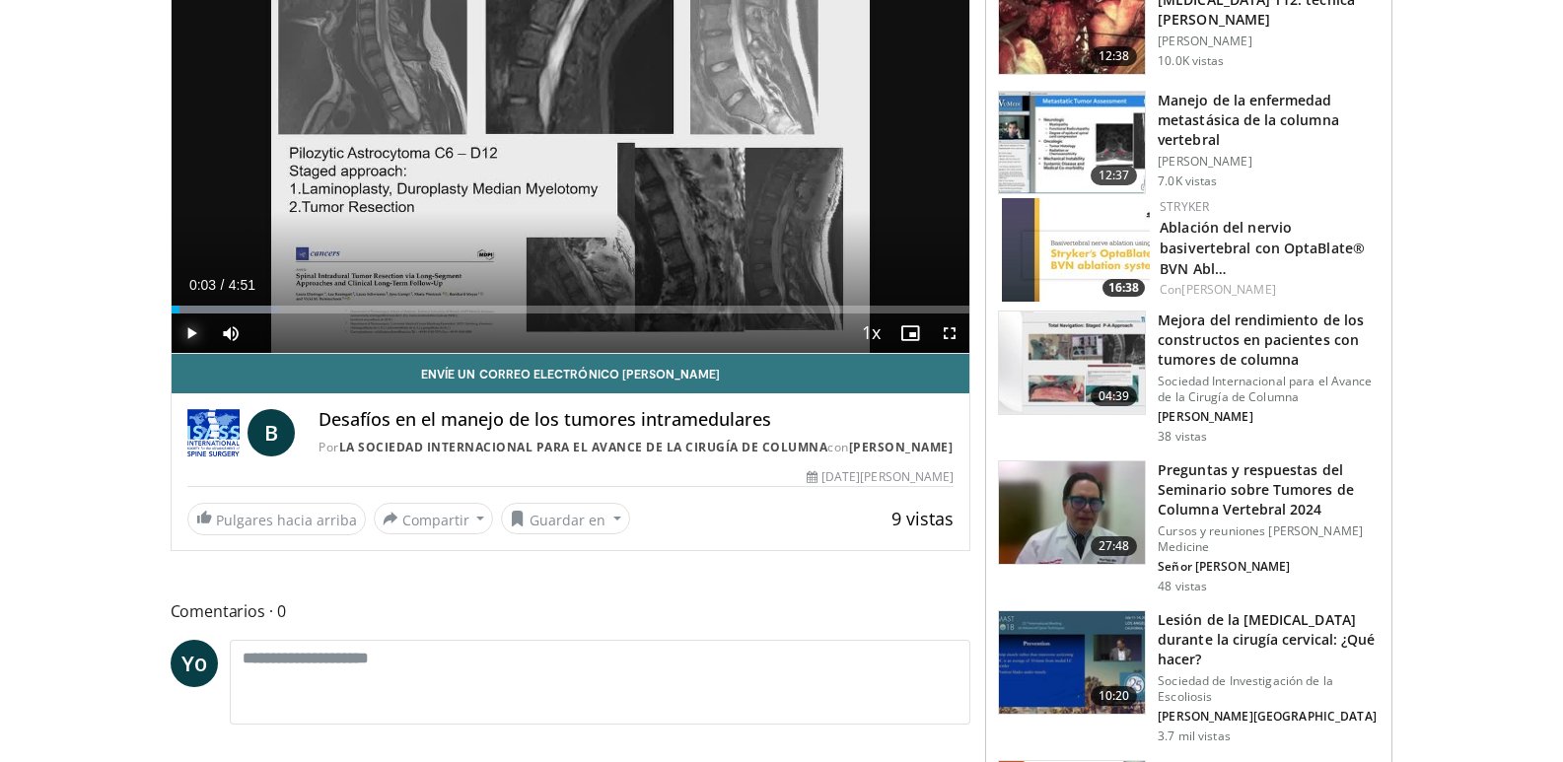
click at [196, 329] on span "Video Player" at bounding box center [191, 333] width 39 height 39
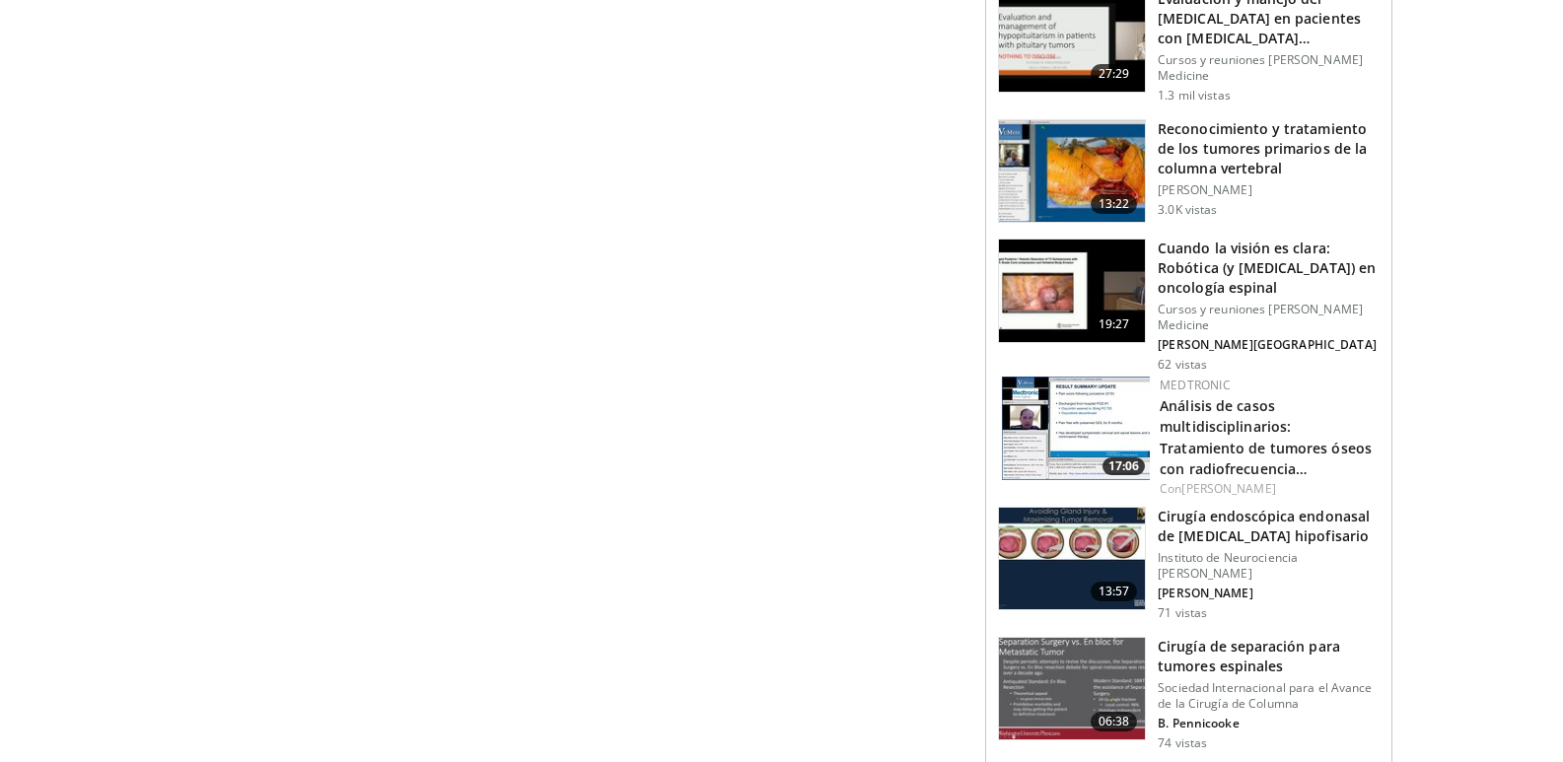
scroll to position [1359, 0]
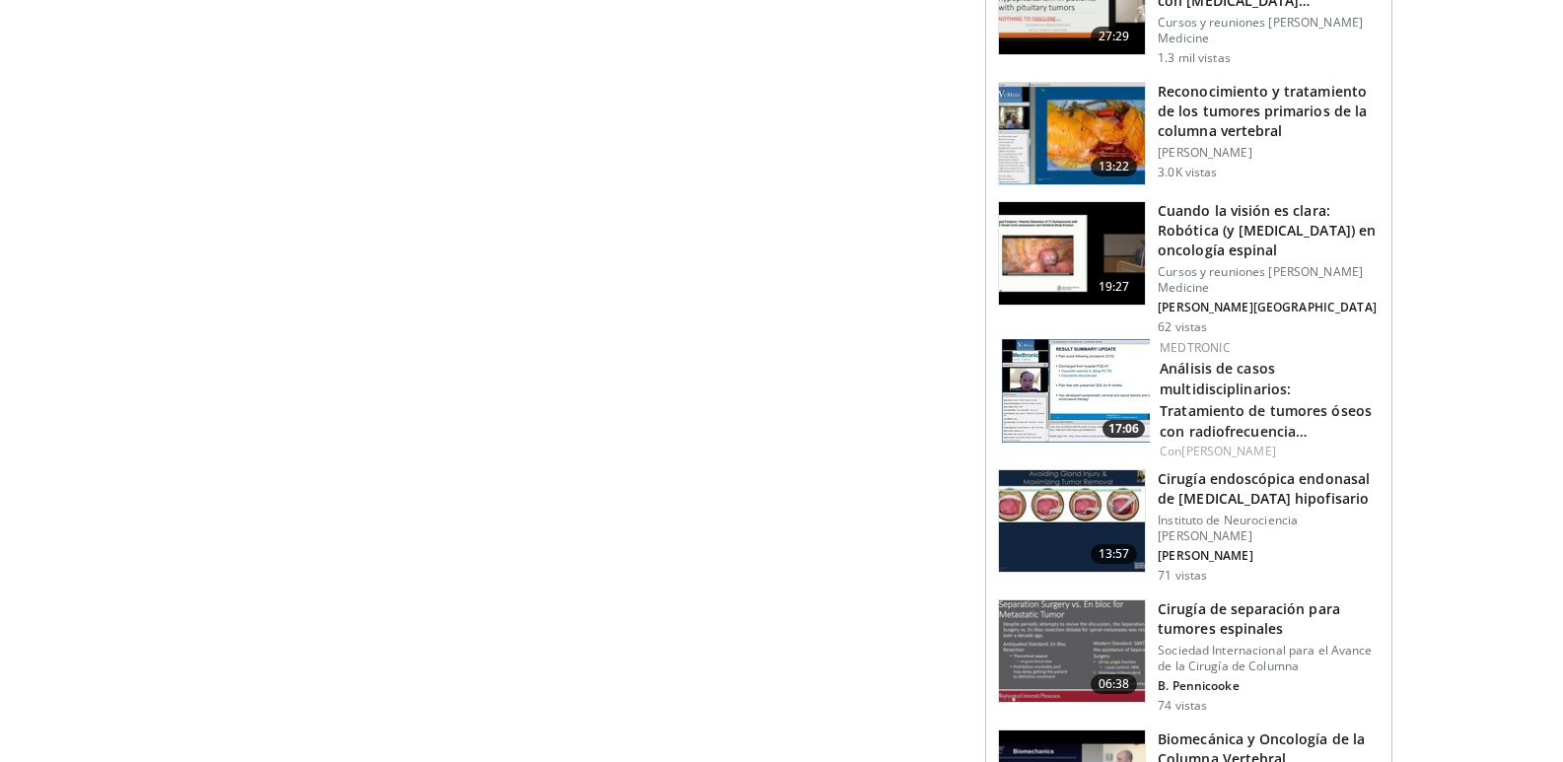
click at [1084, 550] on img at bounding box center [1072, 521] width 146 height 103
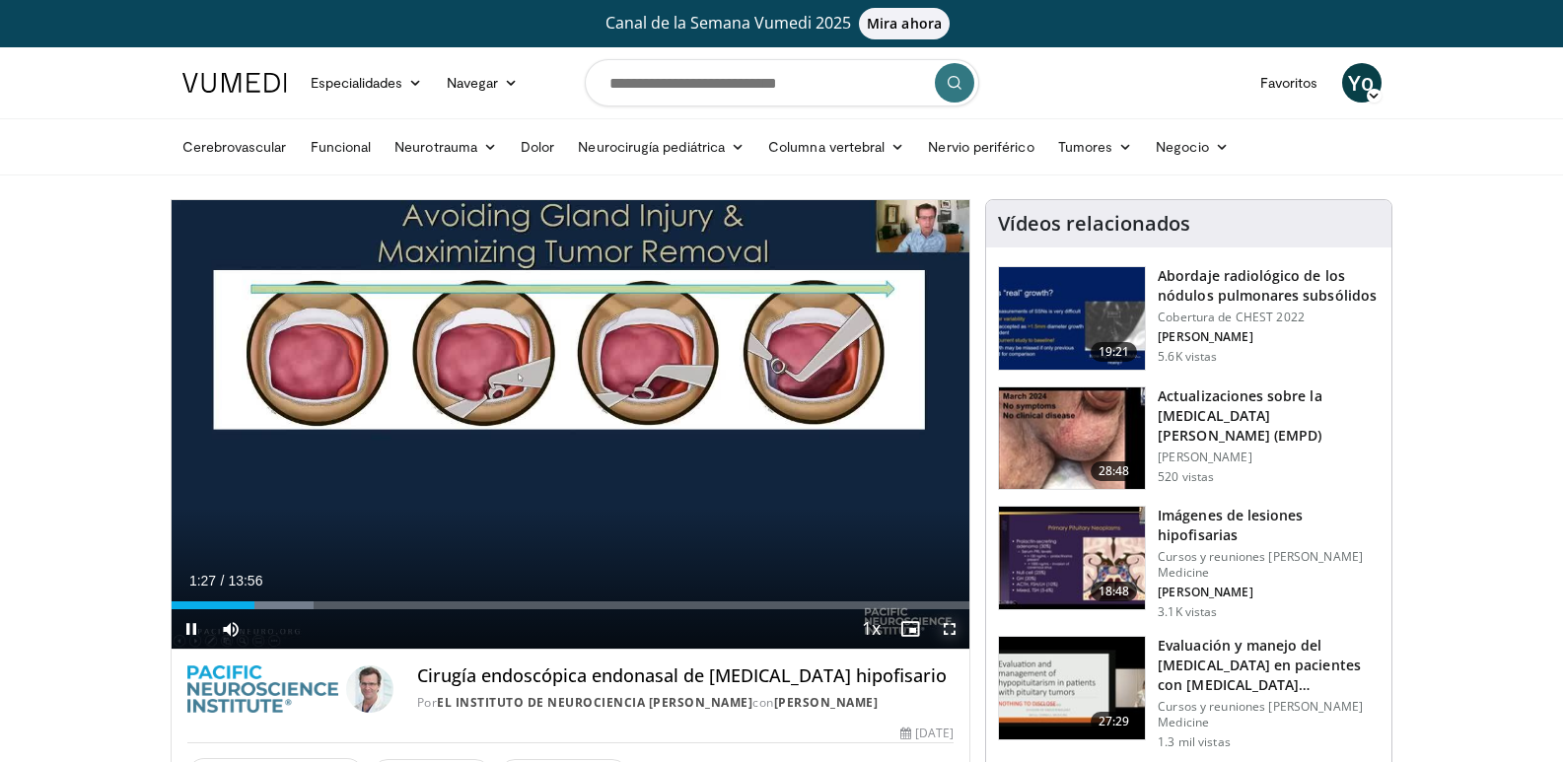
click at [953, 633] on span "Video Player" at bounding box center [949, 628] width 39 height 39
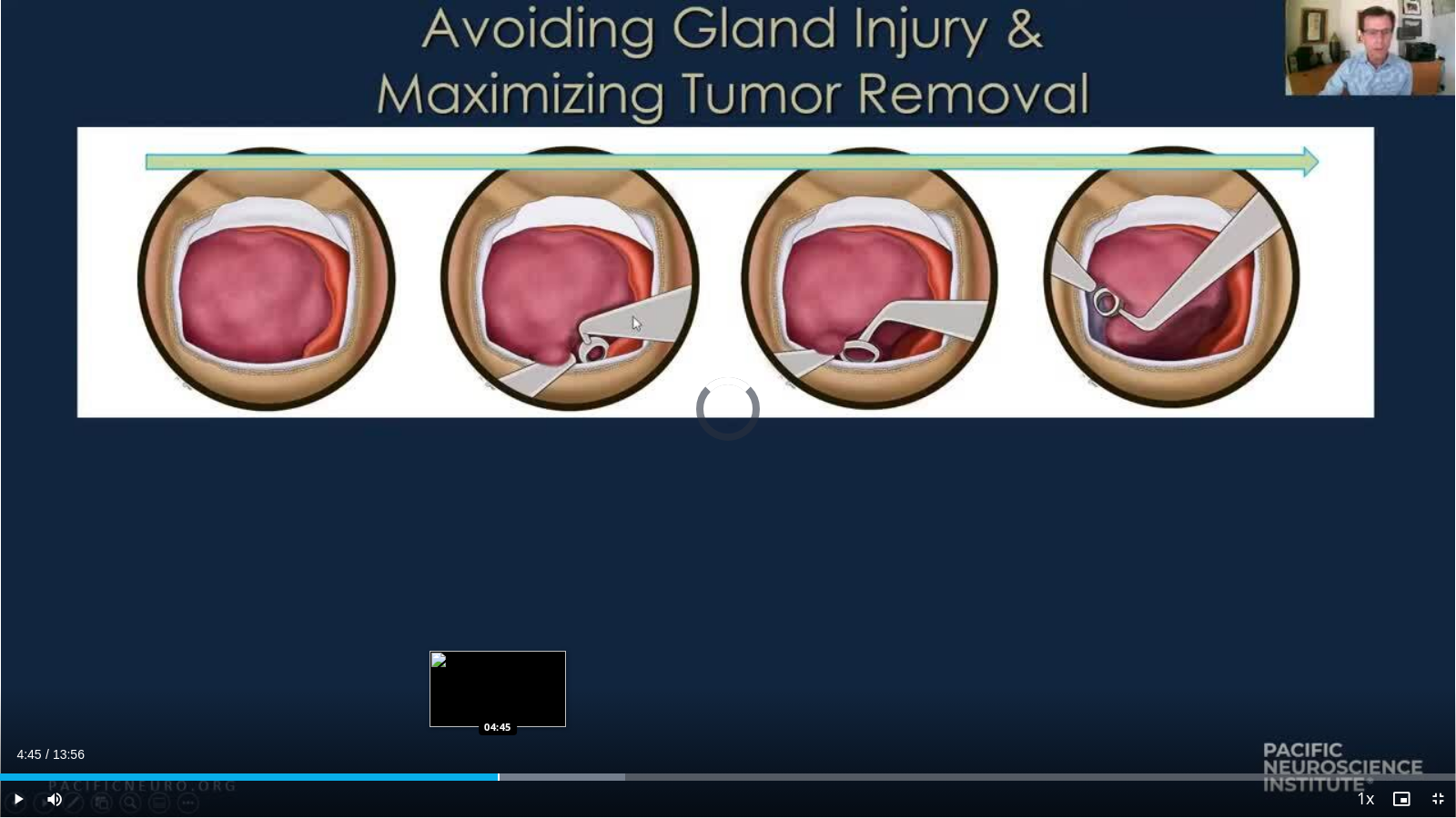
click at [497, 702] on div "Loaded : 42.96% 04:45 04:45" at bounding box center [728, 777] width 1456 height 7
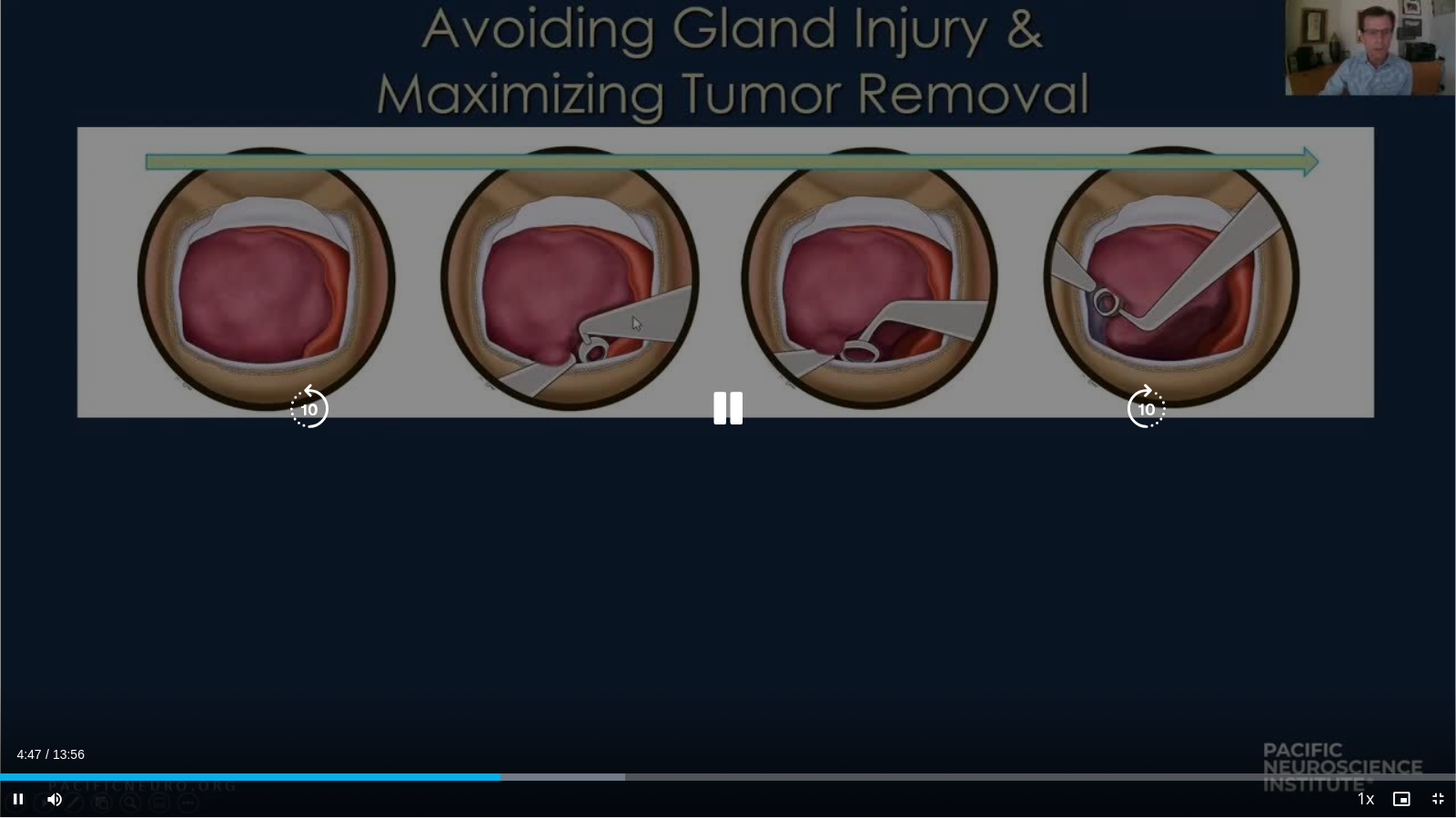
click at [723, 411] on icon "Video Player" at bounding box center [727, 409] width 51 height 51
click at [729, 397] on icon "Video Player" at bounding box center [727, 409] width 51 height 51
click at [729, 408] on icon "Video Player" at bounding box center [727, 409] width 51 height 51
click at [732, 413] on icon "Video Player" at bounding box center [727, 409] width 51 height 51
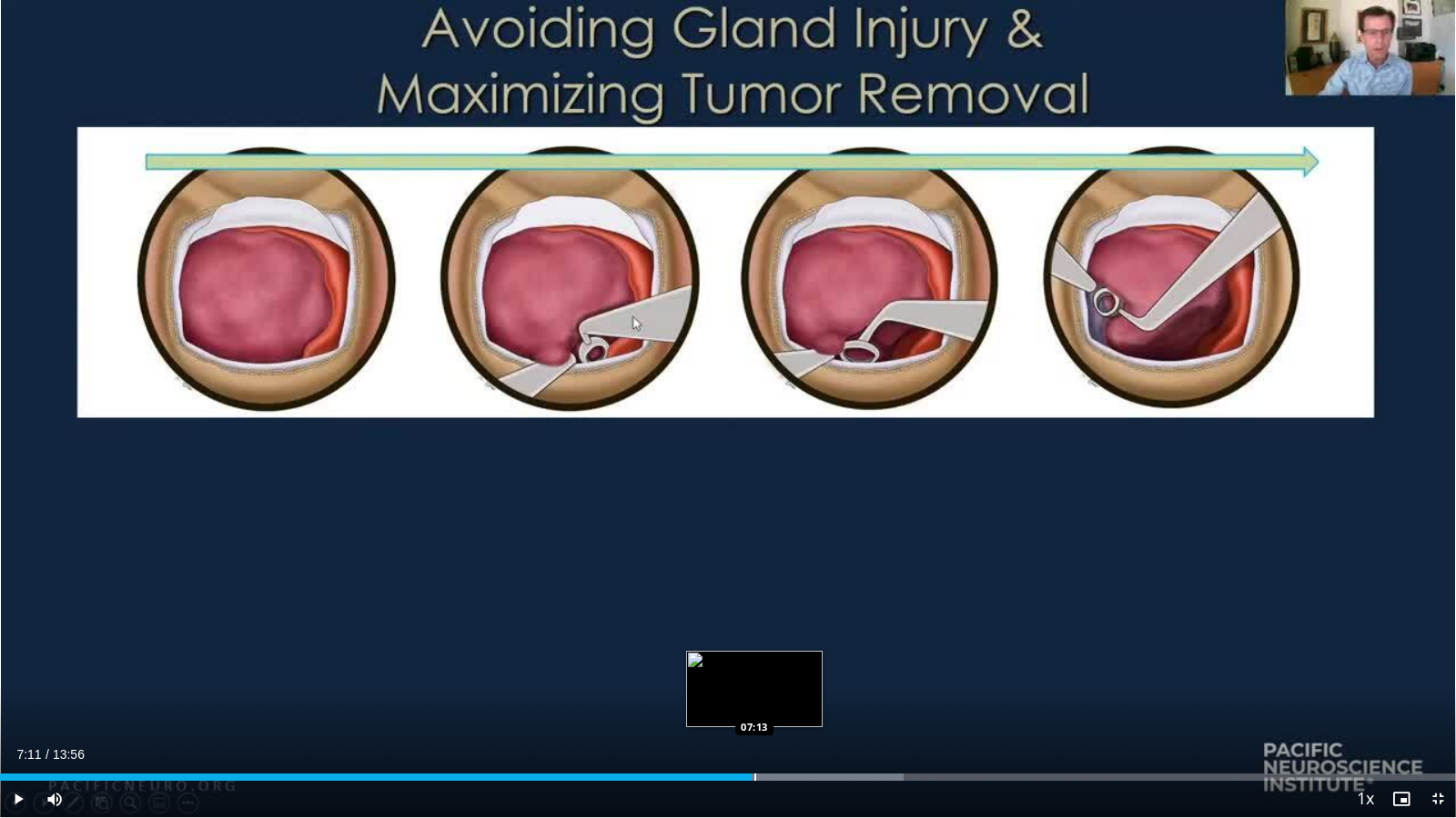
click at [752, 702] on div "Loaded : 62.06% 07:11 07:13" at bounding box center [728, 777] width 1456 height 7
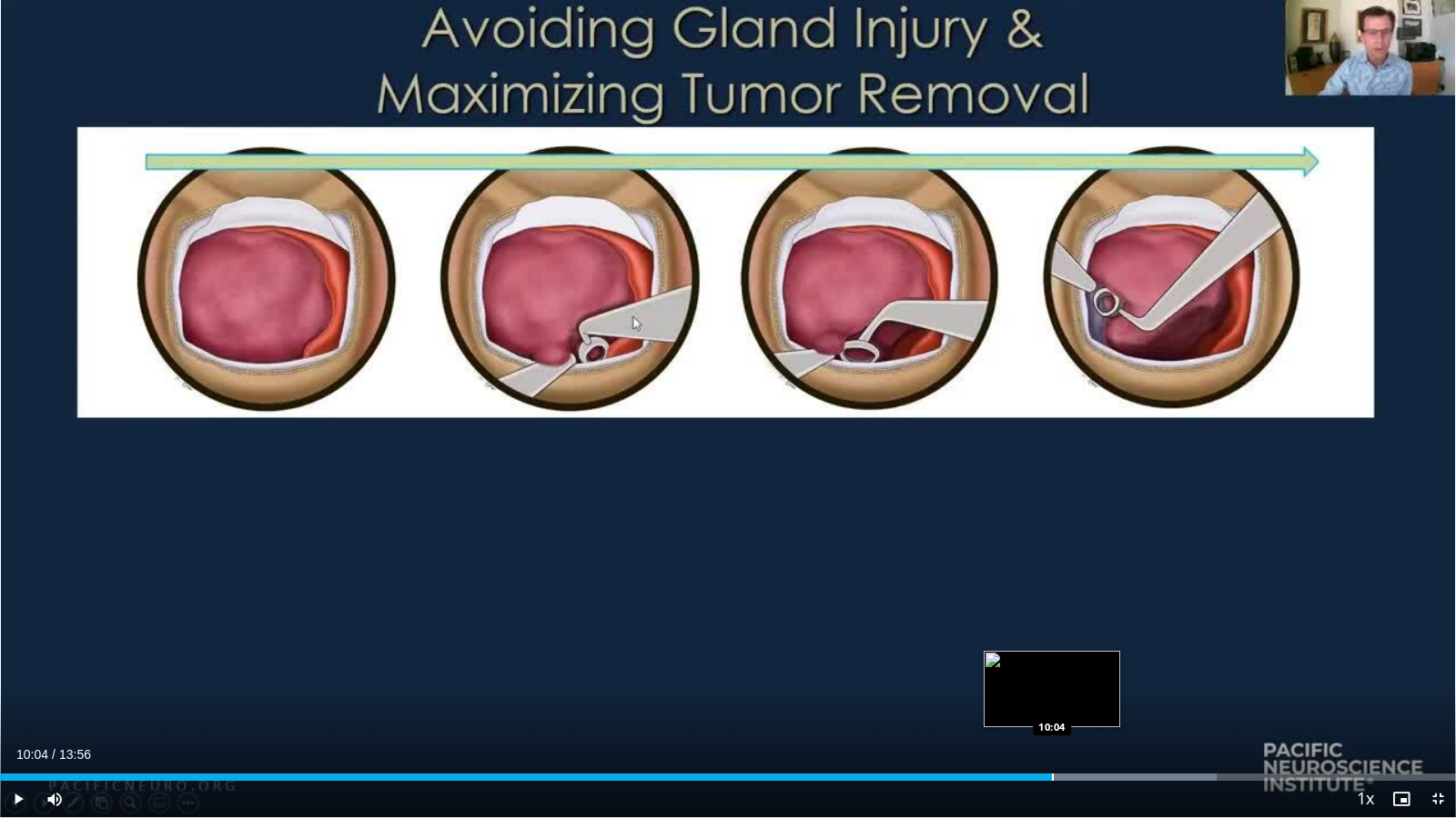
click at [1052, 702] on div "Progress Bar" at bounding box center [1053, 777] width 2 height 7
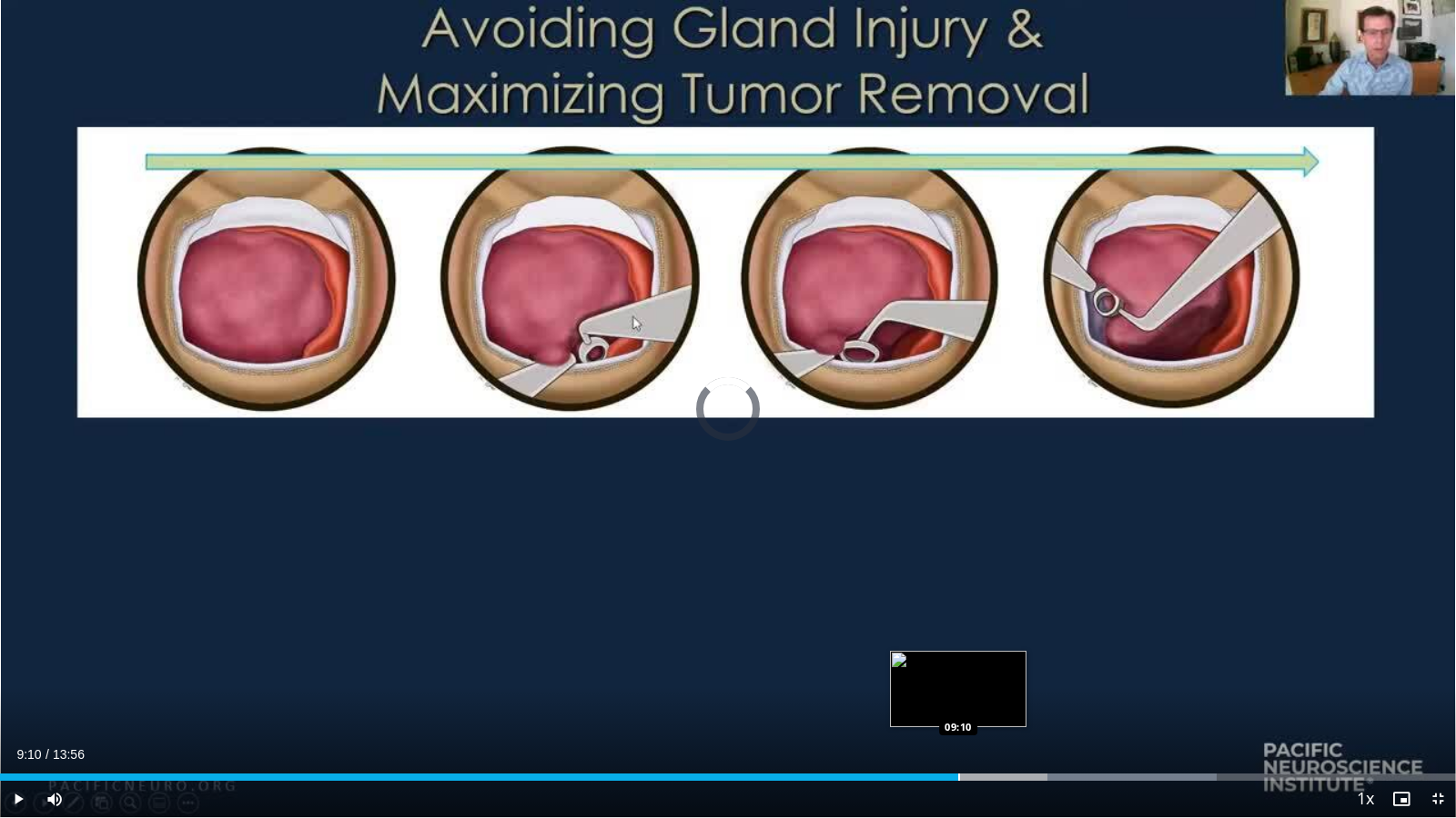
click at [958, 702] on div "Progress Bar" at bounding box center [959, 777] width 2 height 7
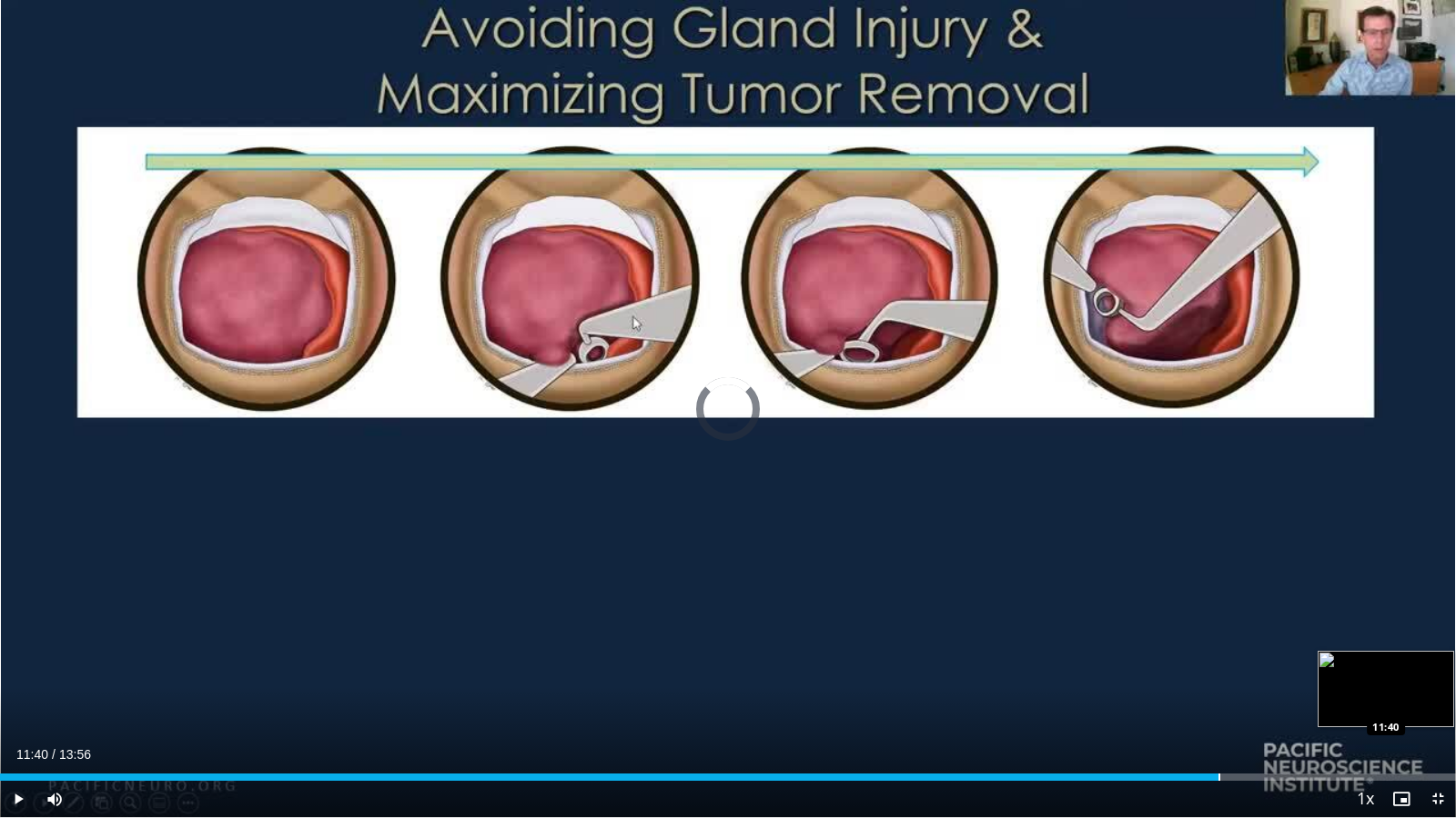
click at [1218, 702] on div "Progress Bar" at bounding box center [1219, 777] width 2 height 7
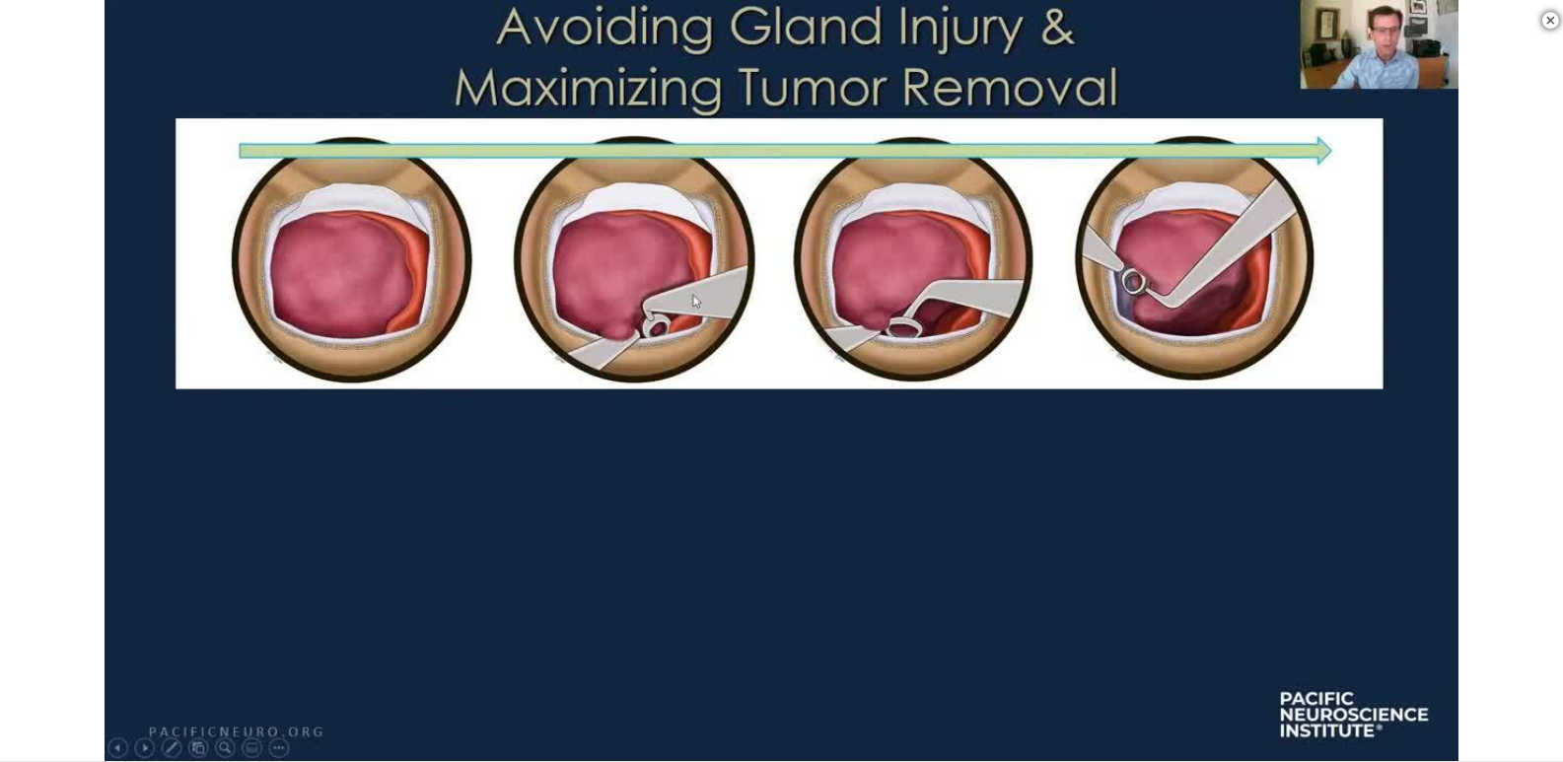
scroll to position [2176, 0]
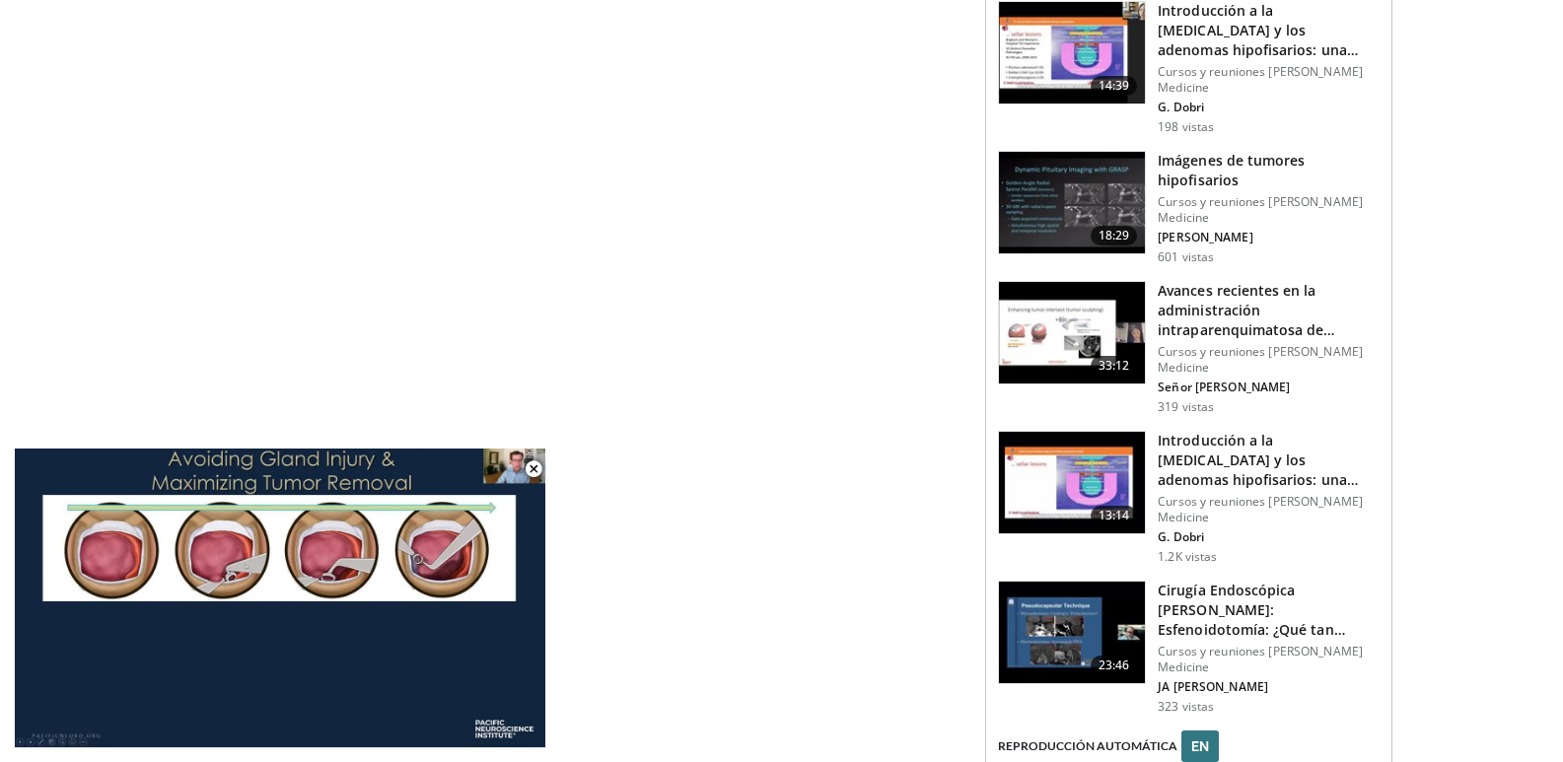
click at [1125, 627] on img at bounding box center [1072, 633] width 146 height 103
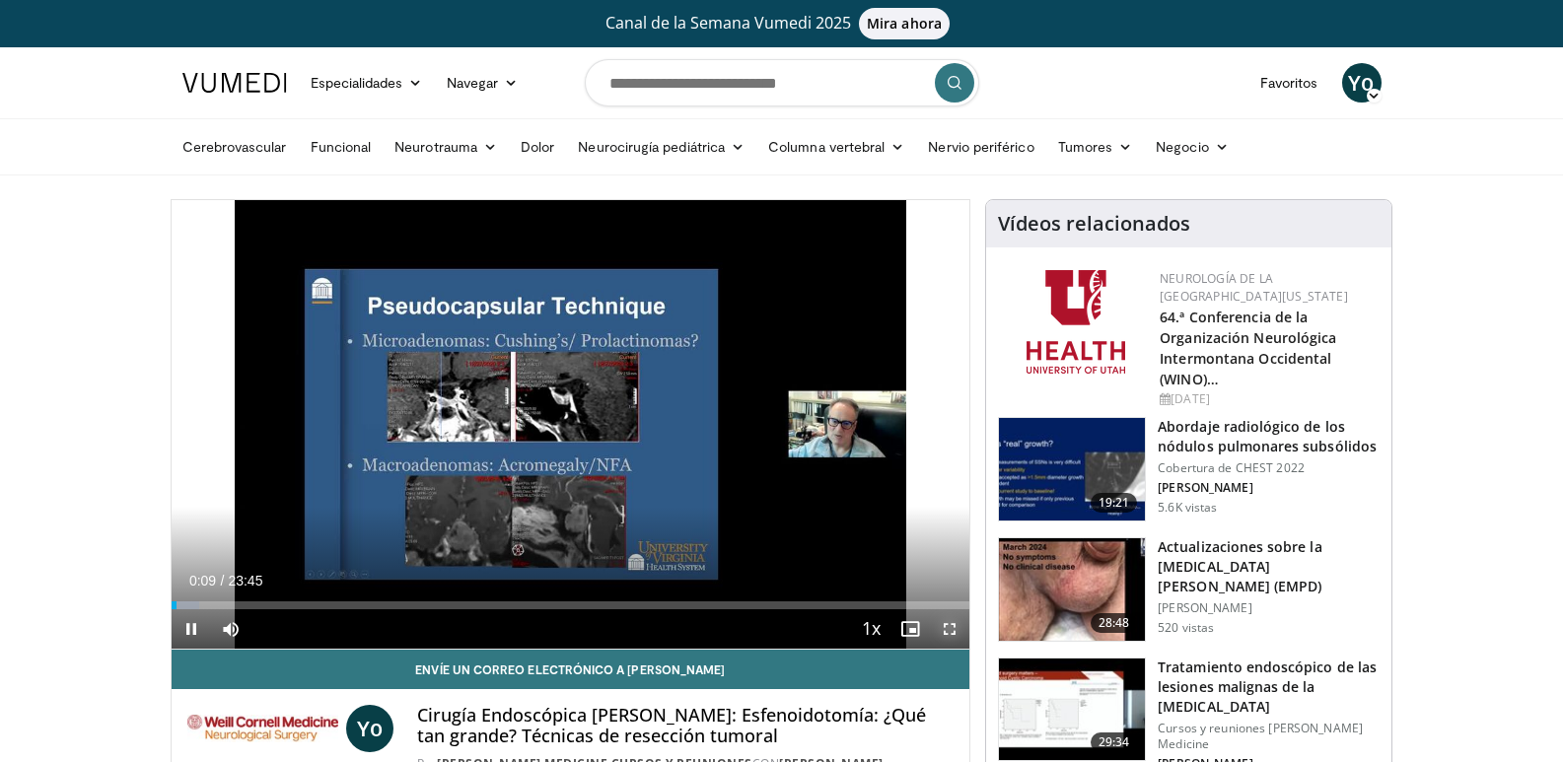
click at [948, 632] on span "Video Player" at bounding box center [949, 628] width 39 height 39
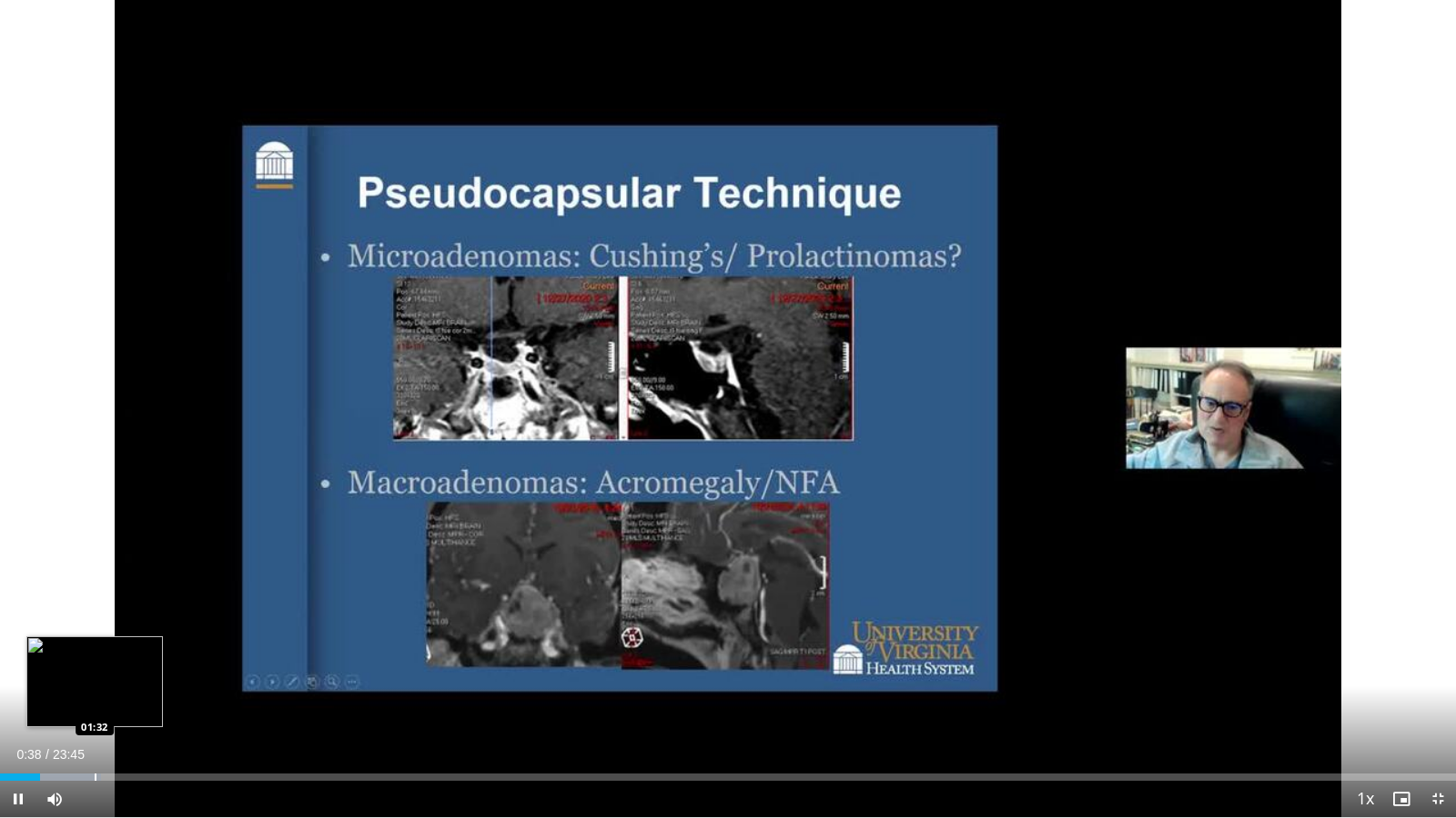
click at [95, 702] on div "Loaded : 6.96% 00:38 01:32" at bounding box center [728, 772] width 1456 height 18
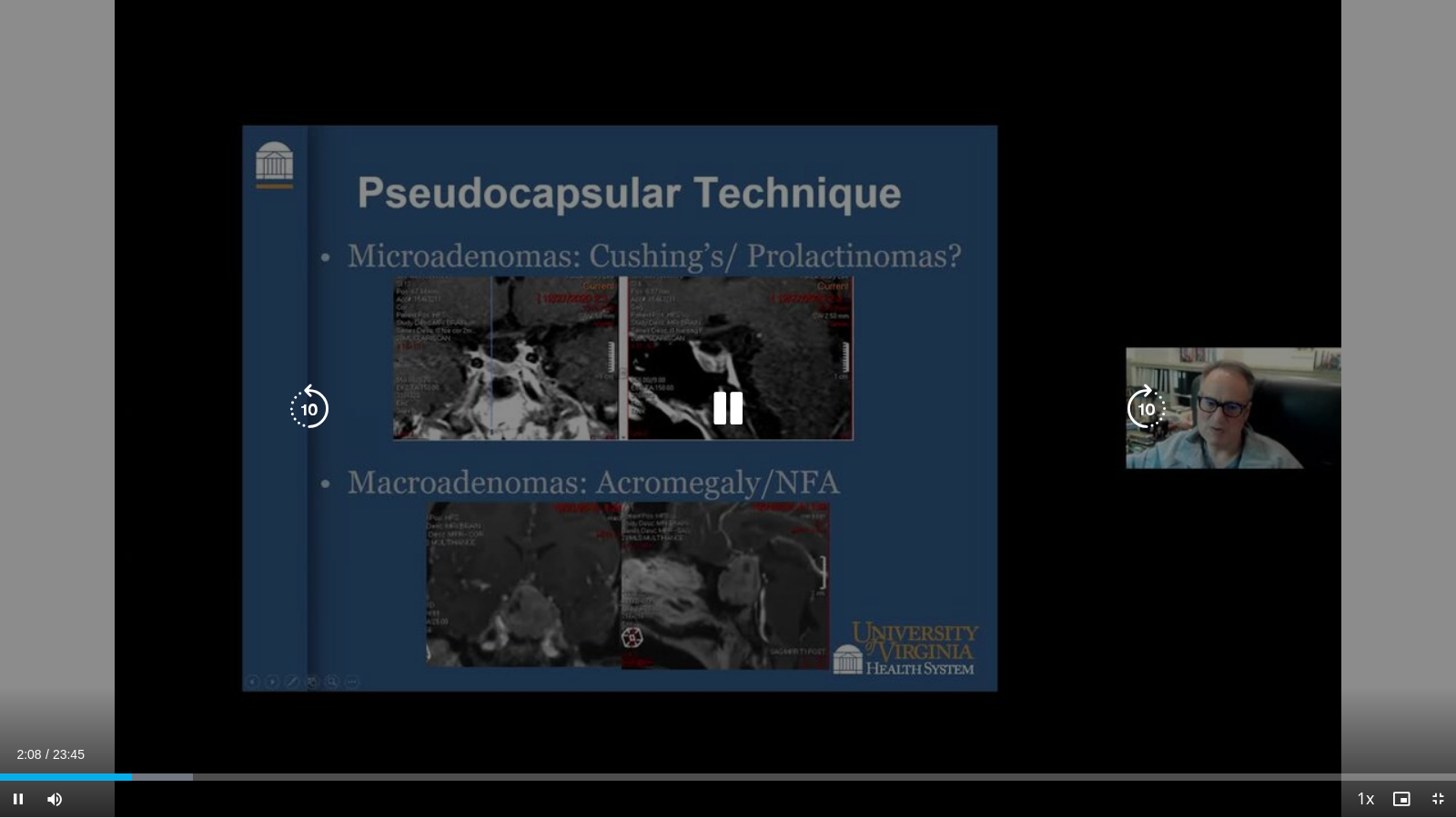
click at [227, 702] on div "Loaded : 13.22% 02:08 03:39" at bounding box center [728, 772] width 1456 height 18
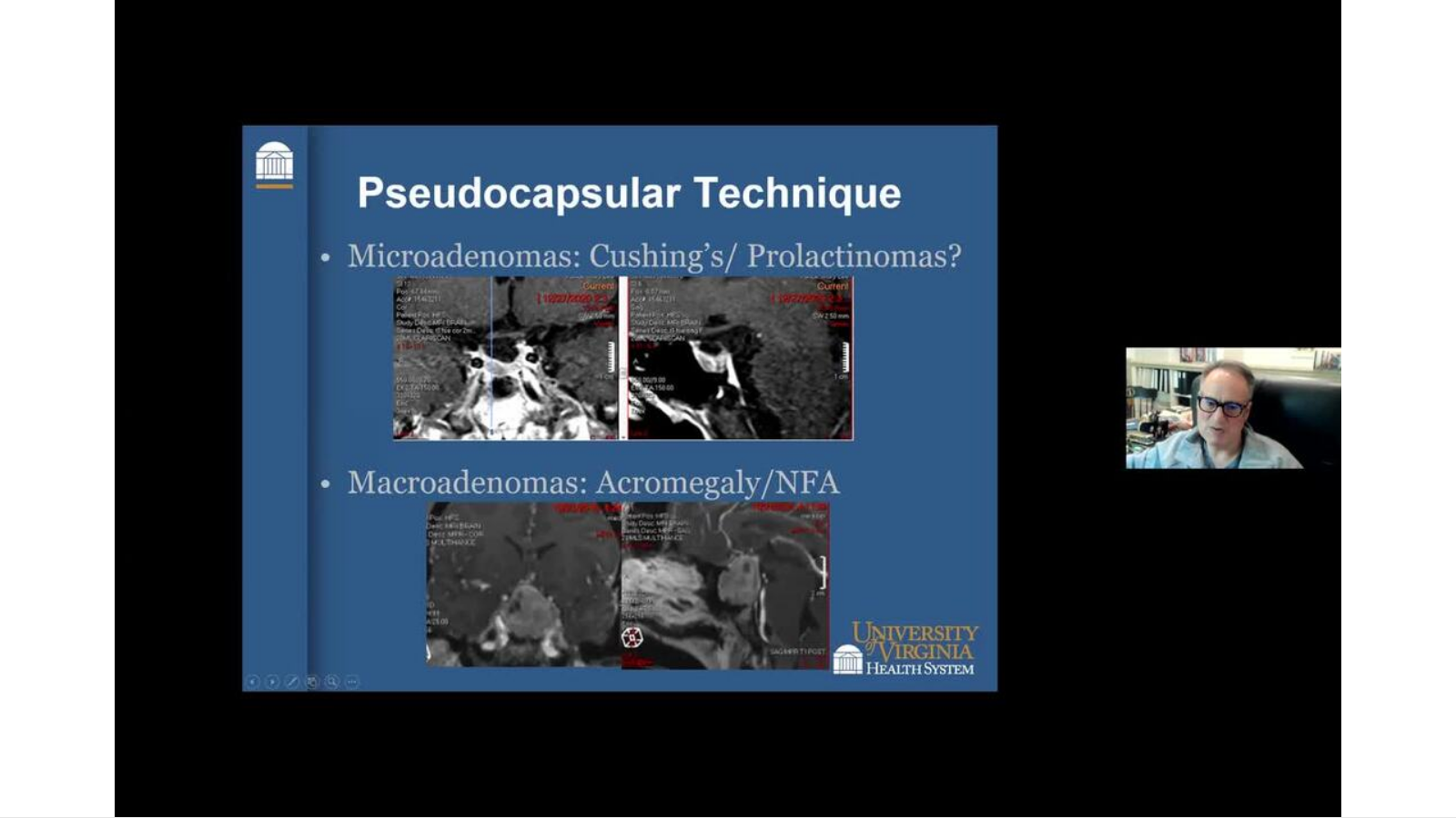
click at [327, 702] on video-js "**********" at bounding box center [728, 409] width 1456 height 818
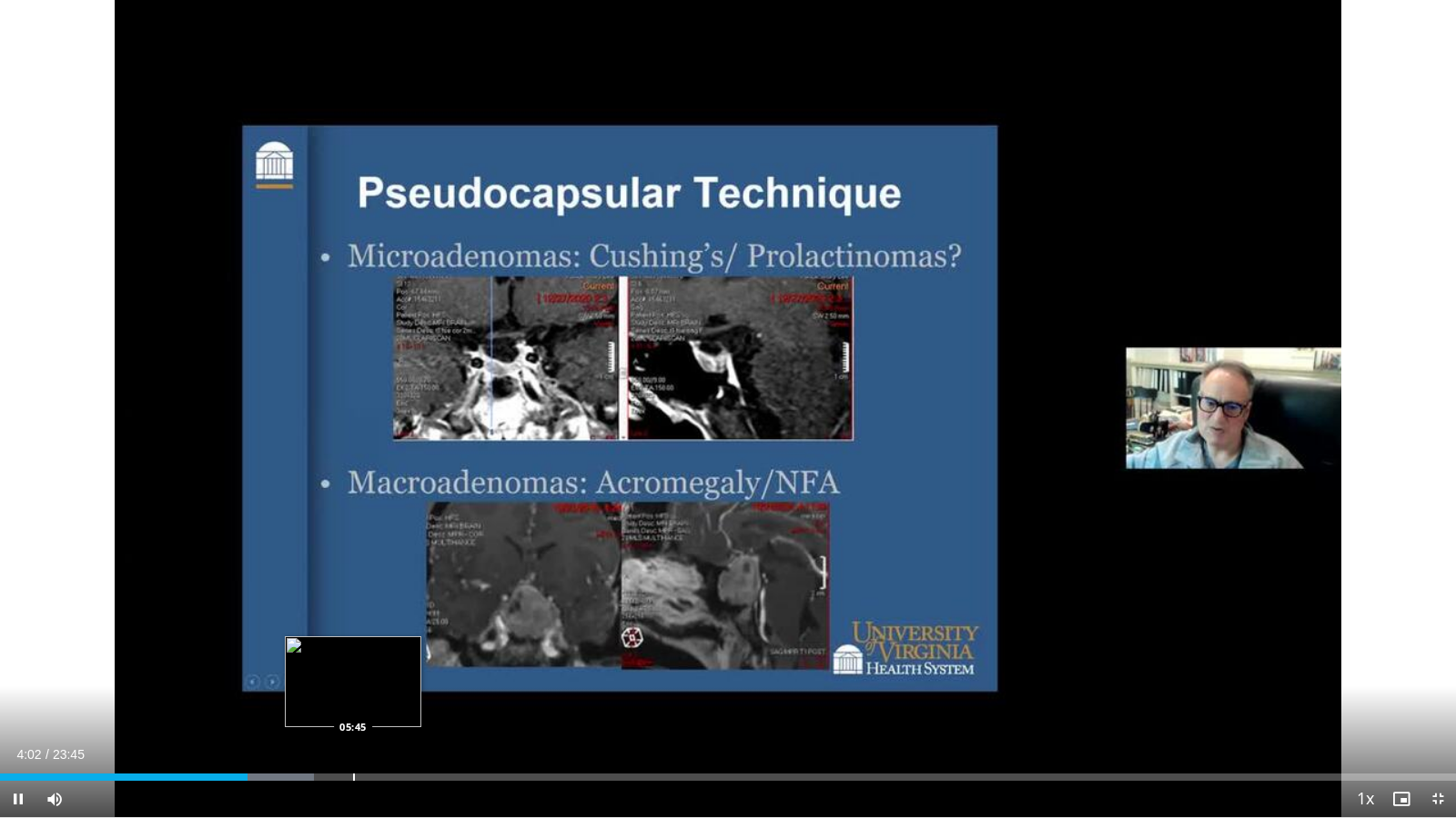
click at [353, 702] on div "Progress Bar" at bounding box center [354, 777] width 2 height 7
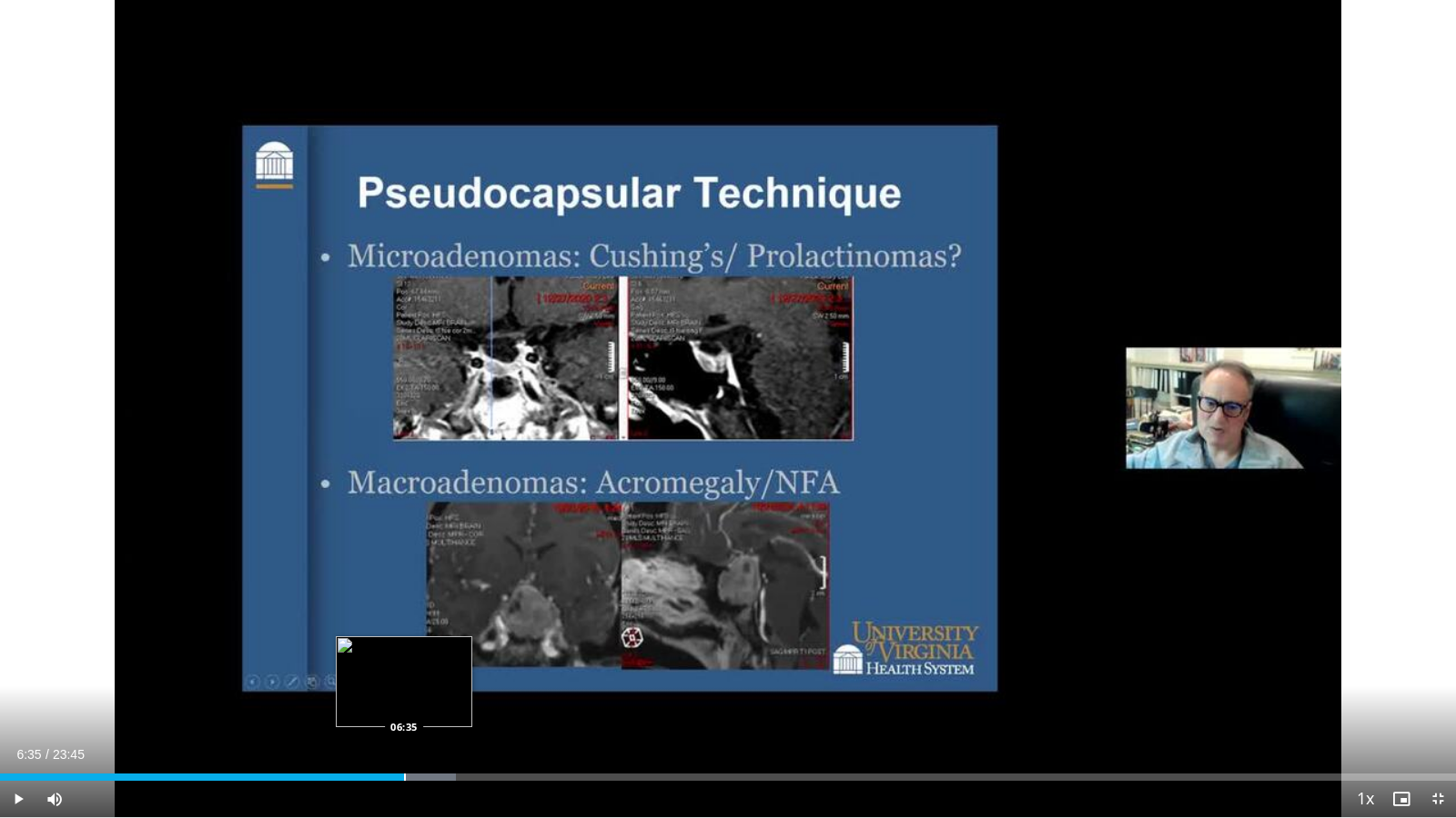
click at [404, 702] on div "Loaded : 31.32% 06:35 06:35" at bounding box center [728, 772] width 1456 height 18
click at [440, 702] on div "Progress Bar" at bounding box center [423, 777] width 96 height 7
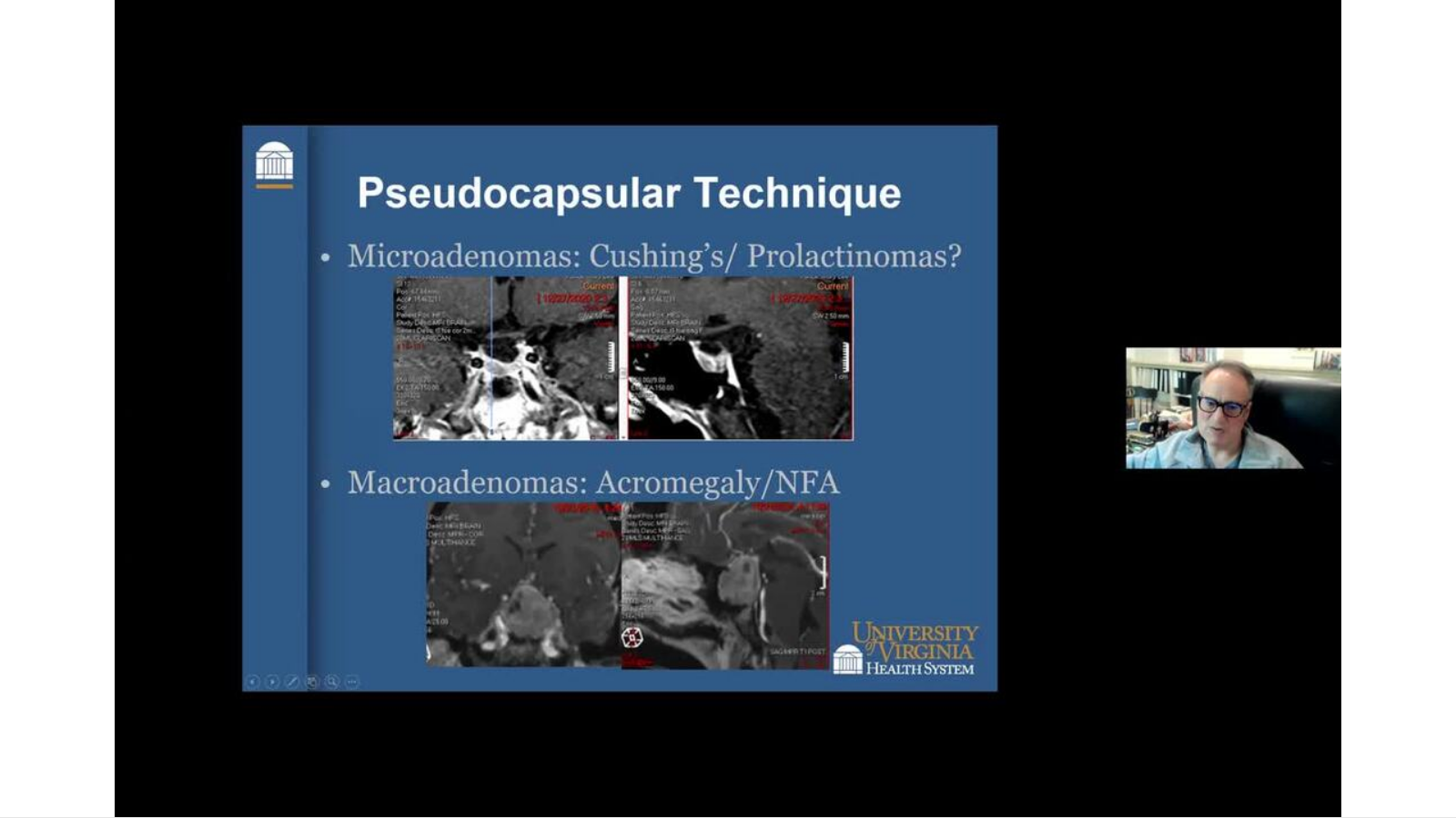
click at [447, 702] on div "Loaded : 32.98% 07:12 07:16" at bounding box center [728, 814] width 1456 height 7
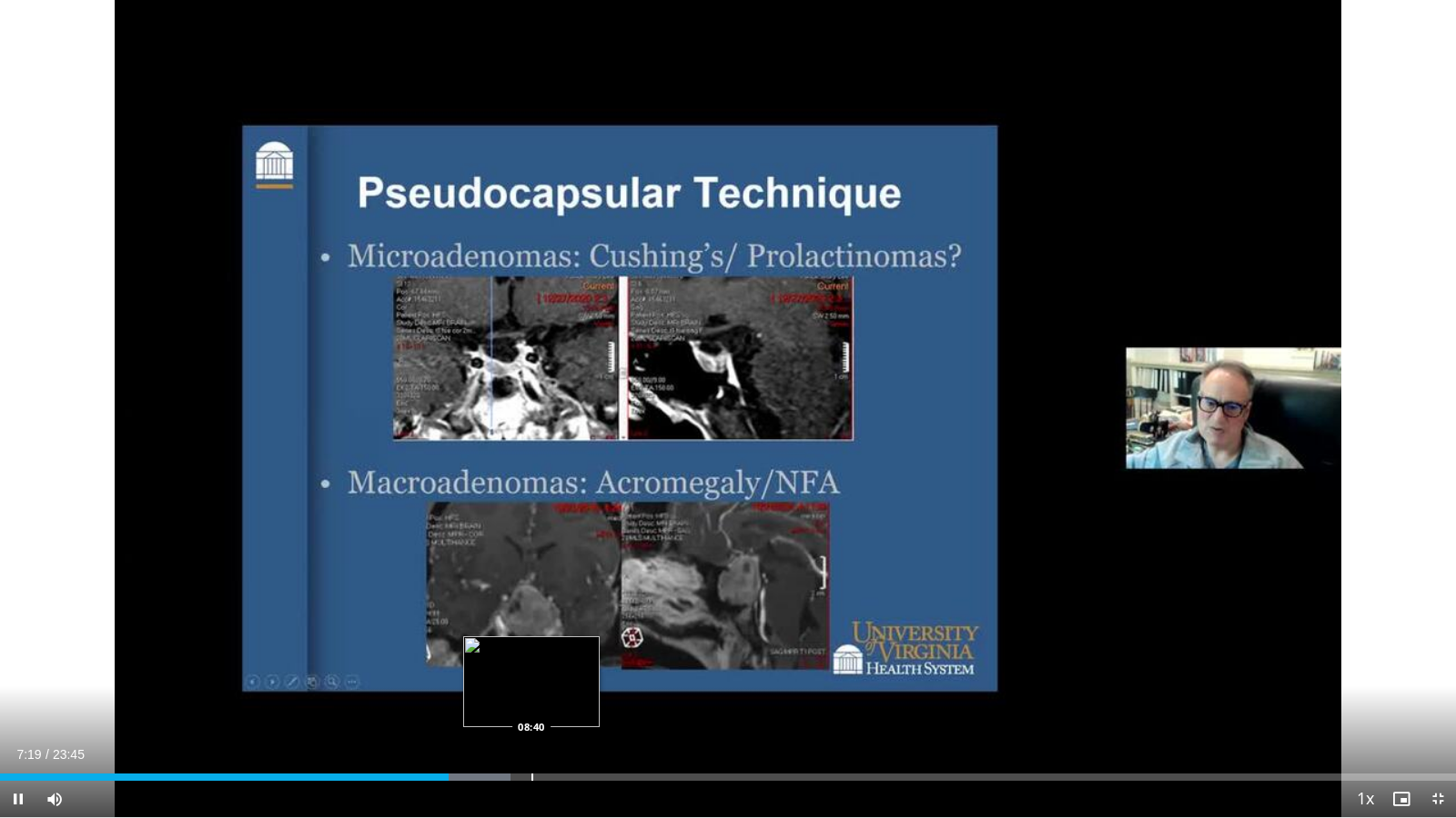
click at [531, 702] on div "Loaded : 35.09% 07:19 08:40" at bounding box center [728, 772] width 1456 height 18
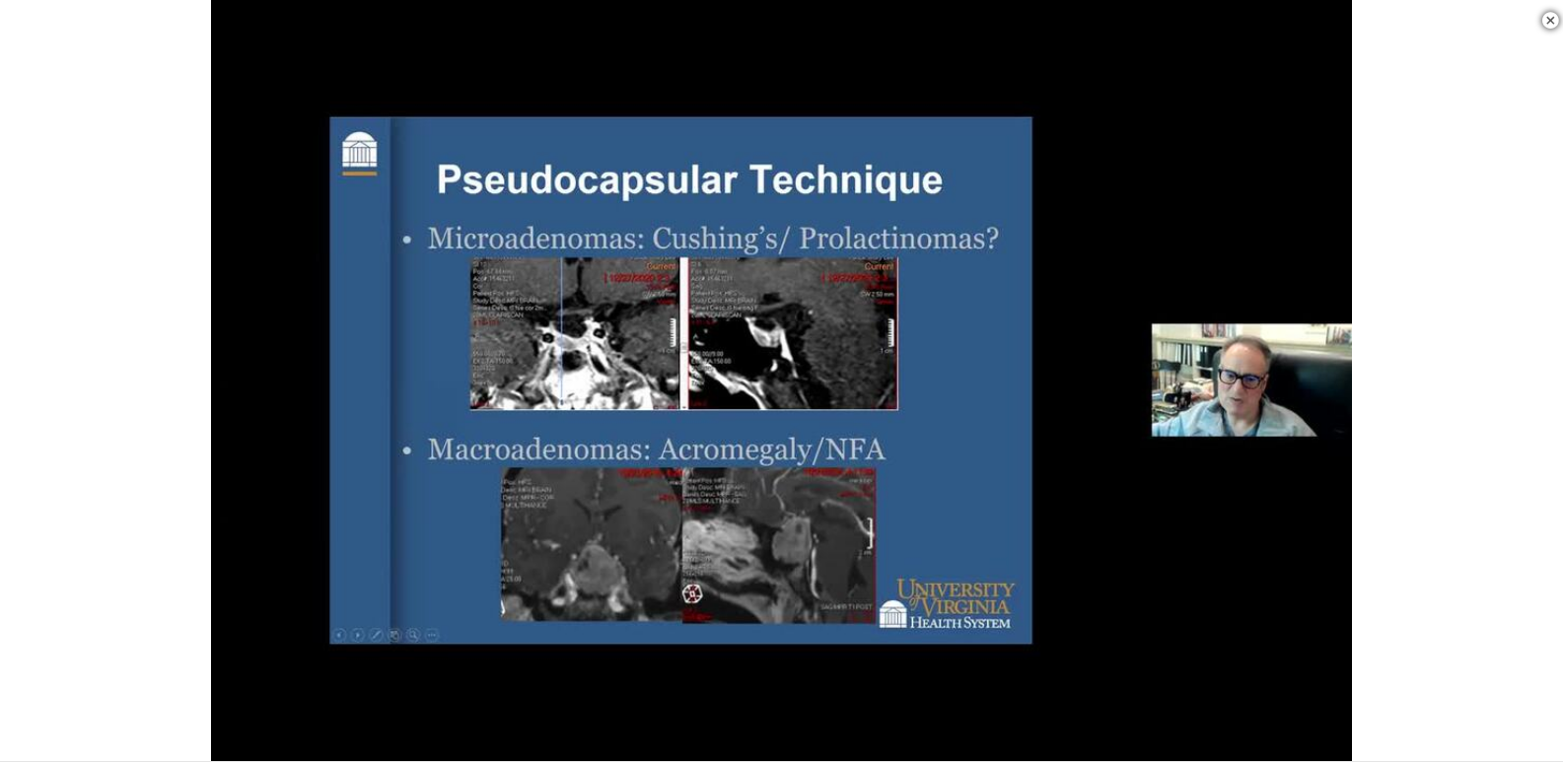
scroll to position [887, 0]
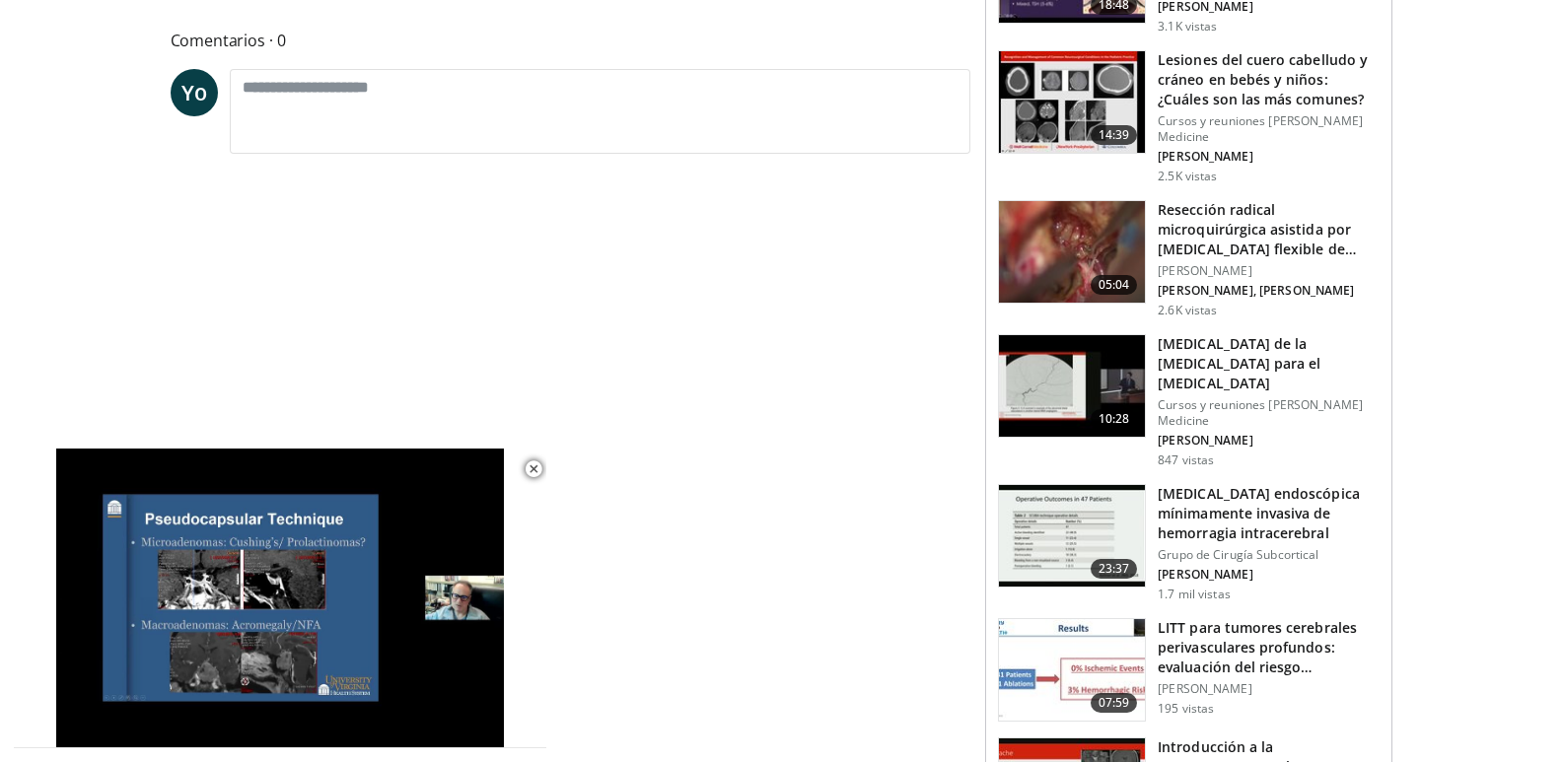
click at [1114, 259] on img at bounding box center [1072, 252] width 146 height 103
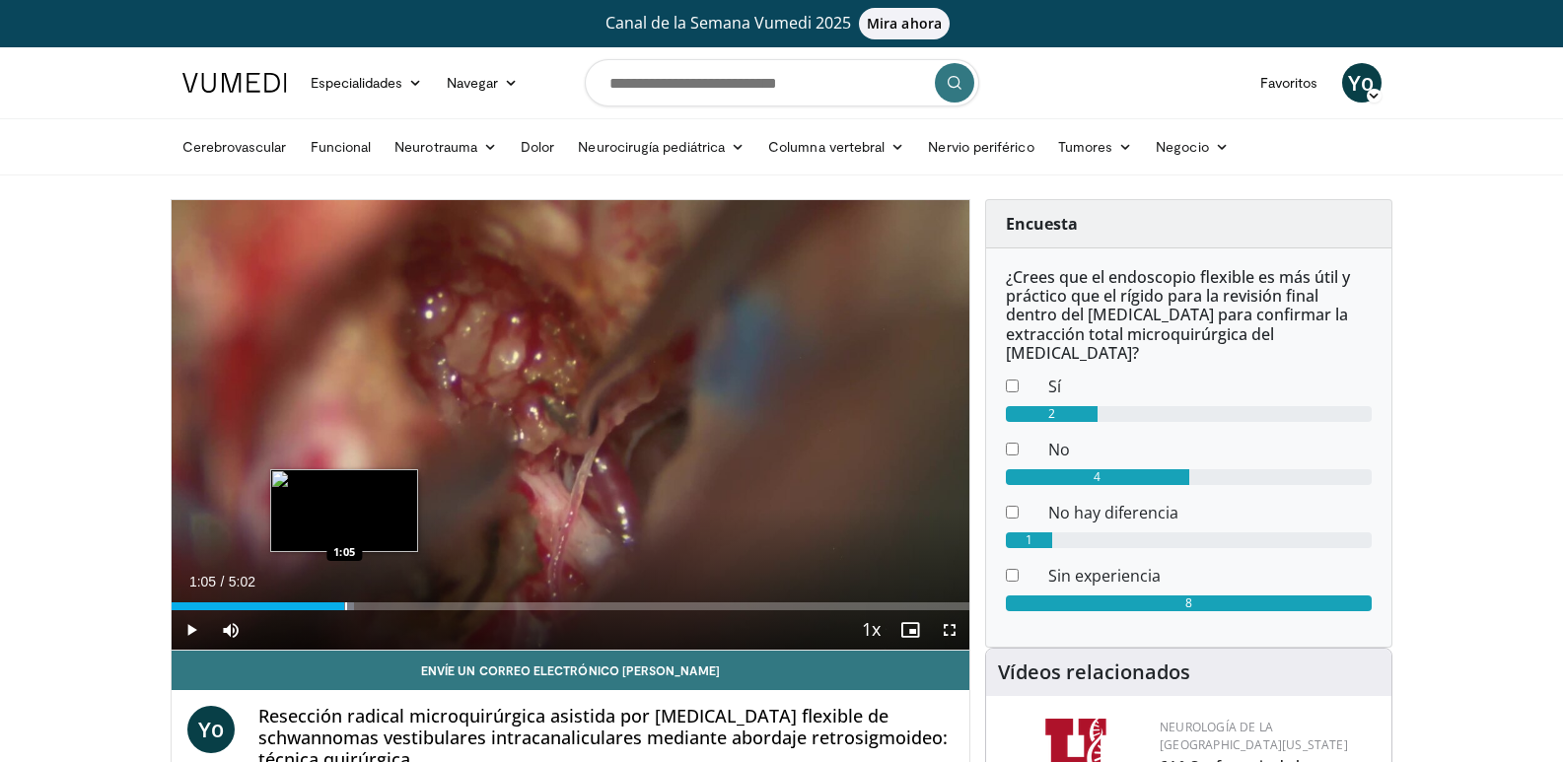
click at [344, 602] on div "Loaded : 22.90% 1:05 1:05" at bounding box center [571, 601] width 799 height 19
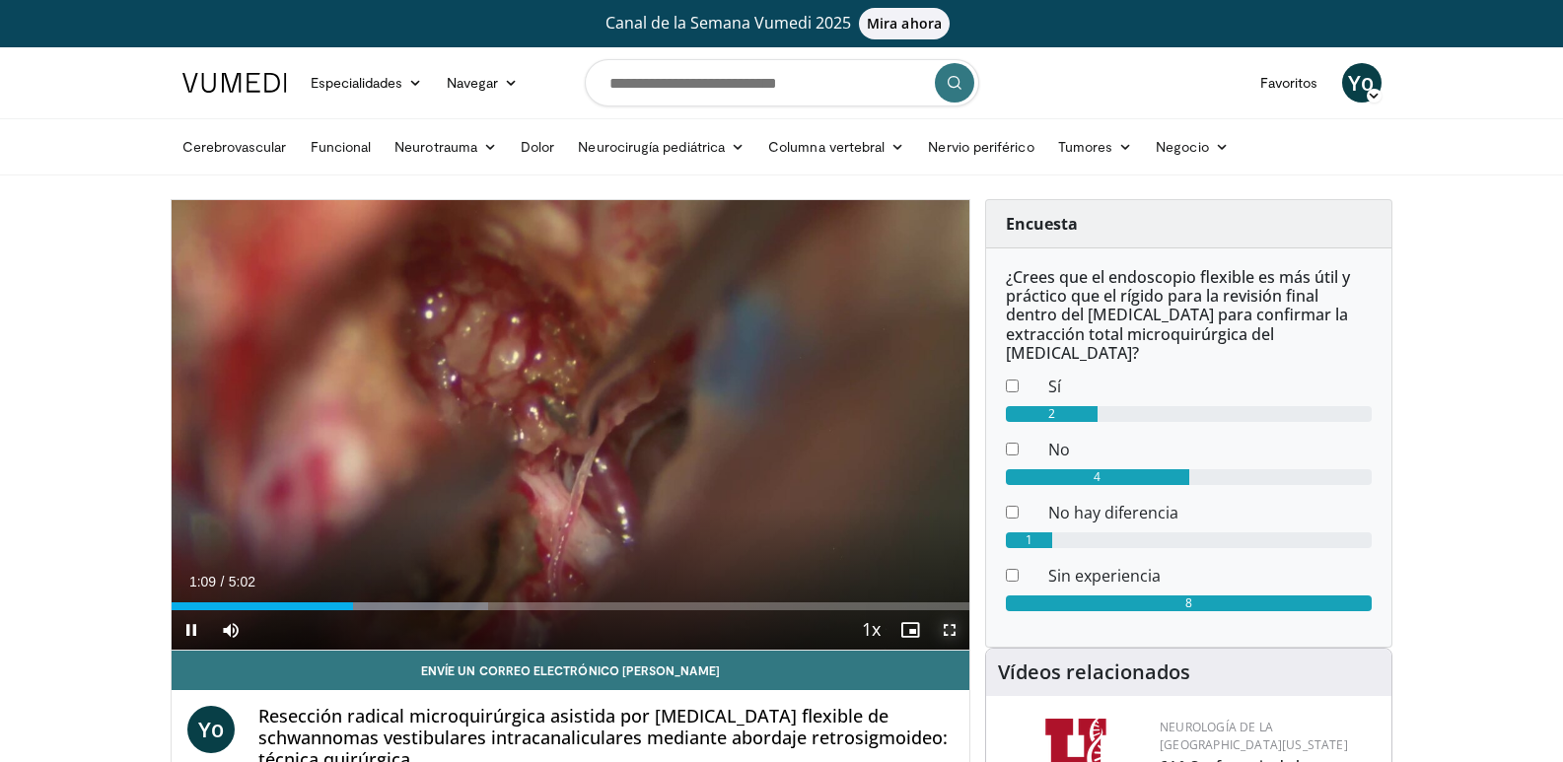
drag, startPoint x: 957, startPoint y: 633, endPoint x: 956, endPoint y: 719, distance: 85.8
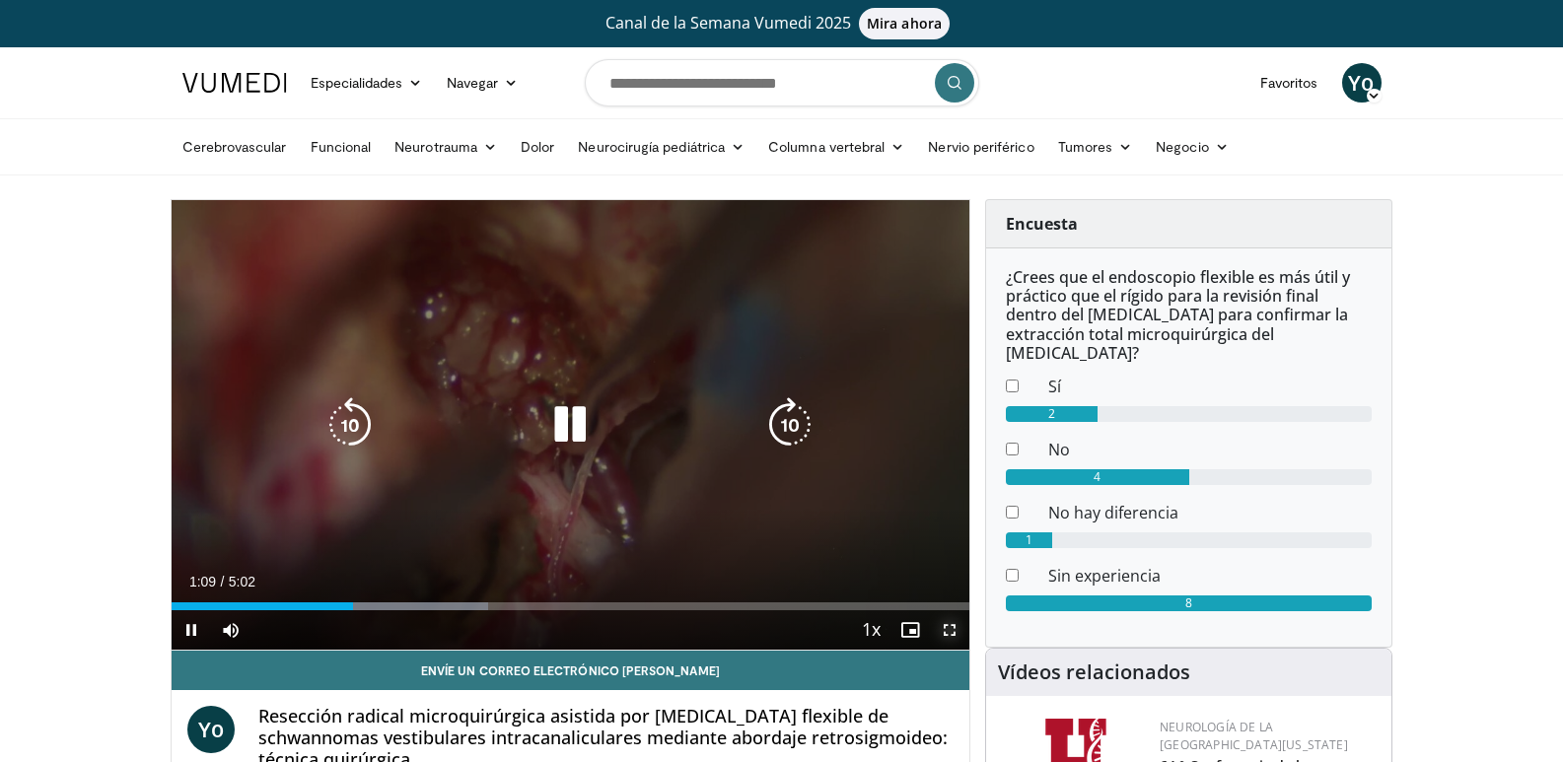
click at [956, 633] on span "Video Player" at bounding box center [949, 629] width 39 height 39
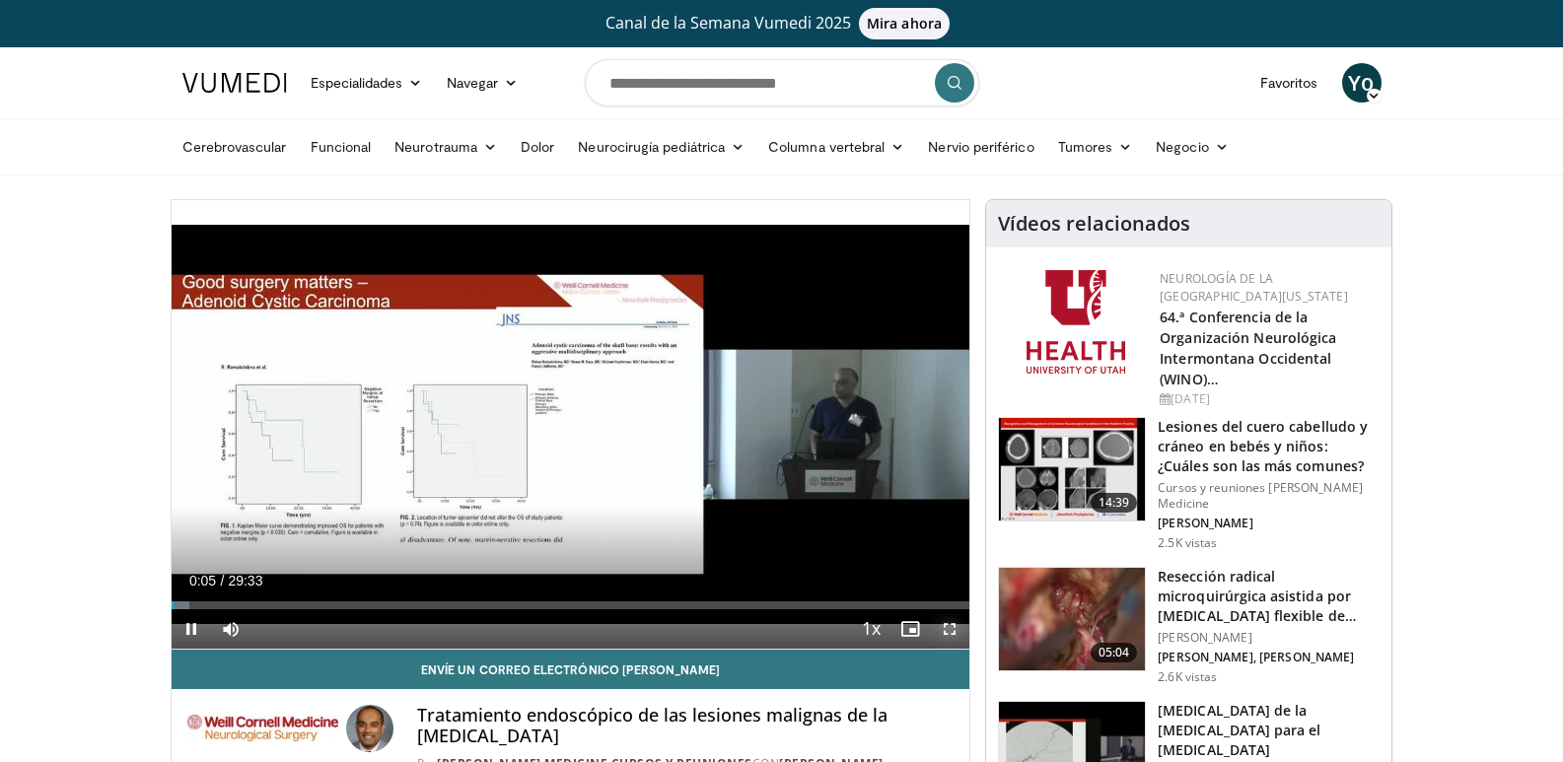
click at [951, 631] on span "Video Player" at bounding box center [949, 628] width 39 height 39
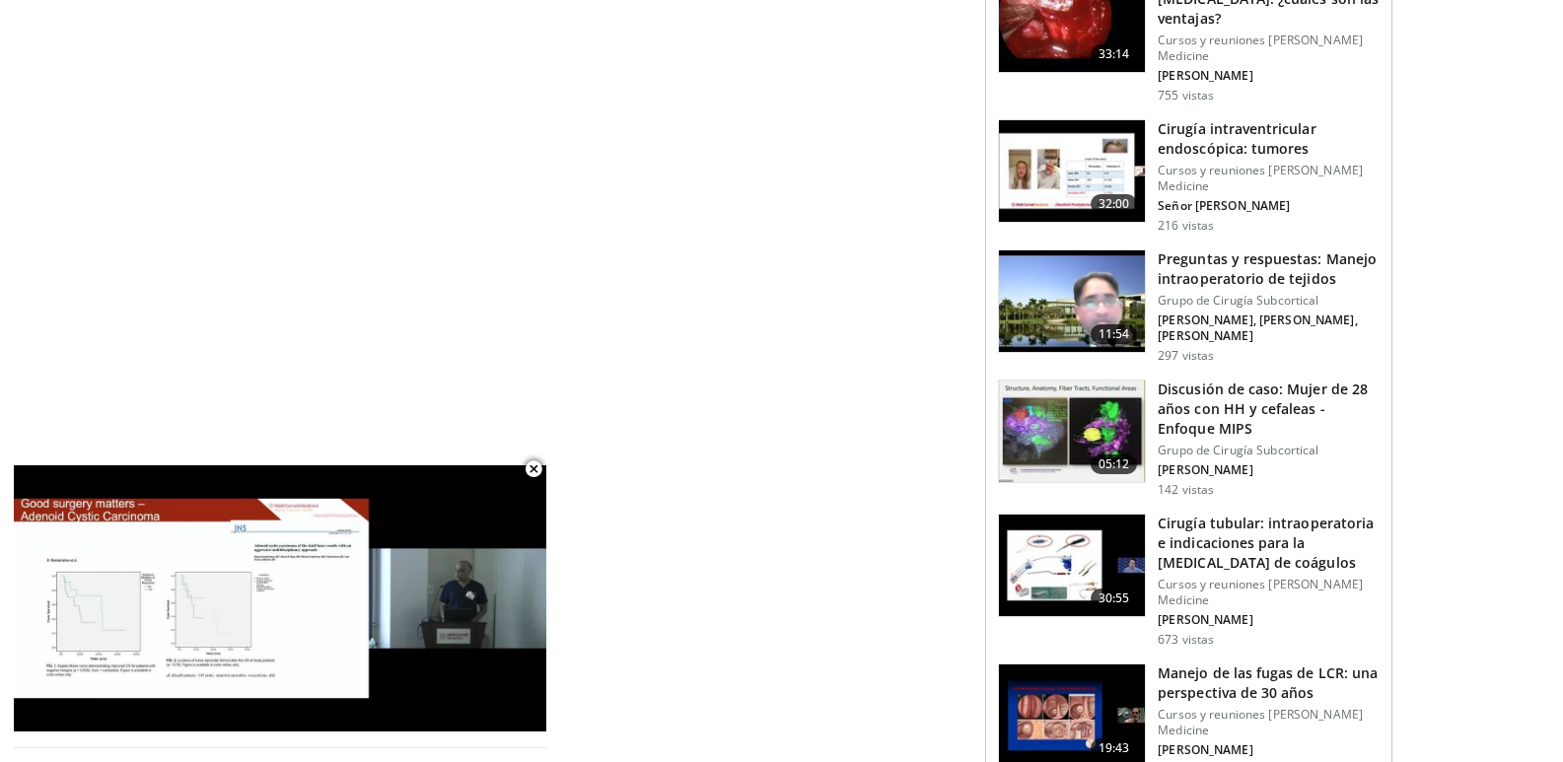
scroll to position [1972, 0]
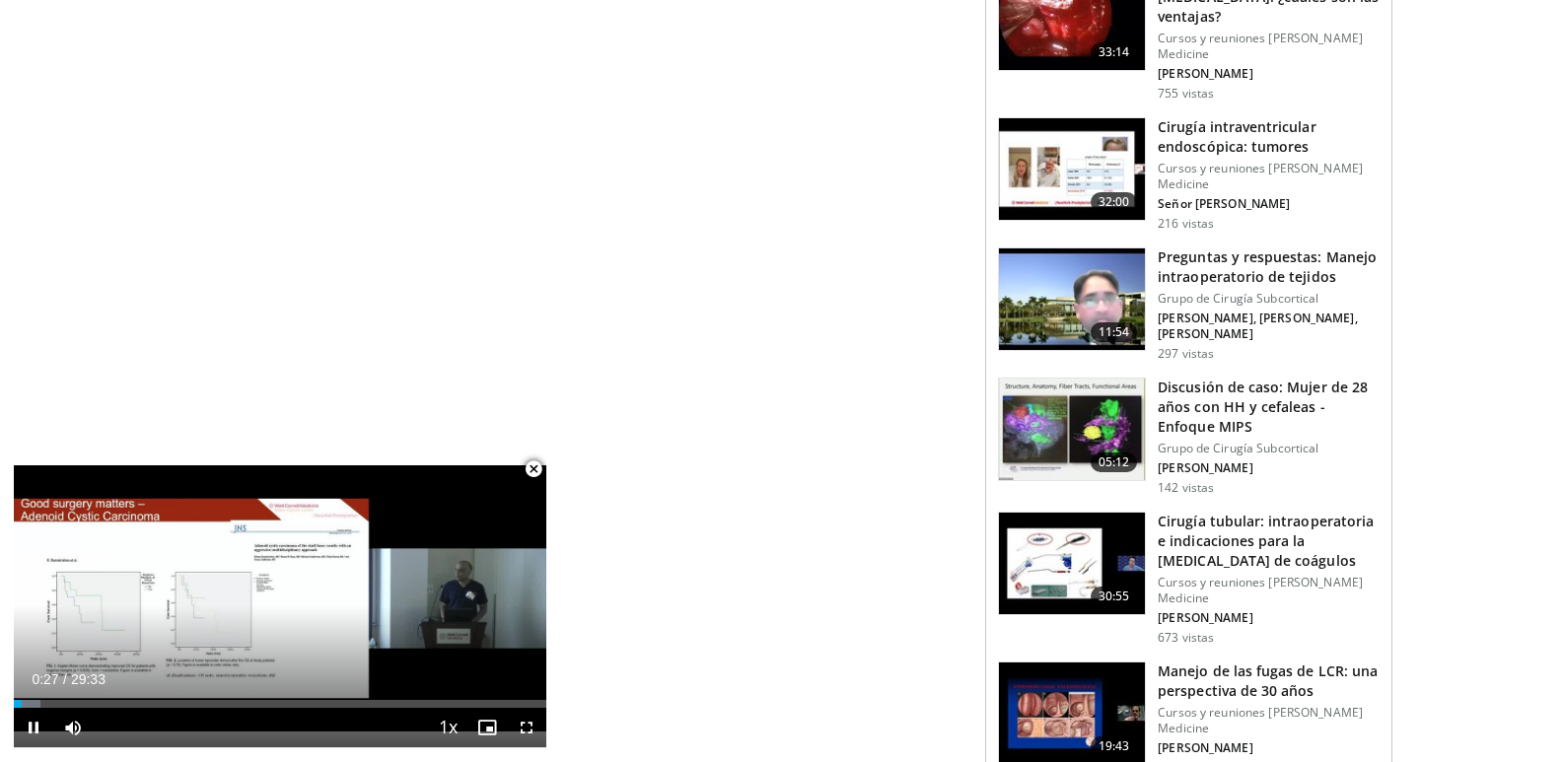
click at [531, 472] on span "Video Player" at bounding box center [533, 469] width 39 height 39
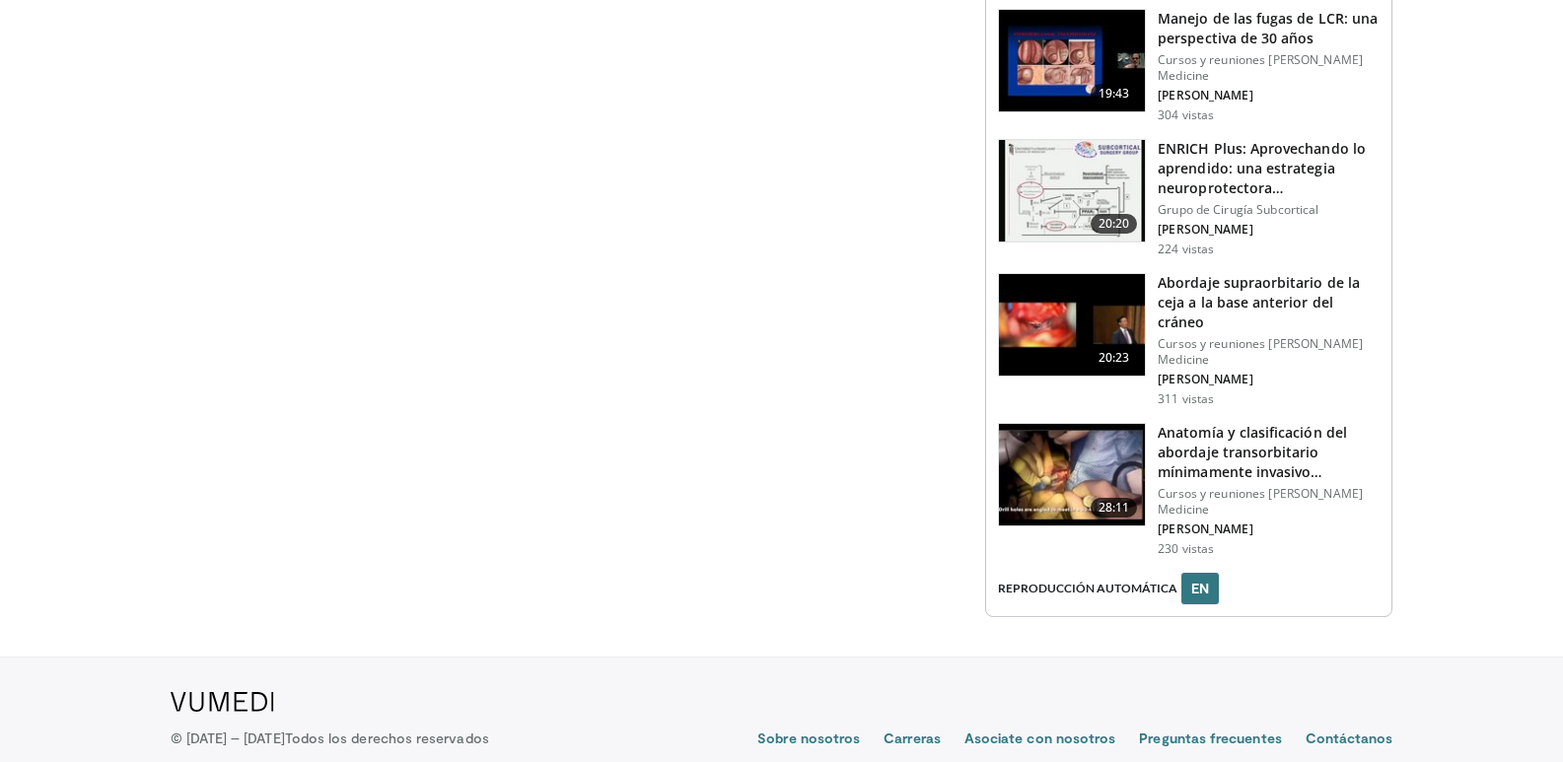
scroll to position [2636, 0]
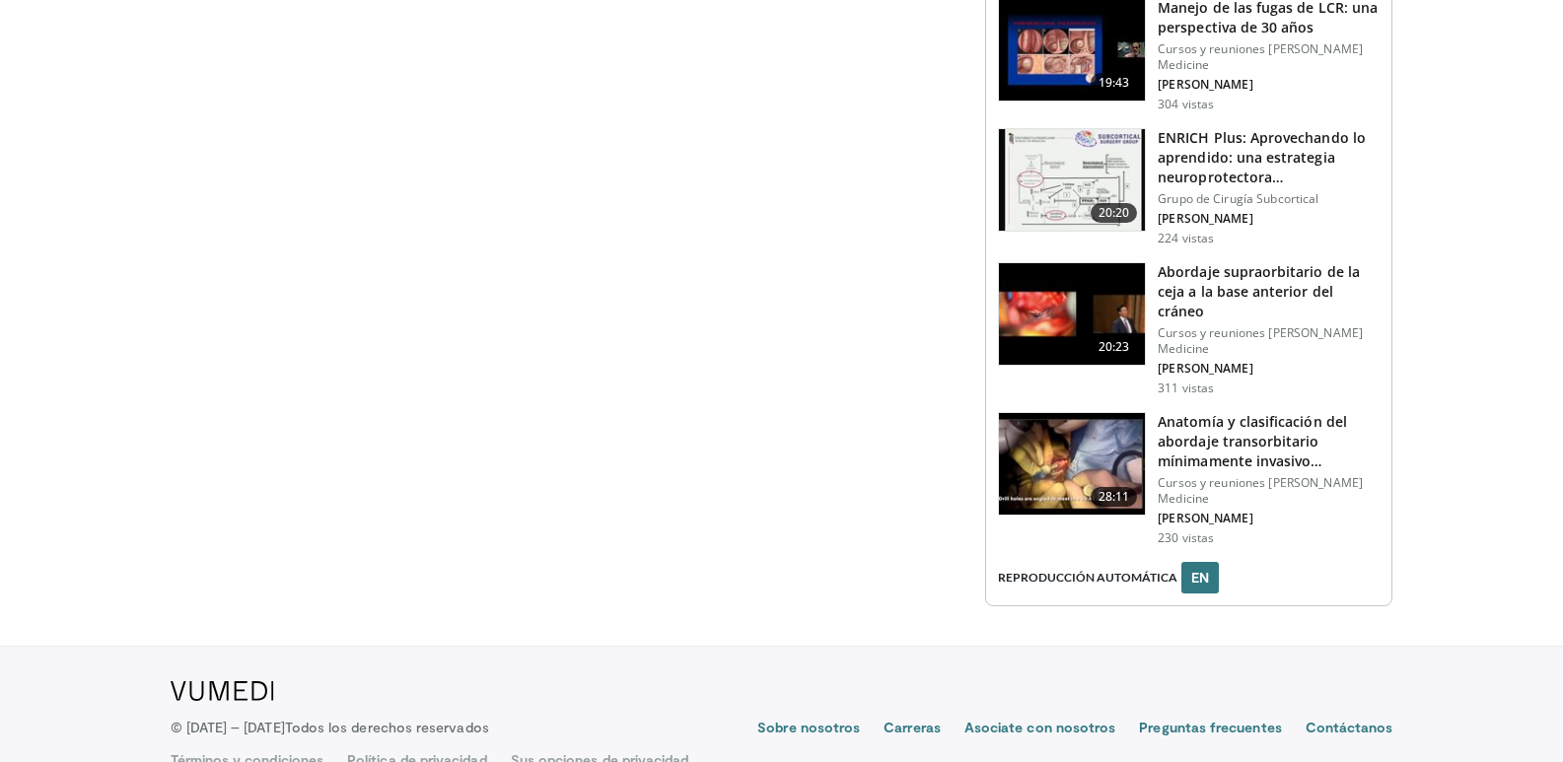
click at [1130, 413] on img at bounding box center [1072, 464] width 146 height 103
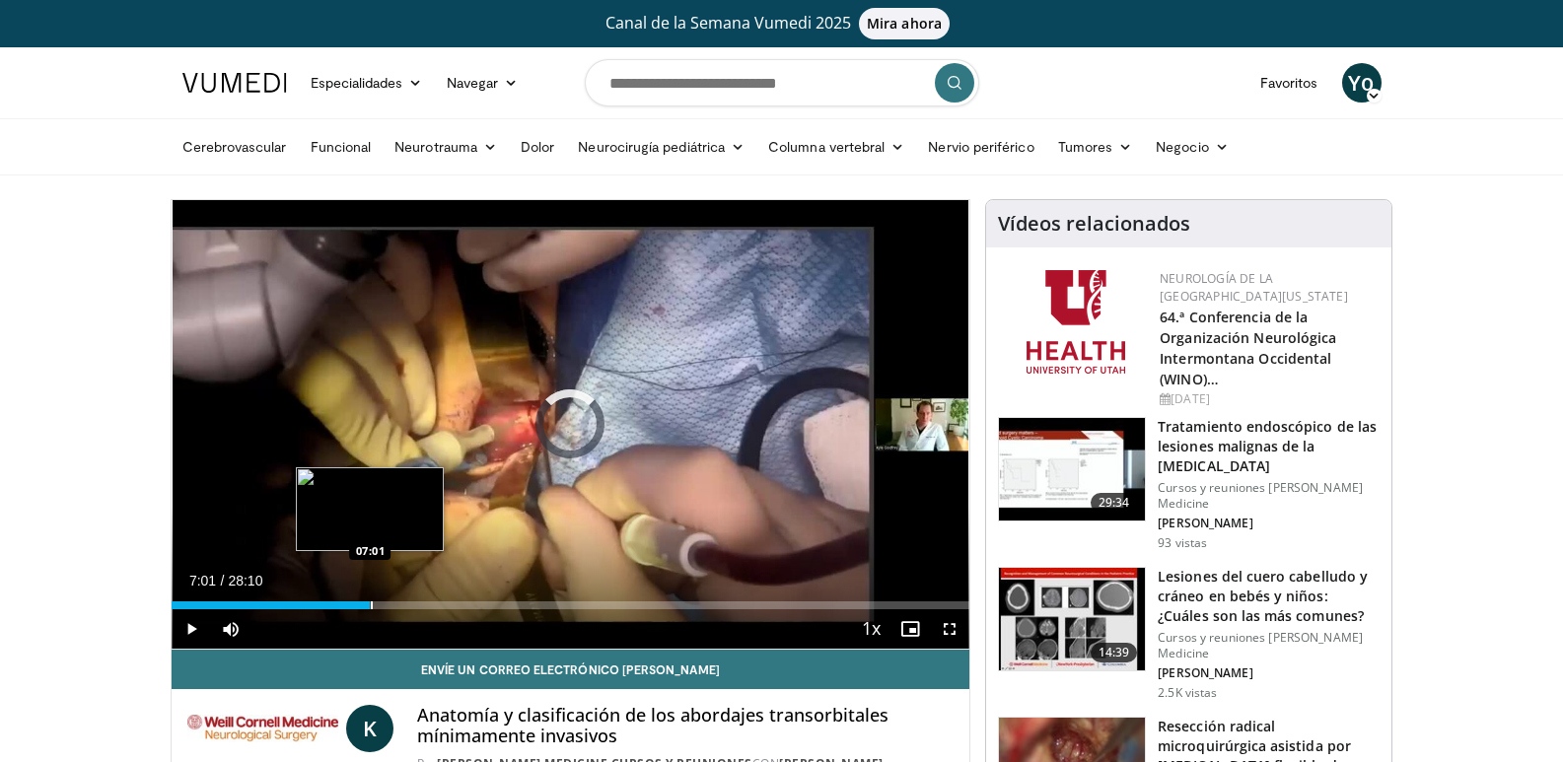
click at [370, 599] on div "Loaded : 3.52% 00:13 07:01" at bounding box center [571, 600] width 799 height 19
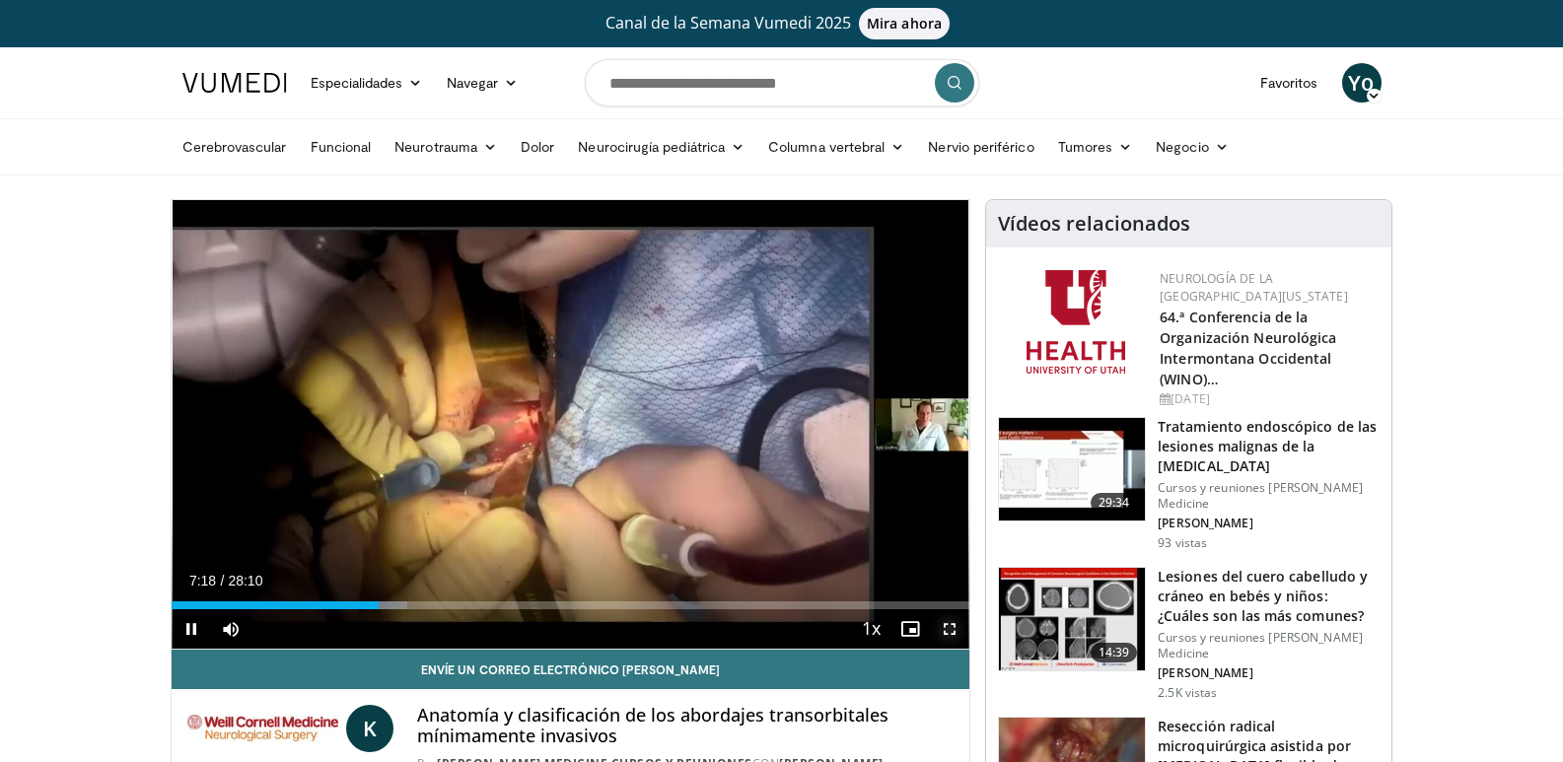
click at [943, 633] on span "Video Player" at bounding box center [949, 628] width 39 height 39
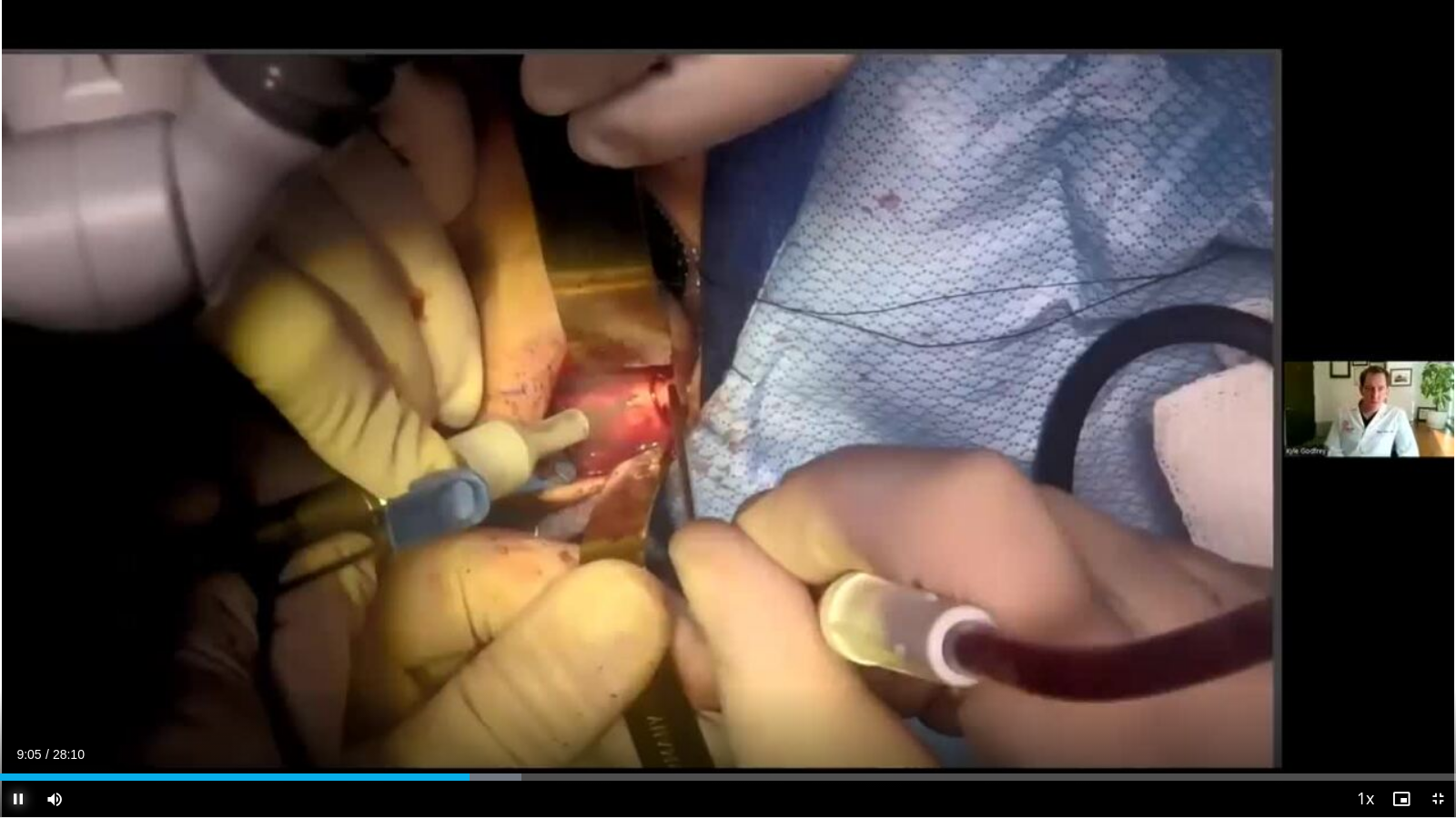
click at [16, 702] on span "Video Player" at bounding box center [18, 799] width 36 height 36
